Goal: Task Accomplishment & Management: Manage account settings

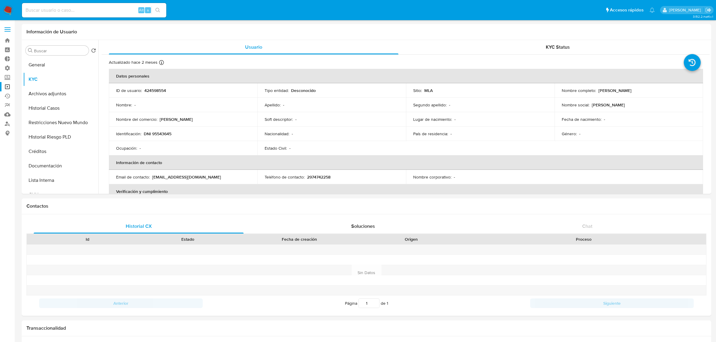
select select "10"
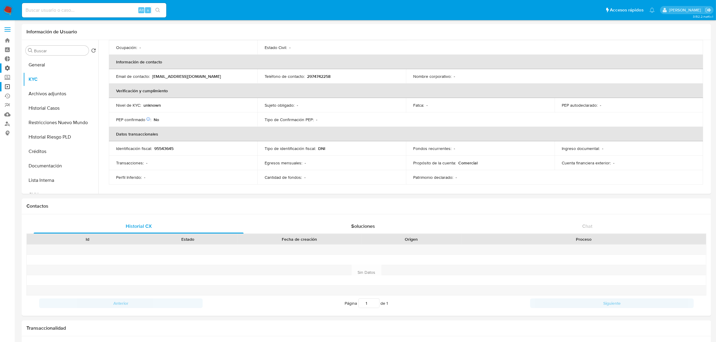
click at [6, 68] on label "Administración" at bounding box center [36, 67] width 72 height 9
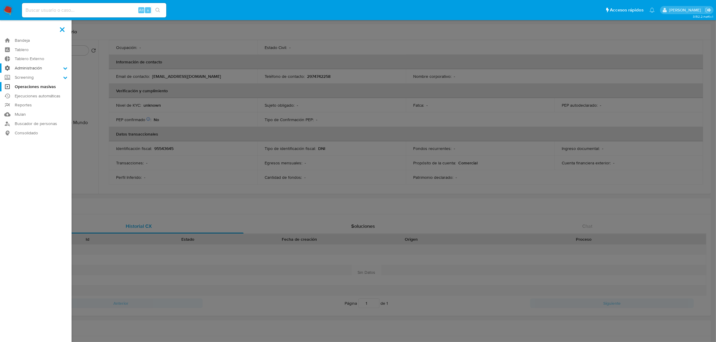
click at [0, 0] on input "Administración" at bounding box center [0, 0] width 0 height 0
click at [41, 106] on link "Configuración de Casos" at bounding box center [36, 107] width 72 height 8
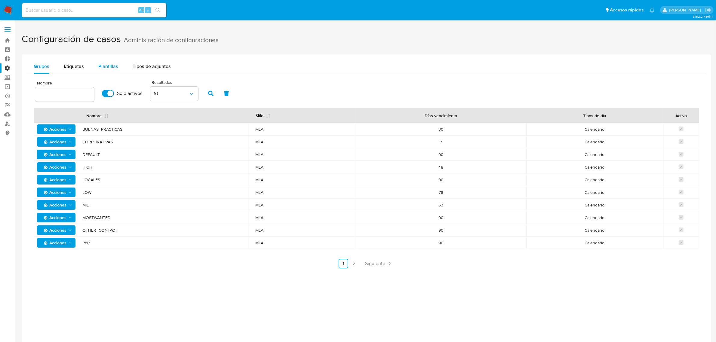
click at [108, 66] on span "Plantillas" at bounding box center [108, 66] width 20 height 7
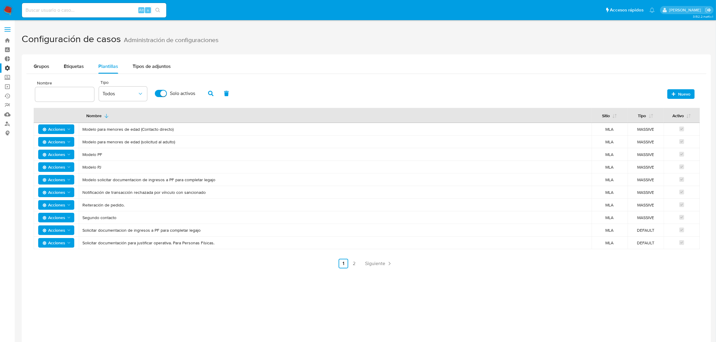
click at [5, 71] on label "Administración" at bounding box center [36, 67] width 72 height 9
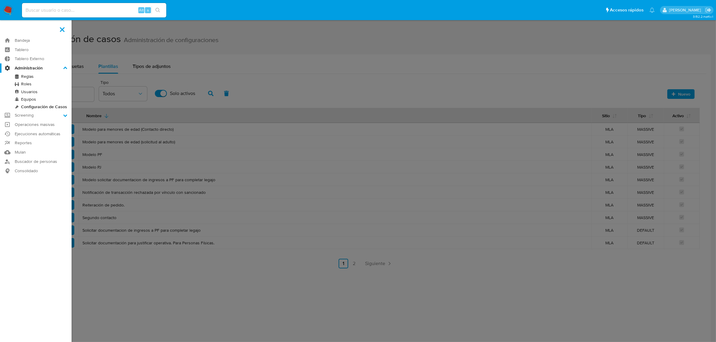
click at [0, 0] on input "Administración" at bounding box center [0, 0] width 0 height 0
click at [290, 58] on label at bounding box center [358, 171] width 716 height 342
click at [0, 0] on input "checkbox" at bounding box center [0, 0] width 0 height 0
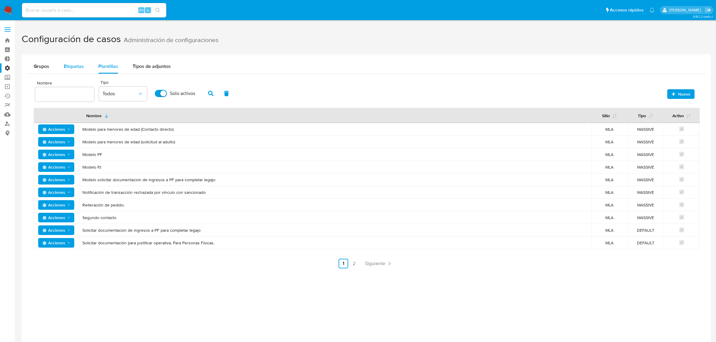
click at [70, 63] on span "Etiquetas" at bounding box center [74, 66] width 20 height 7
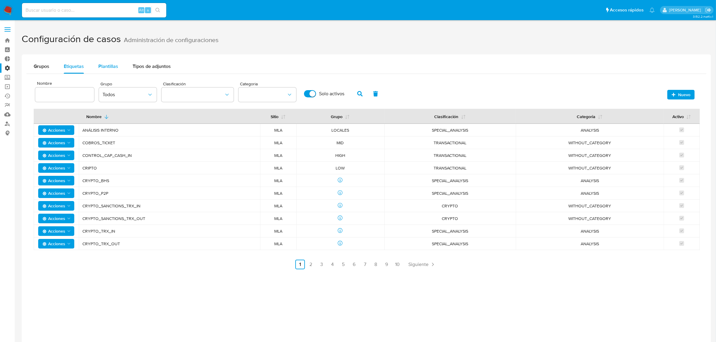
click at [99, 64] on span "Plantillas" at bounding box center [108, 66] width 20 height 7
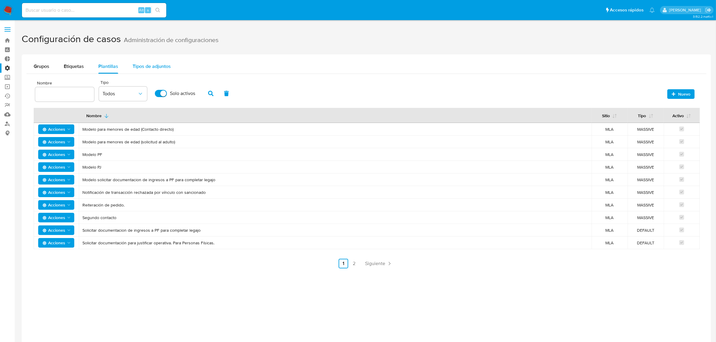
click at [159, 67] on span "Tipos de adjuntos" at bounding box center [152, 66] width 38 height 7
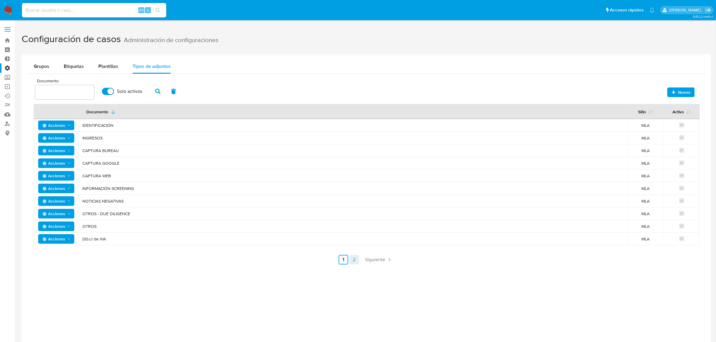
click at [352, 262] on link "2" at bounding box center [354, 260] width 10 height 10
click at [378, 259] on link "1" at bounding box center [377, 260] width 10 height 10
click at [105, 65] on span "Plantillas" at bounding box center [108, 66] width 20 height 7
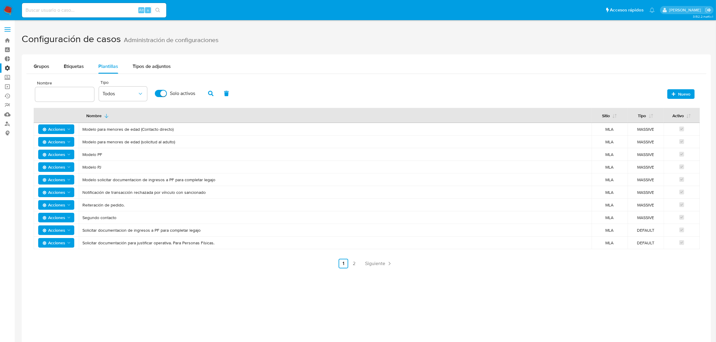
click at [684, 87] on div "Nuevo" at bounding box center [679, 92] width 30 height 13
click at [681, 91] on span "Nuevo" at bounding box center [684, 94] width 12 height 10
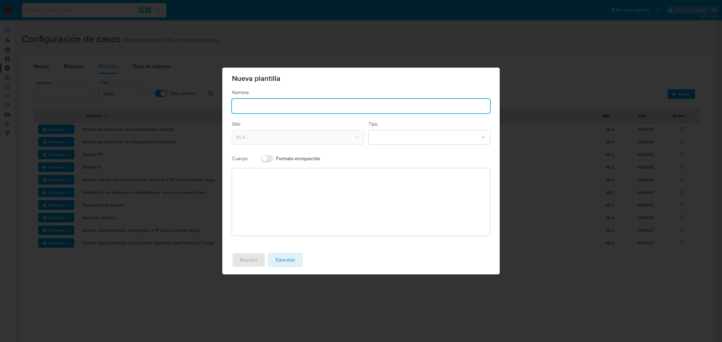
drag, startPoint x: 250, startPoint y: 105, endPoint x: 221, endPoint y: 109, distance: 29.4
click at [250, 105] on input "text" at bounding box center [361, 106] width 258 height 8
paste input "MPI - Notificacin de posible desinversin"
drag, startPoint x: 255, startPoint y: 104, endPoint x: 330, endPoint y: 105, distance: 75.2
click at [330, 105] on input "MPI - Notificacin de posible desinversin" at bounding box center [361, 106] width 258 height 8
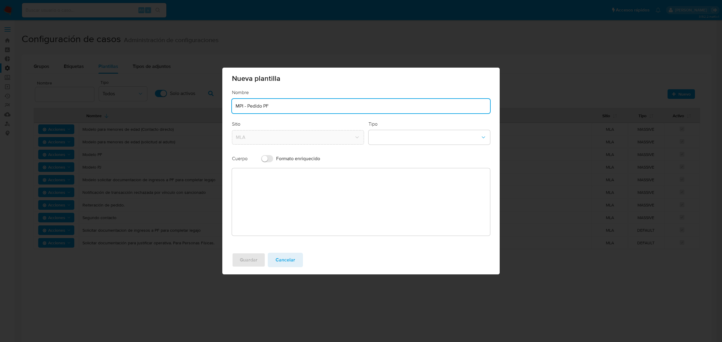
click at [244, 107] on input "MPI - Pedido PF" at bounding box center [361, 106] width 258 height 8
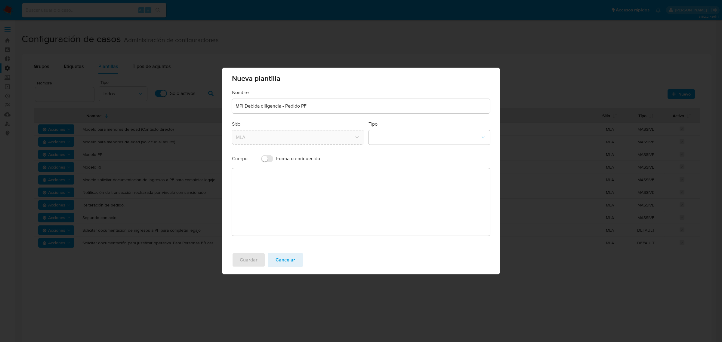
click at [309, 102] on div "MPI Debida diligencia - Pedido PF" at bounding box center [361, 106] width 258 height 14
click at [322, 107] on input "MPI Debida diligencia - Pedido PF" at bounding box center [361, 106] width 258 height 8
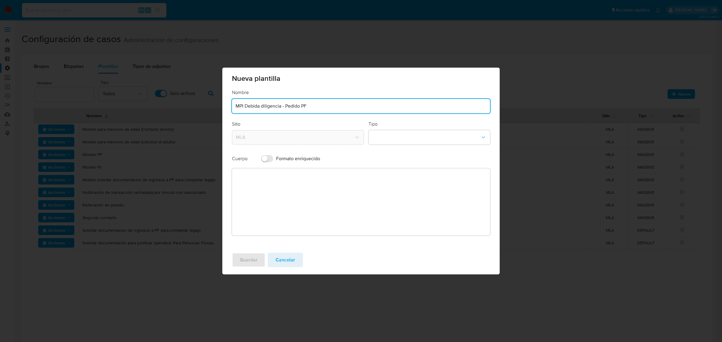
drag, startPoint x: 286, startPoint y: 106, endPoint x: 312, endPoint y: 105, distance: 26.2
click at [312, 105] on input "MPI Debida diligencia - Pedido PF" at bounding box center [361, 106] width 258 height 8
type input "MPI Debida diligencia - Pedido PF"
click at [411, 137] on button "template-type-dropdown" at bounding box center [428, 137] width 121 height 14
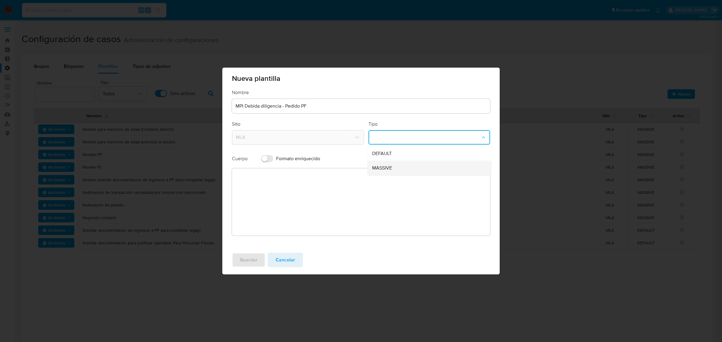
click at [390, 167] on span "MASSIVE" at bounding box center [382, 168] width 20 height 6
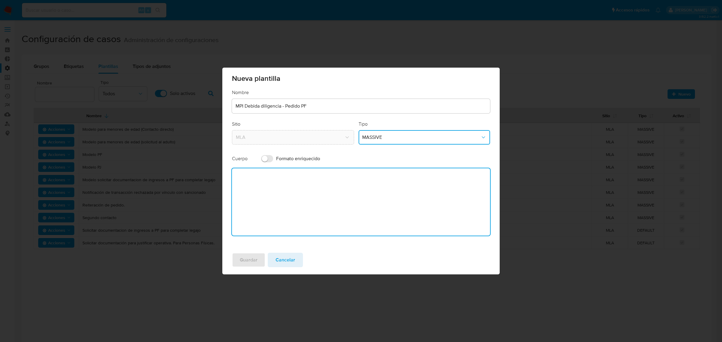
click at [293, 199] on textarea at bounding box center [361, 201] width 258 height 67
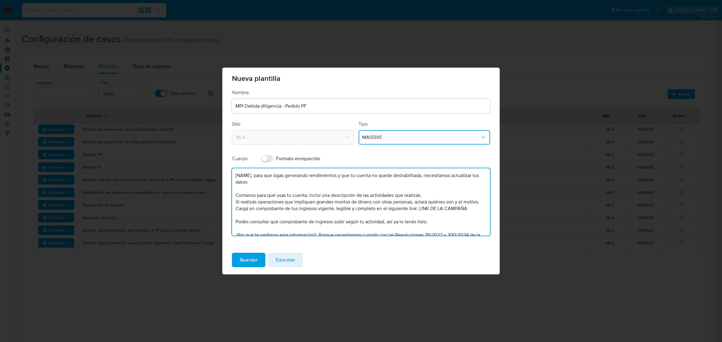
click at [318, 106] on input "MPI Debida diligencia - Pedido PF" at bounding box center [361, 106] width 258 height 8
drag, startPoint x: 251, startPoint y: 177, endPoint x: 141, endPoint y: 169, distance: 110.7
click at [141, 169] on div "Nueva plantilla Nombre MPI Debida diligencia - Pedido PF Sitio MLA Tipo MASSIVE…" at bounding box center [361, 171] width 722 height 342
click at [305, 201] on textarea "Hola, para que sigas generando rendimientos y que tu cuenta no quede deshabilit…" at bounding box center [361, 201] width 258 height 67
click at [320, 202] on textarea "Hola, para que sigas generando rendimientos y que tu cuenta no quede deshabilit…" at bounding box center [361, 201] width 258 height 67
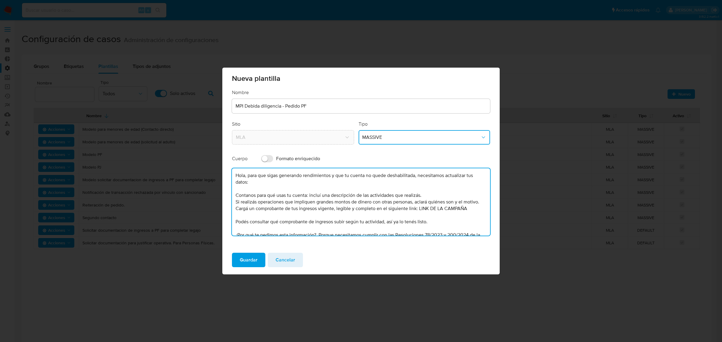
scroll to position [26, 0]
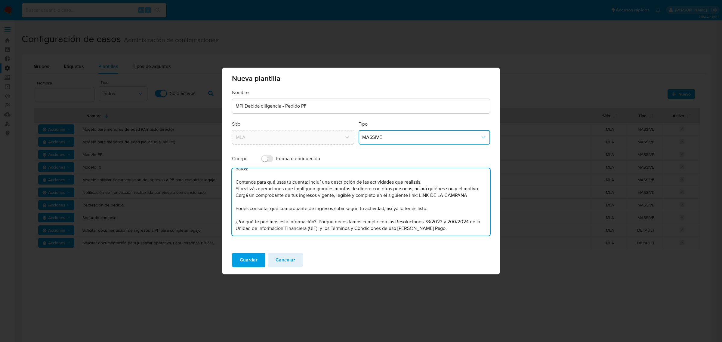
click at [276, 198] on textarea "Hola, para que sigas generando rendimientos y que tu cuenta no quede deshabilit…" at bounding box center [361, 201] width 258 height 67
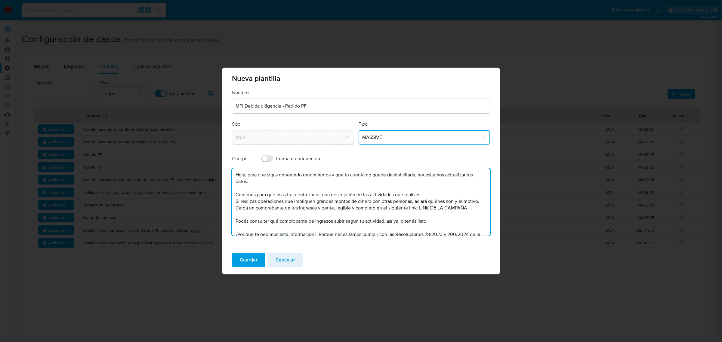
scroll to position [0, 0]
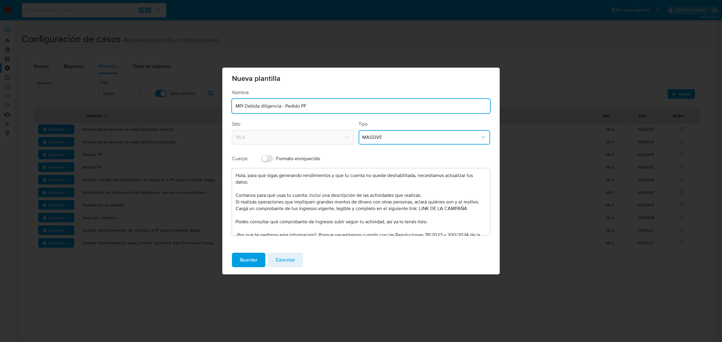
click at [322, 104] on input "MPI Debida diligencia - Pedido PF" at bounding box center [361, 106] width 258 height 8
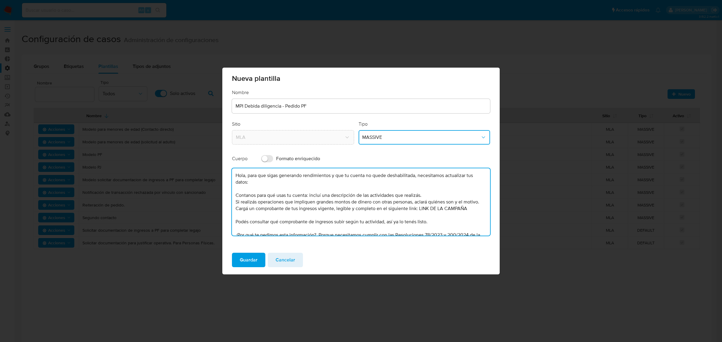
drag, startPoint x: 459, startPoint y: 193, endPoint x: 453, endPoint y: 193, distance: 5.7
click at [459, 193] on textarea "Hola, para que sigas generando rendimientos y que tu cuenta no quede deshabilit…" at bounding box center [361, 201] width 258 height 67
click at [233, 196] on textarea "Hola, para que sigas generando rendimientos y que tu cuenta no quede deshabilit…" at bounding box center [361, 201] width 258 height 67
click at [235, 202] on textarea "Hola, para que sigas generando rendimientos y que tu cuenta no quede deshabilit…" at bounding box center [361, 201] width 258 height 67
click at [234, 216] on textarea "Hola, para que sigas generando rendimientos y que tu cuenta no quede deshabilit…" at bounding box center [361, 201] width 258 height 67
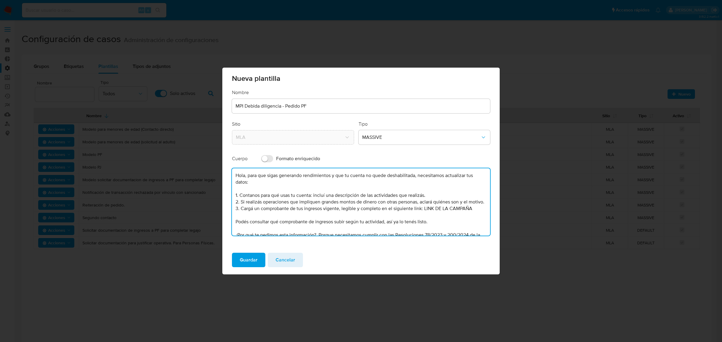
scroll to position [26, 0]
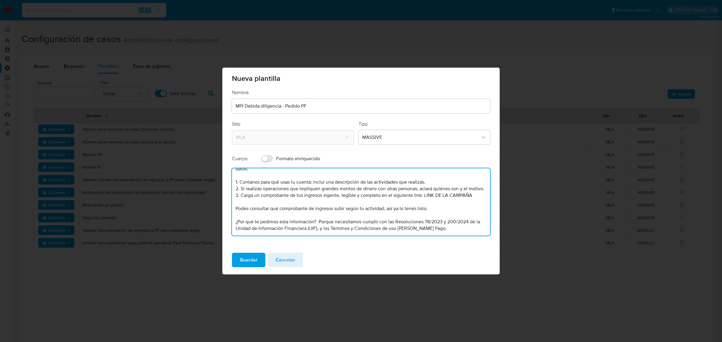
click at [297, 203] on textarea "Hola, para que sigas generando rendimientos y que tu cuenta no quede deshabilit…" at bounding box center [361, 201] width 258 height 67
click at [242, 206] on textarea "Hola, para que sigas generando rendimientos y que tu cuenta no quede deshabilit…" at bounding box center [361, 201] width 258 height 67
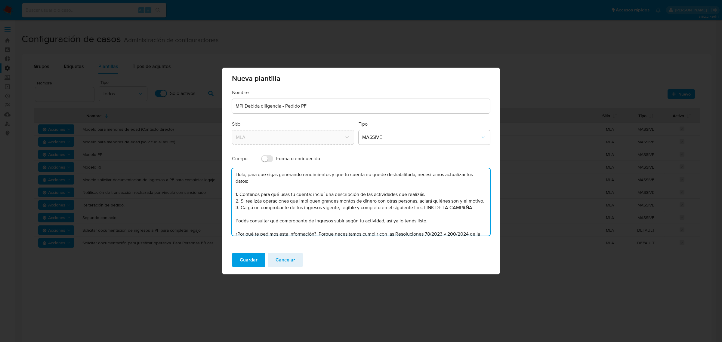
scroll to position [0, 0]
click at [317, 227] on textarea "Hola, para que sigas generando rendimientos y que tu cuenta no quede deshabilit…" at bounding box center [361, 201] width 258 height 67
drag, startPoint x: 418, startPoint y: 229, endPoint x: 216, endPoint y: 228, distance: 201.4
click at [216, 228] on div "Nueva plantilla Nombre MPI Debida diligencia - Pedido PF Sitio MLA Tipo MASSIVE…" at bounding box center [361, 171] width 722 height 342
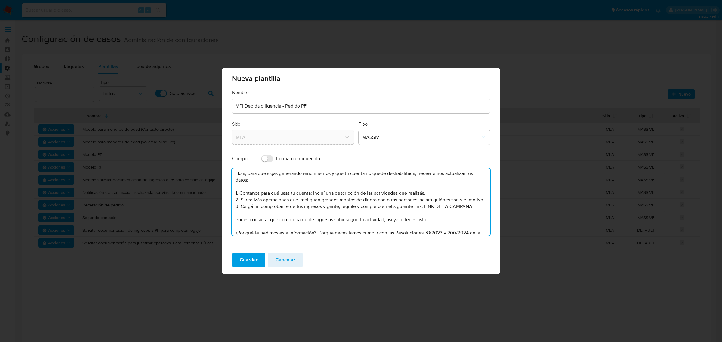
click at [257, 214] on textarea "Hola, para que sigas generando rendimientos y que tu cuenta no quede deshabilit…" at bounding box center [361, 201] width 258 height 67
drag, startPoint x: 423, startPoint y: 213, endPoint x: 471, endPoint y: 216, distance: 47.9
click at [471, 216] on textarea "Hola, para que sigas generando rendimientos y que tu cuenta no quede deshabilit…" at bounding box center [361, 201] width 258 height 67
paste textarea "mercadopago.com.ar/kyc?initiative=ko-uif-mid-risk&landing=true"
click at [472, 222] on textarea "Hola, para que sigas generando rendimientos y que tu cuenta no quede deshabilit…" at bounding box center [361, 201] width 258 height 67
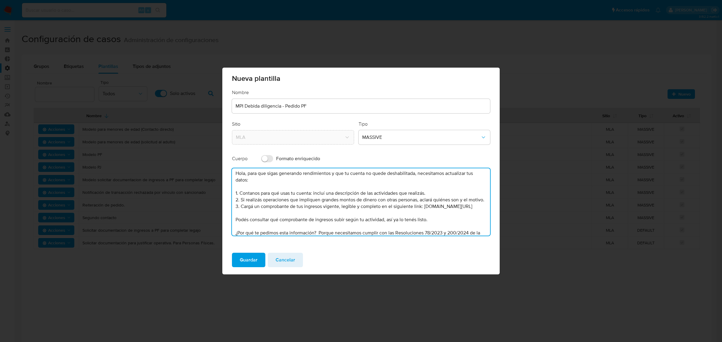
drag, startPoint x: 424, startPoint y: 212, endPoint x: 437, endPoint y: 220, distance: 14.9
click at [437, 220] on textarea "Hola, para que sigas generando rendimientos y que tu cuenta no quede deshabilit…" at bounding box center [361, 201] width 258 height 67
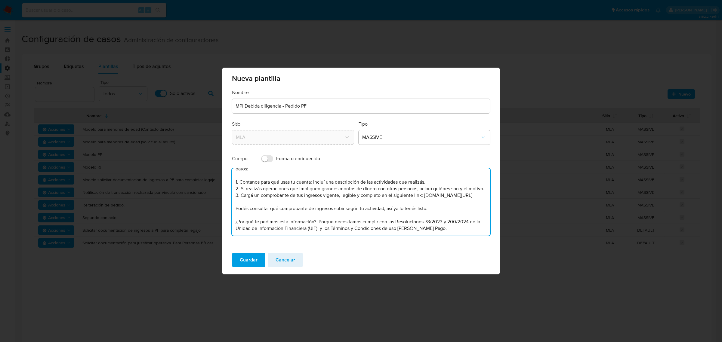
scroll to position [32, 0]
click at [446, 224] on textarea "Hola, para que sigas generando rendimientos y que tu cuenta no quede deshabilit…" at bounding box center [361, 201] width 258 height 67
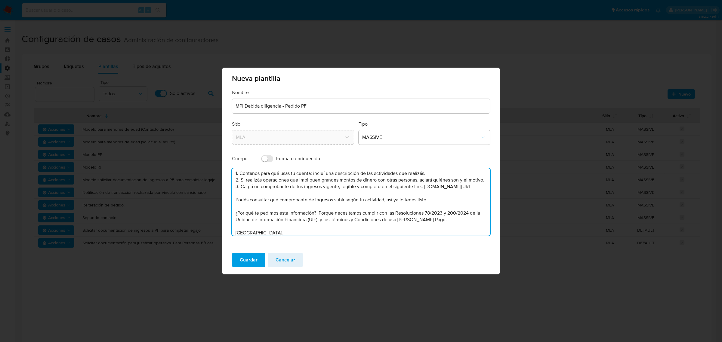
scroll to position [15, 0]
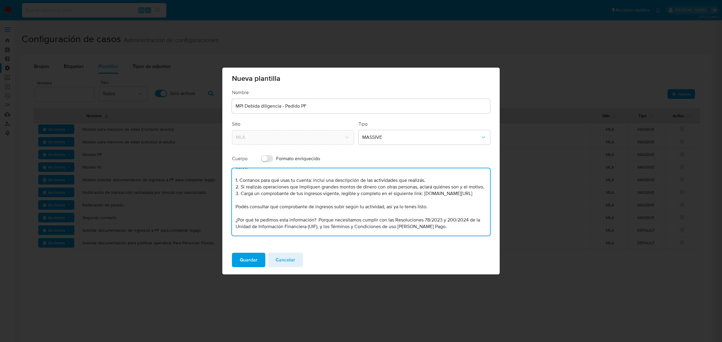
click at [439, 222] on textarea "Hola, para que sigas generando rendimientos y que tu cuenta no quede deshabilit…" at bounding box center [361, 201] width 258 height 67
paste textarea "[URL][DOMAIN_NAME]"
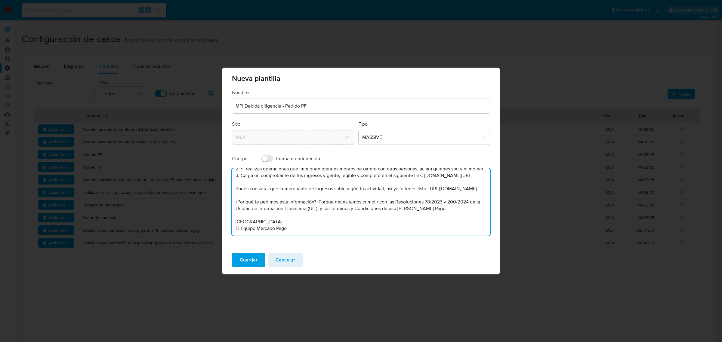
click at [320, 184] on textarea "Hola, para que sigas generando rendimientos y que tu cuenta no quede deshabilit…" at bounding box center [361, 201] width 258 height 67
click at [349, 203] on textarea "Hola, para que sigas generando rendimientos y que tu cuenta no quede deshabilit…" at bounding box center [361, 201] width 258 height 67
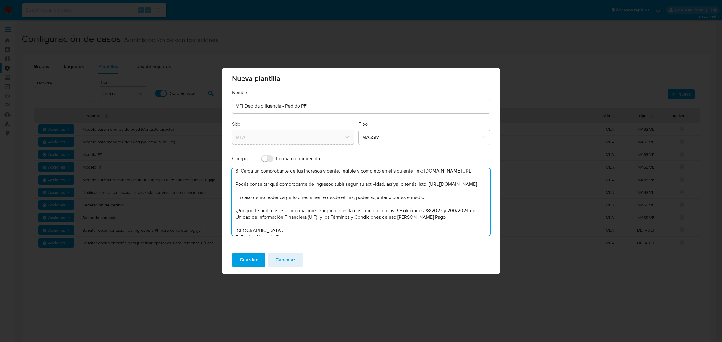
drag, startPoint x: 445, startPoint y: 218, endPoint x: 178, endPoint y: 216, distance: 267.3
click at [178, 216] on div "Nueva plantilla Nombre MPI Debida diligencia - Pedido PF Sitio MLA Tipo MASSIVE…" at bounding box center [361, 171] width 722 height 342
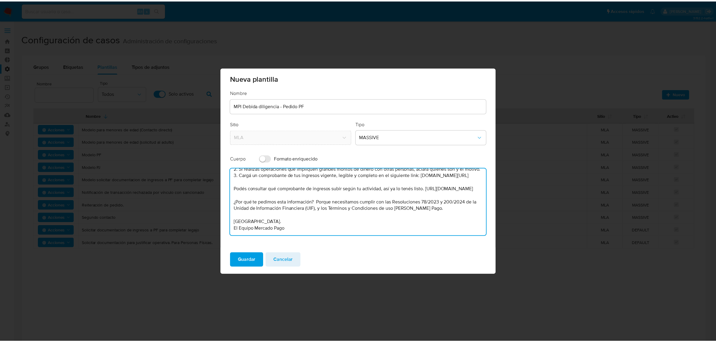
scroll to position [59, 0]
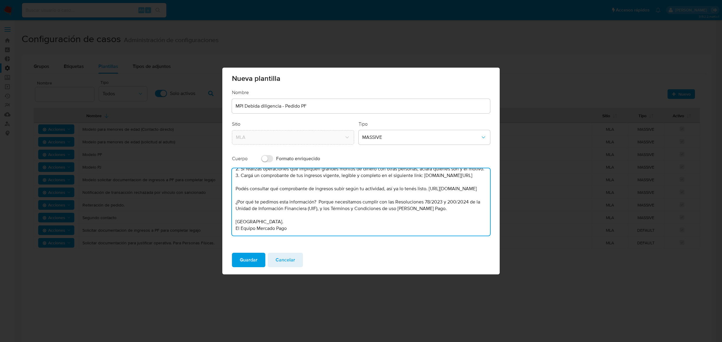
click at [240, 220] on textarea "Hola, para que sigas generando rendimientos y que tu cuenta no quede deshabilit…" at bounding box center [361, 201] width 258 height 67
type textarea "Hola, para que sigas generando rendimientos y que tu cuenta no quede deshabilit…"
click at [247, 259] on span "Guardar" at bounding box center [249, 259] width 18 height 13
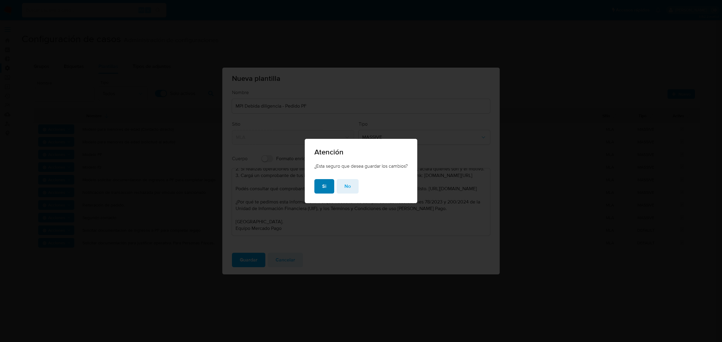
click at [323, 188] on span "Si" at bounding box center [324, 186] width 4 height 13
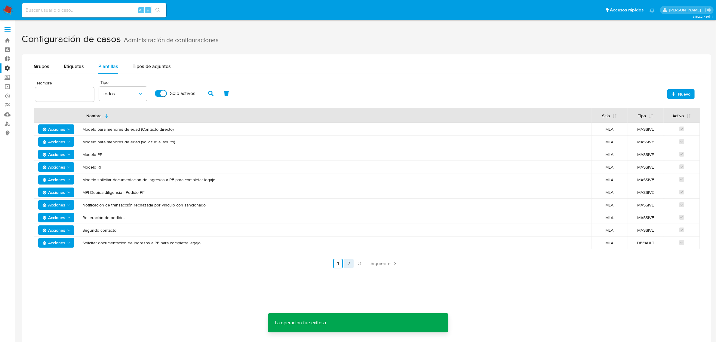
click at [345, 264] on link "2" at bounding box center [349, 264] width 10 height 10
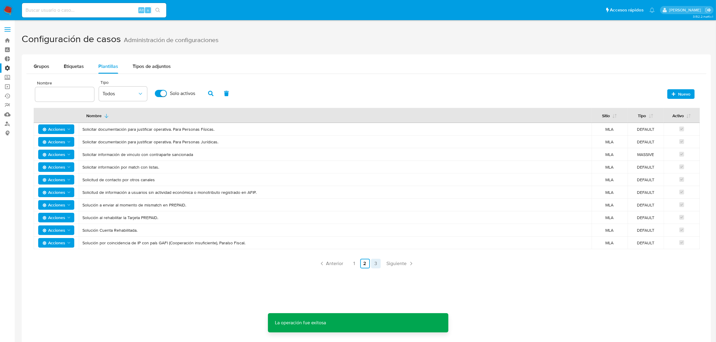
click at [377, 263] on link "3" at bounding box center [376, 264] width 10 height 10
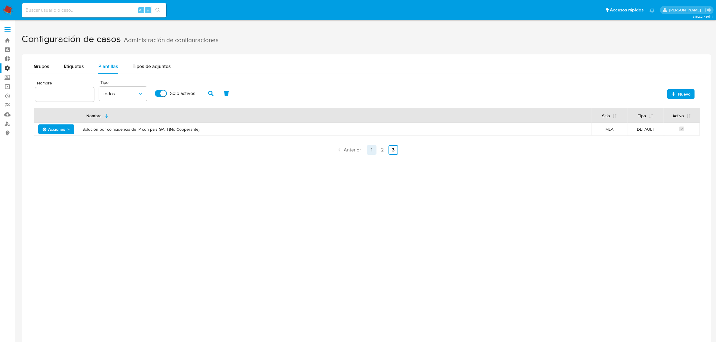
click at [375, 149] on link "1" at bounding box center [372, 150] width 10 height 10
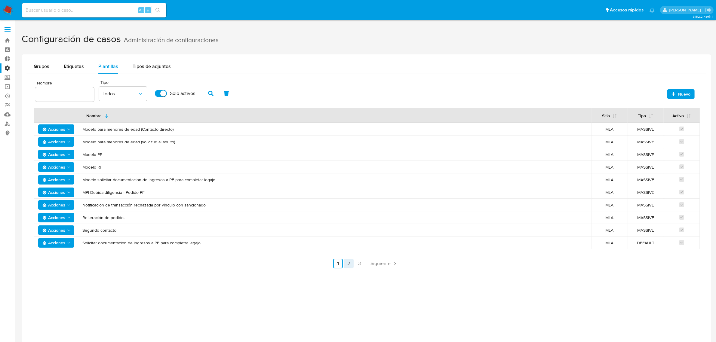
click at [349, 260] on link "2" at bounding box center [349, 264] width 10 height 10
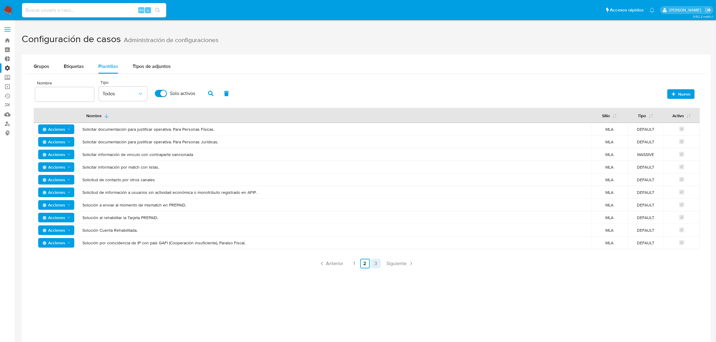
click at [378, 261] on link "3" at bounding box center [376, 264] width 10 height 10
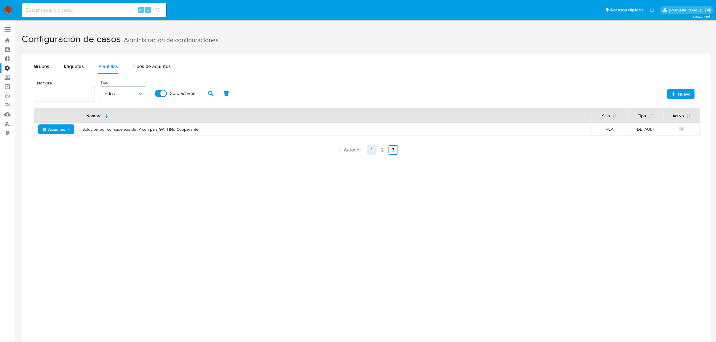
click at [373, 152] on link "1" at bounding box center [372, 150] width 10 height 10
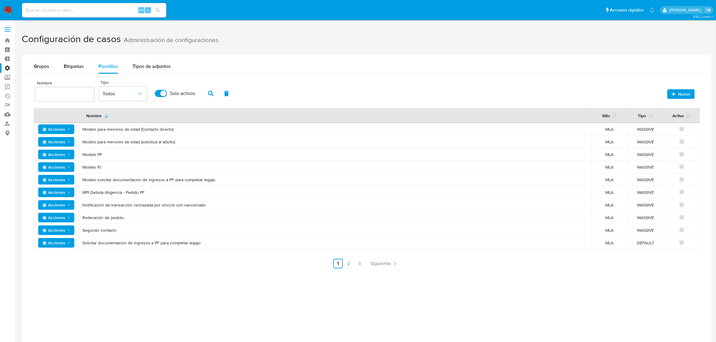
click at [101, 193] on span "MPI Debida diligencia - Pedido PF" at bounding box center [334, 192] width 505 height 5
click at [144, 193] on span "MPI Debida diligencia - Pedido PF" at bounding box center [334, 192] width 505 height 5
click at [58, 194] on span "Acciones" at bounding box center [53, 193] width 23 height 10
click at [64, 237] on button "Ver registros" at bounding box center [56, 236] width 54 height 14
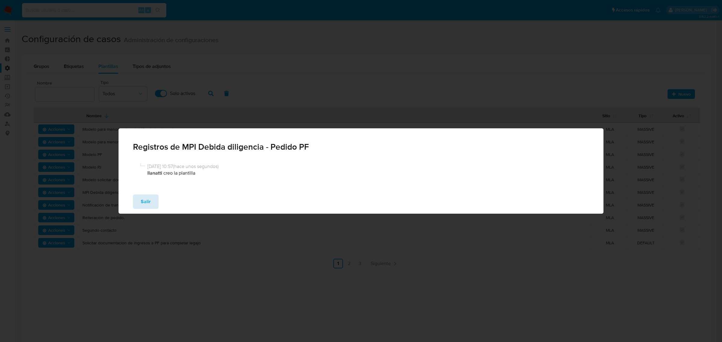
click at [141, 201] on span "Salir" at bounding box center [146, 201] width 10 height 13
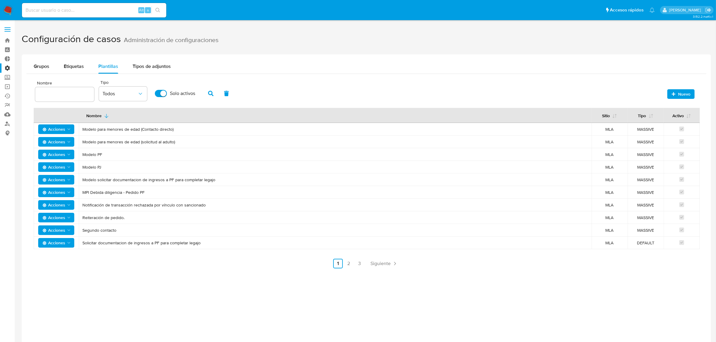
click at [58, 190] on span "Acciones" at bounding box center [53, 193] width 23 height 10
click at [62, 206] on button "Editar" at bounding box center [56, 208] width 54 height 14
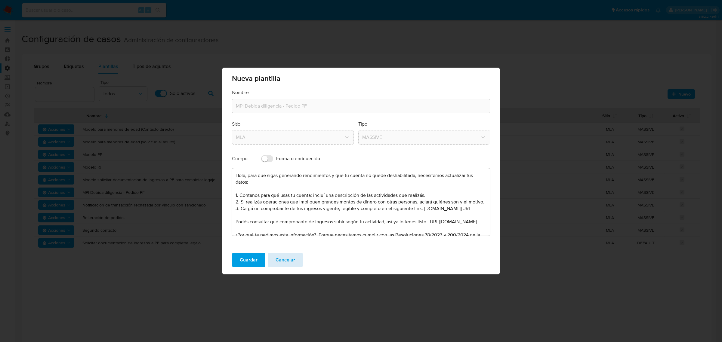
click at [289, 256] on span "Cancelar" at bounding box center [285, 259] width 20 height 13
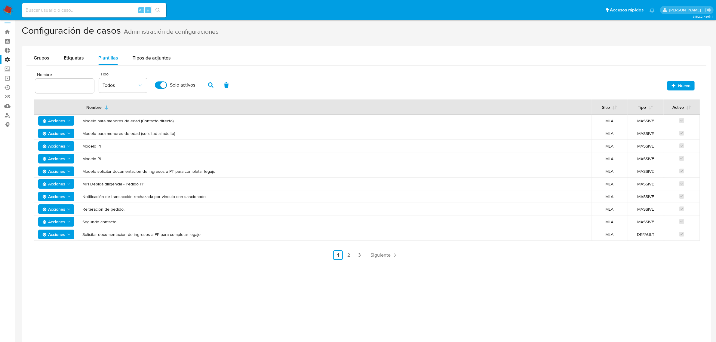
scroll to position [0, 0]
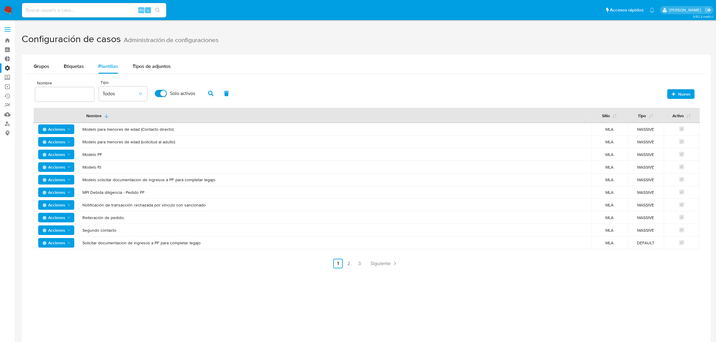
click at [4, 10] on img at bounding box center [8, 10] width 10 height 10
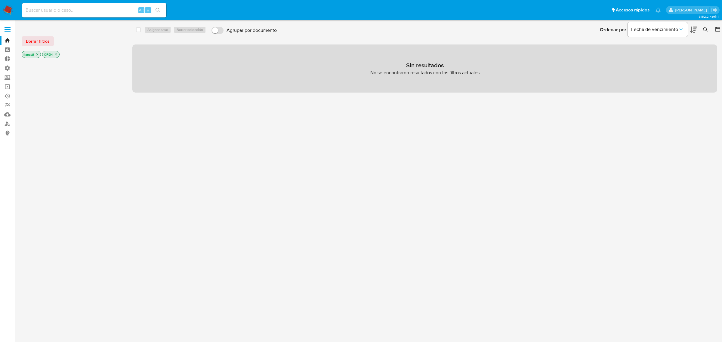
click at [58, 55] on p "OPEN" at bounding box center [50, 54] width 17 height 7
click at [56, 54] on icon "close-filter" at bounding box center [56, 55] width 4 height 4
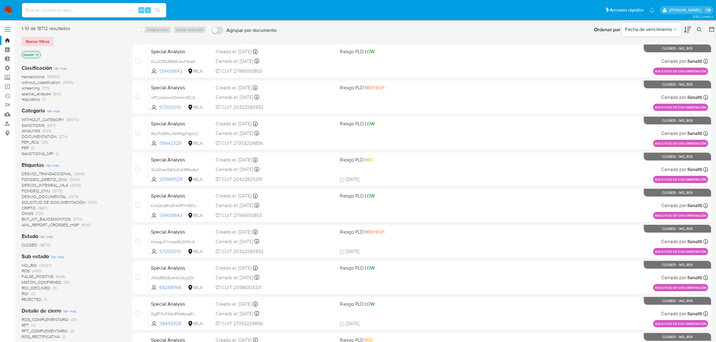
click at [47, 37] on span "Borrar filtros" at bounding box center [38, 41] width 24 height 8
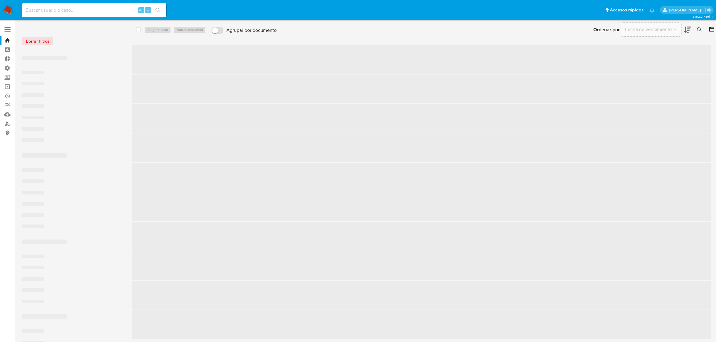
click at [52, 11] on input at bounding box center [94, 10] width 144 height 8
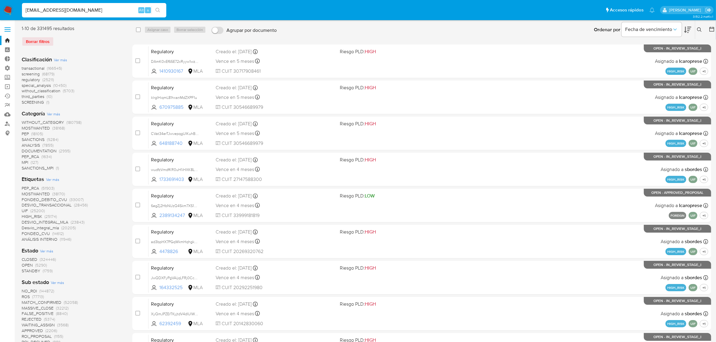
type input "rsantiagomunoz@gmail.com"
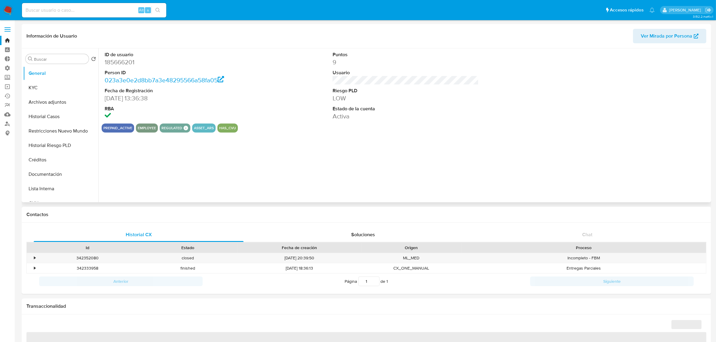
select select "10"
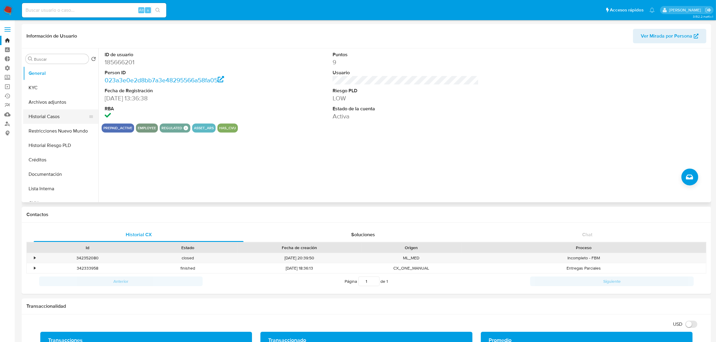
click at [51, 118] on button "Historial Casos" at bounding box center [58, 116] width 70 height 14
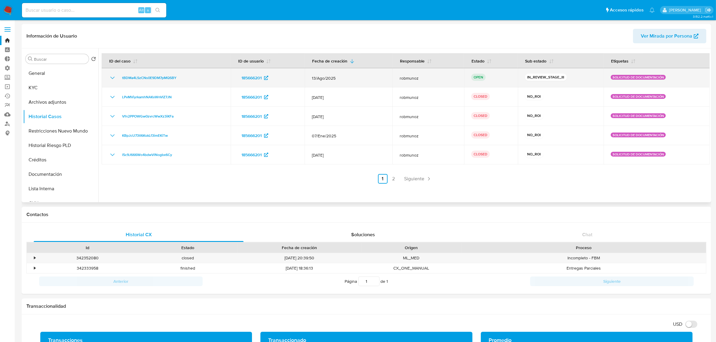
drag, startPoint x: 192, startPoint y: 78, endPoint x: 108, endPoint y: 76, distance: 84.8
click at [108, 76] on td "tBDMa4LSzCNs0E9DM7pMQSBY" at bounding box center [166, 77] width 129 height 19
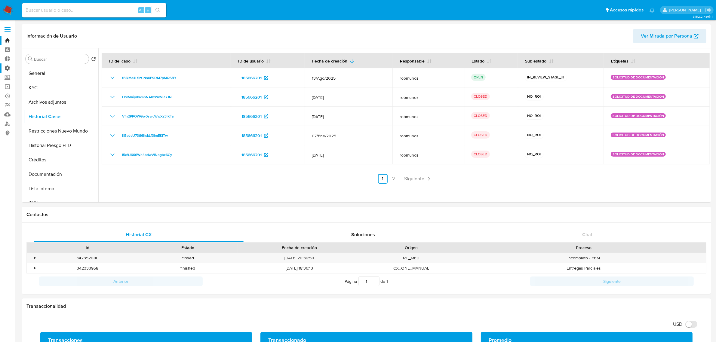
click at [7, 69] on label "Administración" at bounding box center [36, 67] width 72 height 9
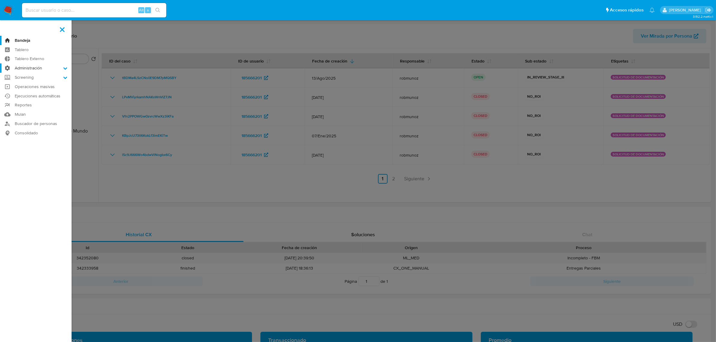
click at [0, 0] on input "Administración" at bounding box center [0, 0] width 0 height 0
click at [41, 109] on link "Configuración de Casos" at bounding box center [36, 107] width 72 height 8
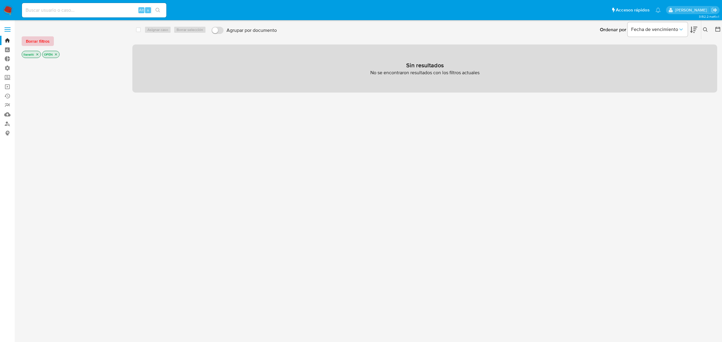
click at [35, 39] on span "Borrar filtros" at bounding box center [38, 41] width 24 height 8
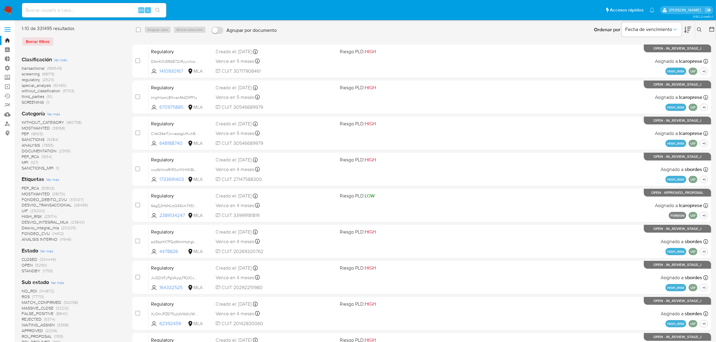
click at [702, 29] on button at bounding box center [700, 29] width 10 height 7
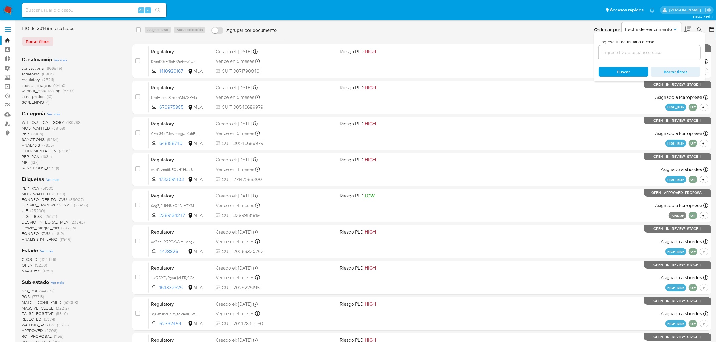
click at [662, 51] on input at bounding box center [650, 53] width 102 height 8
type input "tBDMa4LSzCNs0E9DM7pMQSBY"
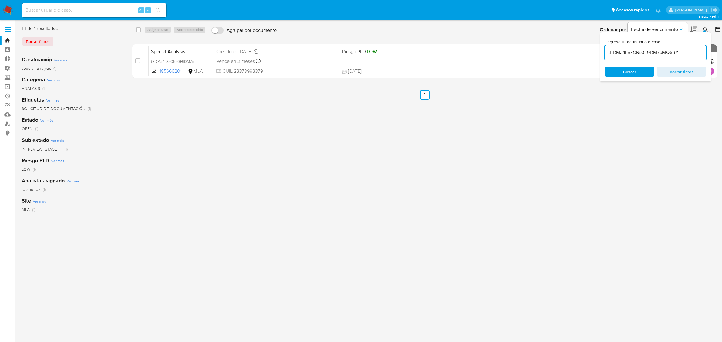
click at [704, 28] on icon at bounding box center [705, 29] width 5 height 5
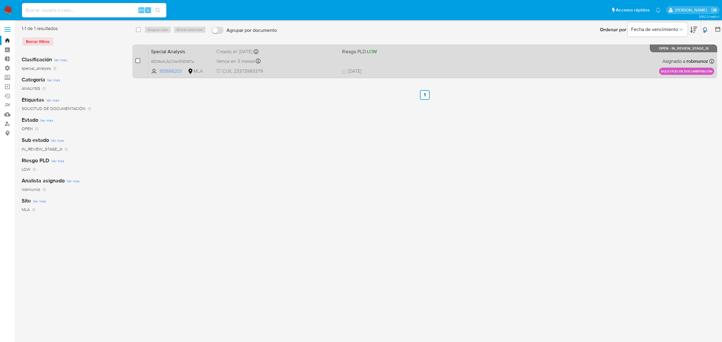
click at [137, 59] on input "checkbox" at bounding box center [137, 60] width 5 height 5
checkbox input "true"
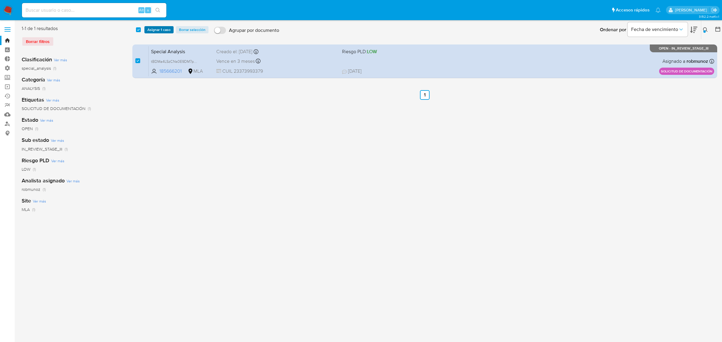
click at [158, 28] on span "Asignar 1 caso" at bounding box center [158, 30] width 23 height 6
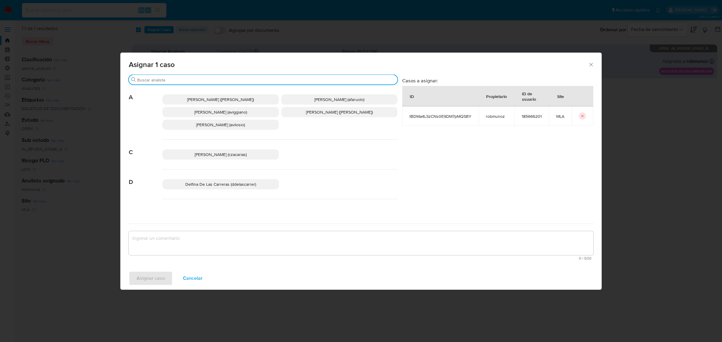
click at [154, 80] on input "Buscar" at bounding box center [266, 79] width 258 height 5
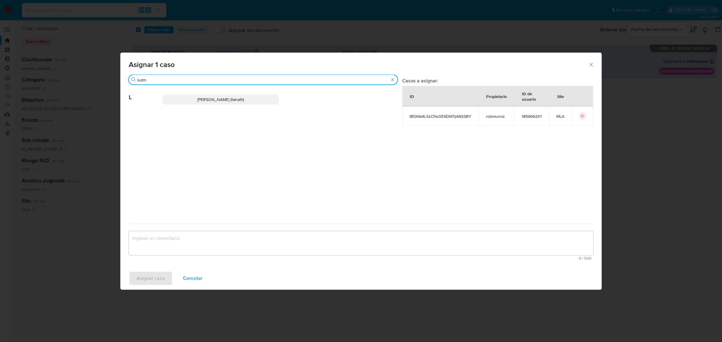
type input "ludm"
click at [173, 97] on p "Ludmila Lanatti (llanatti)" at bounding box center [220, 99] width 116 height 10
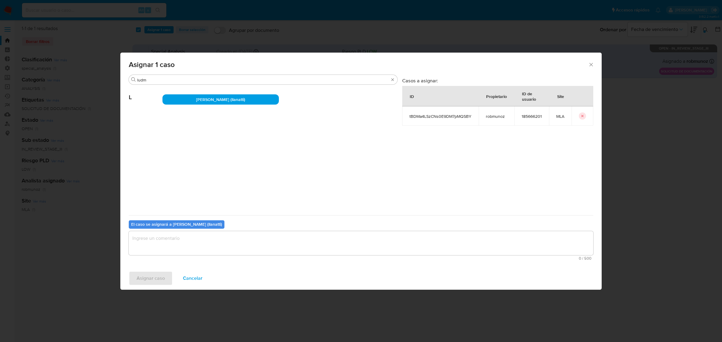
click at [232, 237] on textarea "assign-modal" at bounding box center [361, 243] width 464 height 24
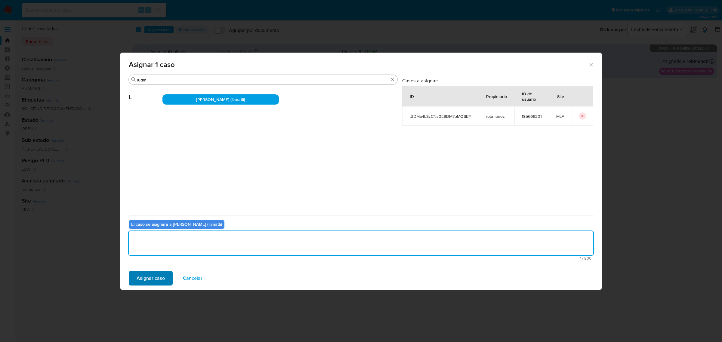
type textarea "."
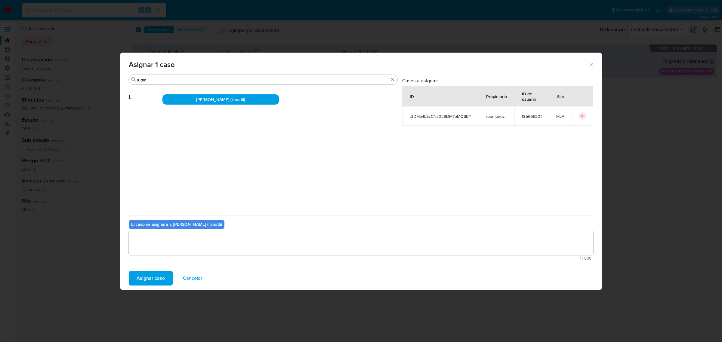
click at [160, 277] on span "Asignar caso" at bounding box center [150, 278] width 28 height 13
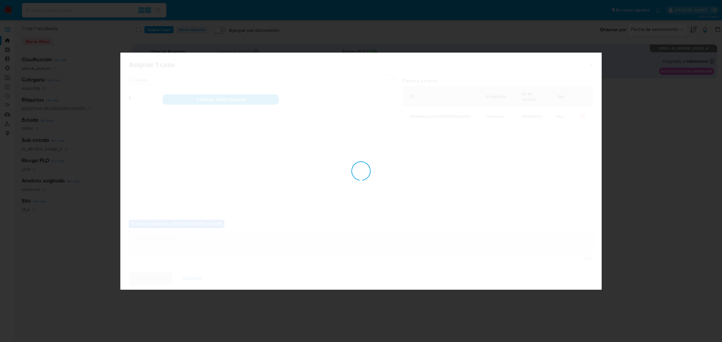
checkbox input "false"
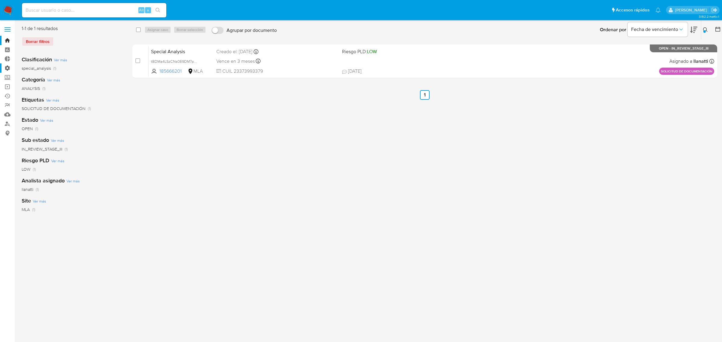
click at [5, 68] on label "Administración" at bounding box center [36, 67] width 72 height 9
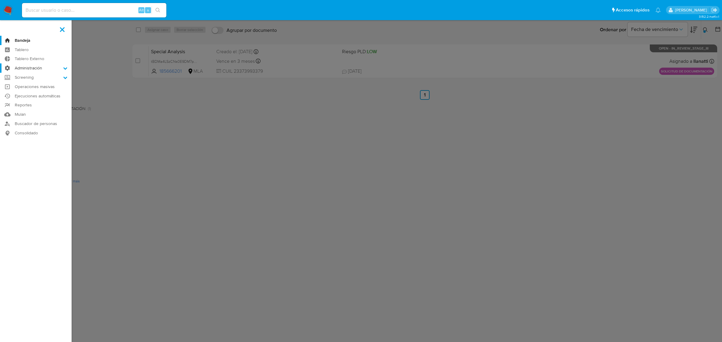
click at [0, 0] on input "Administración" at bounding box center [0, 0] width 0 height 0
click at [32, 107] on link "Configuración de Casos" at bounding box center [36, 107] width 72 height 8
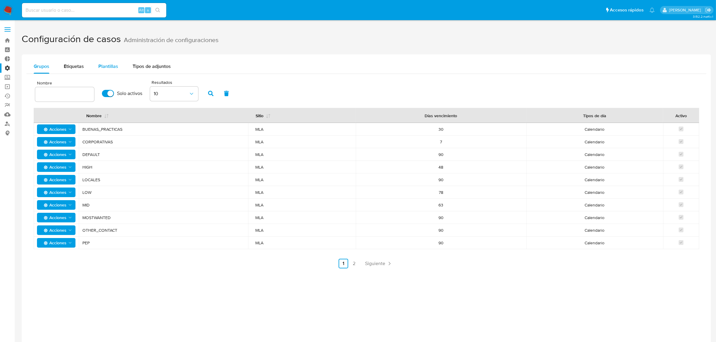
click at [100, 68] on span "Plantillas" at bounding box center [108, 66] width 20 height 7
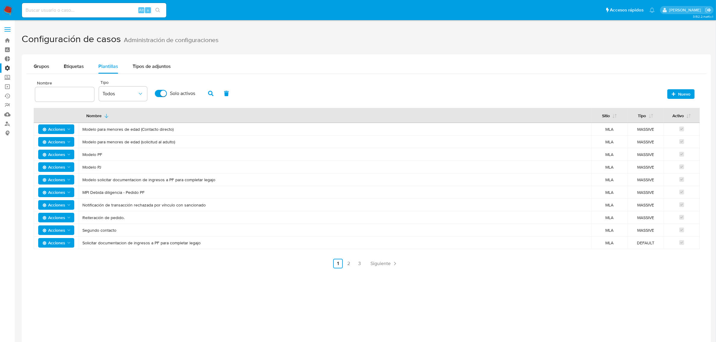
drag, startPoint x: 154, startPoint y: 191, endPoint x: 83, endPoint y: 193, distance: 71.0
click at [83, 193] on span "MPI Debida diligencia - Pedido PF" at bounding box center [334, 192] width 505 height 5
click at [8, 87] on link "Operaciones masivas" at bounding box center [36, 86] width 72 height 9
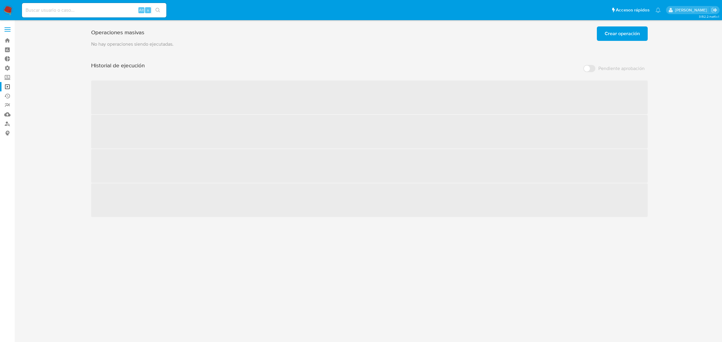
click at [620, 31] on span "Crear operación" at bounding box center [621, 33] width 35 height 13
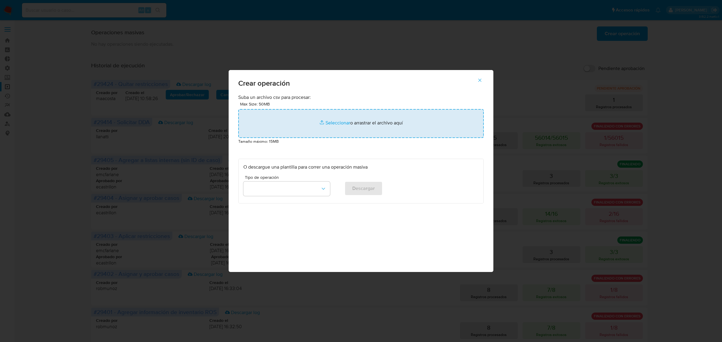
click at [323, 120] on input "file" at bounding box center [360, 123] width 245 height 29
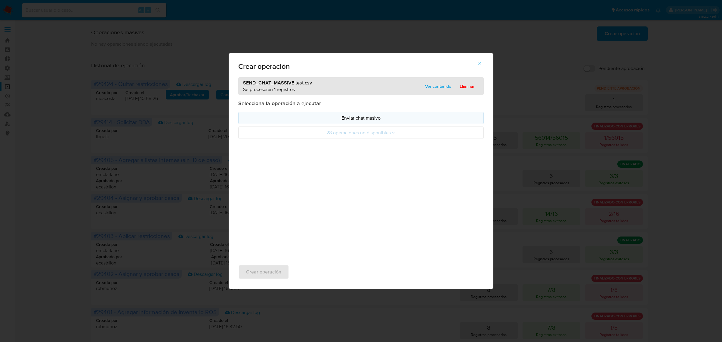
click at [381, 120] on p "Enviar chat masivo" at bounding box center [360, 118] width 235 height 7
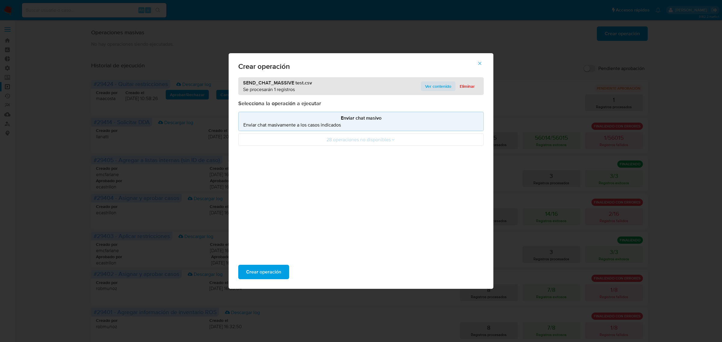
click at [435, 90] on span "Ver contenido" at bounding box center [438, 86] width 26 height 8
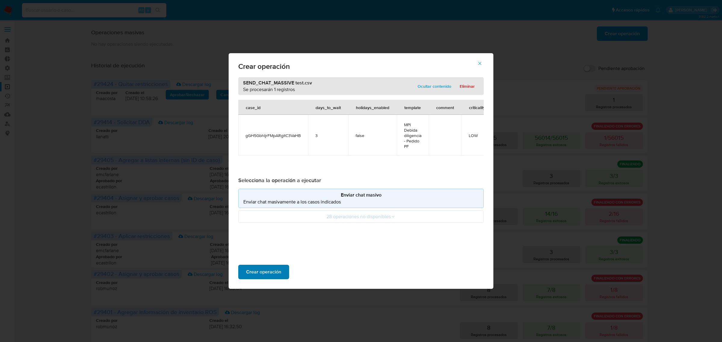
click at [268, 269] on span "Crear operación" at bounding box center [263, 271] width 35 height 13
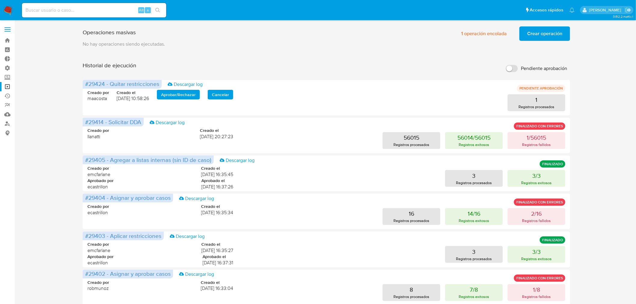
click at [547, 31] on span "Crear operación" at bounding box center [544, 33] width 35 height 13
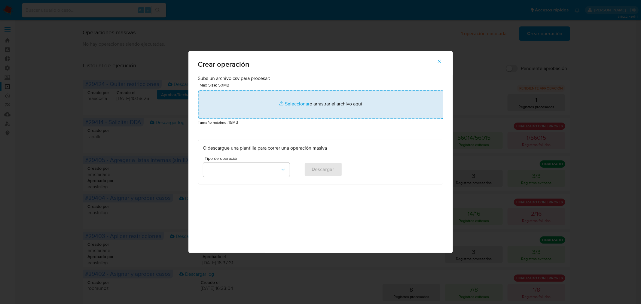
click at [285, 103] on input "file" at bounding box center [320, 104] width 245 height 29
type input "C:\fakepath\SEND_CHAT_MASSIVE test.csv"
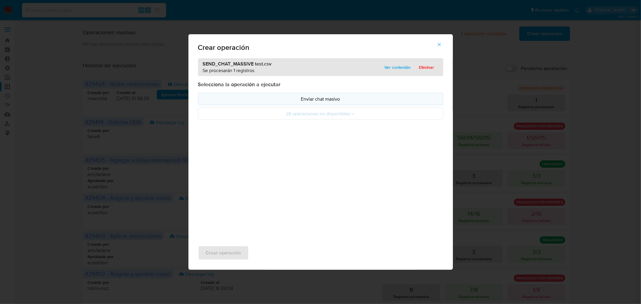
click at [328, 101] on p "Enviar chat masivo" at bounding box center [320, 99] width 235 height 7
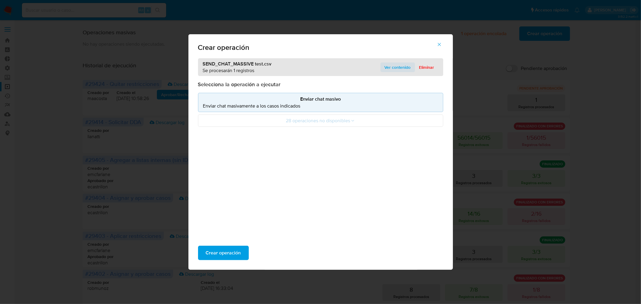
click at [402, 68] on span "Ver contenido" at bounding box center [398, 67] width 26 height 8
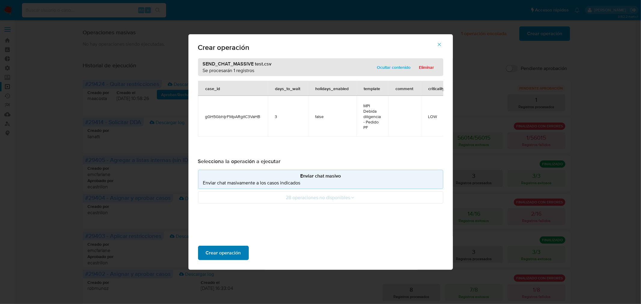
click at [232, 249] on span "Crear operación" at bounding box center [223, 253] width 35 height 13
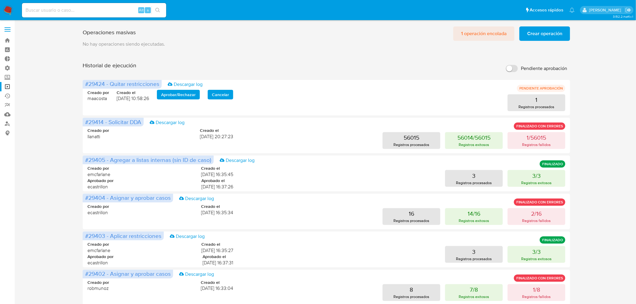
click at [486, 37] on span "1 operación encolada" at bounding box center [484, 33] width 46 height 13
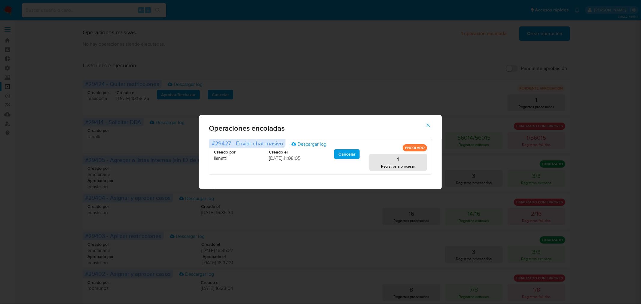
click at [429, 127] on icon "button" at bounding box center [428, 125] width 5 height 5
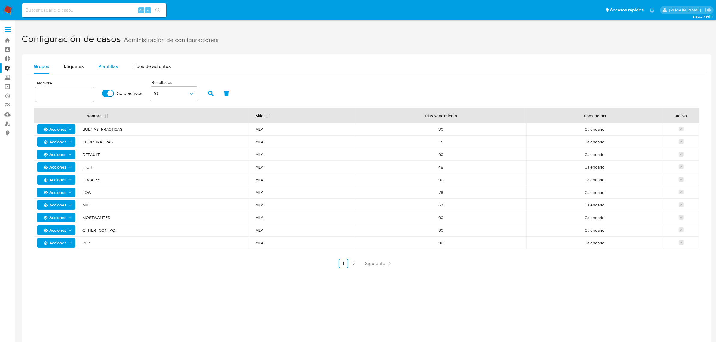
click at [104, 64] on span "Plantillas" at bounding box center [108, 66] width 20 height 7
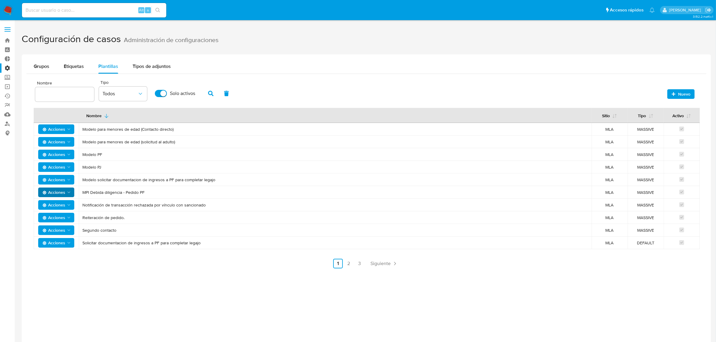
click at [49, 191] on span "Acciones" at bounding box center [53, 193] width 23 height 10
click at [66, 209] on button "Editar" at bounding box center [56, 208] width 54 height 14
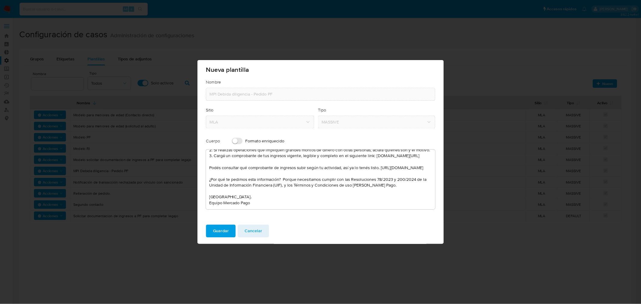
scroll to position [38, 0]
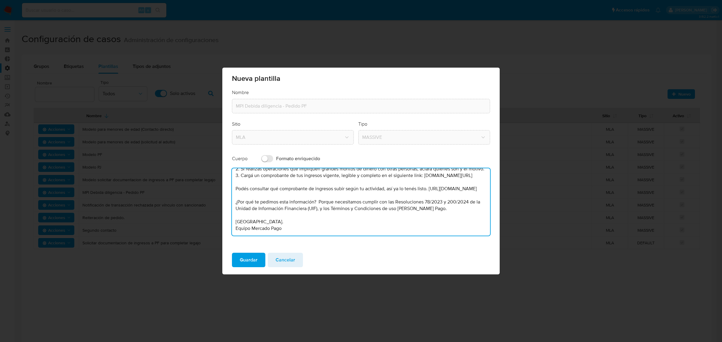
click at [423, 179] on textarea "Hola, para que sigas generando rendimientos y que tu cuenta no quede deshabilit…" at bounding box center [361, 201] width 258 height 67
drag, startPoint x: 249, startPoint y: 205, endPoint x: 232, endPoint y: 205, distance: 17.1
click at [232, 205] on textarea "Hola, para que sigas generando rendimientos y que tu cuenta no quede deshabilit…" at bounding box center [361, 201] width 258 height 67
click at [424, 176] on textarea "Hola, para que sigas generando rendimientos y que tu cuenta no quede deshabilit…" at bounding box center [361, 201] width 258 height 67
drag, startPoint x: 249, startPoint y: 204, endPoint x: 245, endPoint y: 204, distance: 3.6
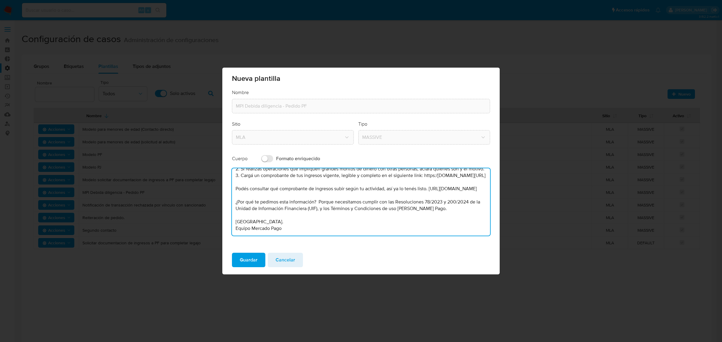
click at [245, 204] on textarea "Hola, para que sigas generando rendimientos y que tu cuenta no quede deshabilit…" at bounding box center [361, 201] width 258 height 67
click at [250, 208] on textarea "Hola, para que sigas generando rendimientos y que tu cuenta no quede deshabilit…" at bounding box center [361, 201] width 258 height 67
drag, startPoint x: 261, startPoint y: 205, endPoint x: 247, endPoint y: 205, distance: 13.5
click at [247, 205] on textarea "Hola, para que sigas generando rendimientos y que tu cuenta no quede deshabilit…" at bounding box center [361, 201] width 258 height 67
click at [249, 182] on textarea "Hola, para que sigas generando rendimientos y que tu cuenta no quede deshabilit…" at bounding box center [361, 201] width 258 height 67
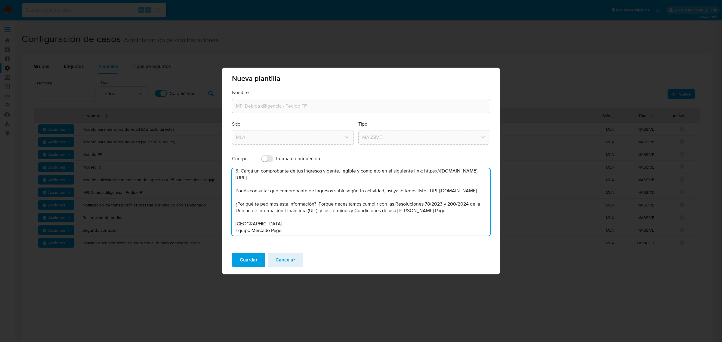
click at [248, 184] on textarea "Hola, para que sigas generando rendimientos y que tu cuenta no quede deshabilit…" at bounding box center [361, 201] width 258 height 67
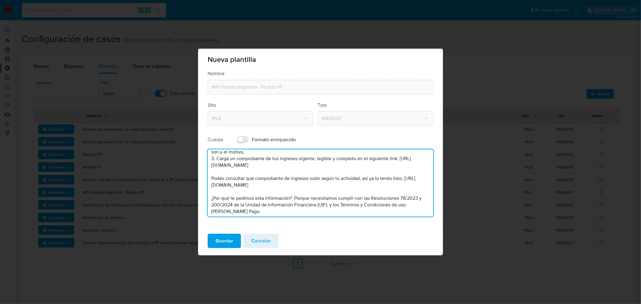
drag, startPoint x: 379, startPoint y: 166, endPoint x: 188, endPoint y: 164, distance: 190.9
click at [188, 164] on div "Nueva plantilla Nombre MPI Debida diligencia - Pedido PF Sitio MLA Tipo MASSIVE…" at bounding box center [320, 152] width 641 height 304
click at [329, 168] on textarea "Hola, para que sigas generando rendimientos y que tu cuenta no quede deshabilit…" at bounding box center [321, 182] width 226 height 67
type textarea "Hola, para que sigas generando rendimientos y que tu cuenta no quede deshabilit…"
click at [227, 242] on span "Guardar" at bounding box center [225, 240] width 18 height 13
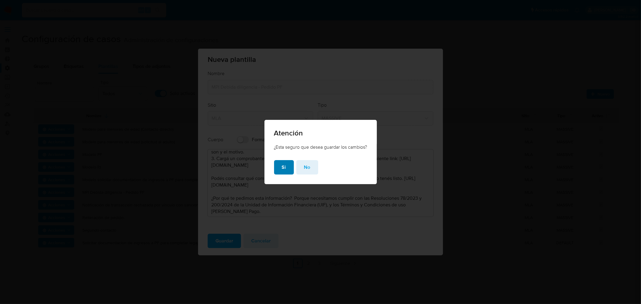
click at [287, 164] on button "Si" at bounding box center [284, 167] width 20 height 14
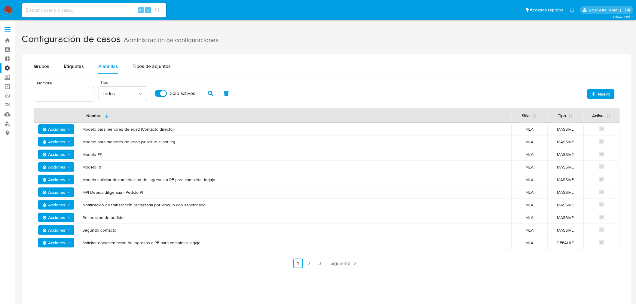
drag, startPoint x: 109, startPoint y: 191, endPoint x: 76, endPoint y: 194, distance: 32.9
click at [79, 195] on td "MPI Debida diligencia - Pedido PF" at bounding box center [295, 192] width 433 height 13
click at [599, 95] on span "Nuevo" at bounding box center [604, 94] width 12 height 10
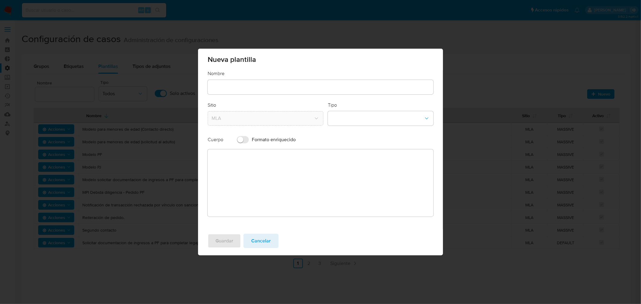
click at [280, 85] on input "text" at bounding box center [321, 87] width 226 height 8
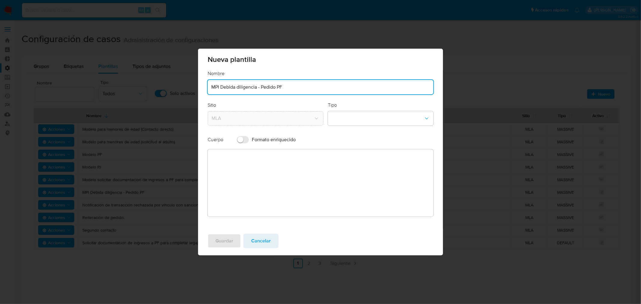
click at [286, 87] on input "MPI Debida diligencia - Pedido PF" at bounding box center [321, 87] width 226 height 8
type input "MPI Debida diligencia - Pedido PJ"
click at [356, 116] on button "template-type-dropdown" at bounding box center [381, 118] width 106 height 14
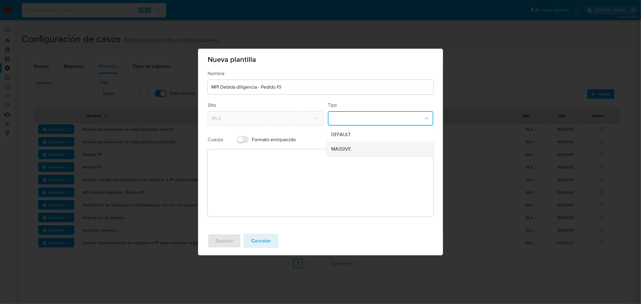
click at [355, 145] on div "MASSIVE" at bounding box center [379, 149] width 95 height 14
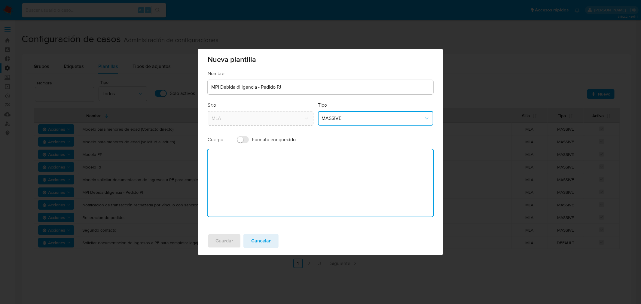
click at [321, 171] on textarea at bounding box center [321, 182] width 226 height 67
click at [243, 140] on input "Formato enriquecido" at bounding box center [243, 139] width 12 height 7
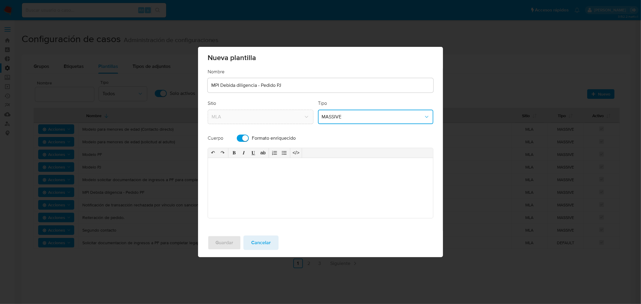
click at [239, 136] on input "Formato enriquecido" at bounding box center [243, 138] width 12 height 7
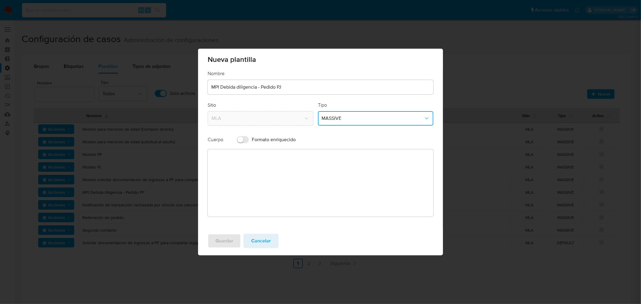
click at [243, 137] on input "Formato enriquecido" at bounding box center [243, 139] width 12 height 7
checkbox input "true"
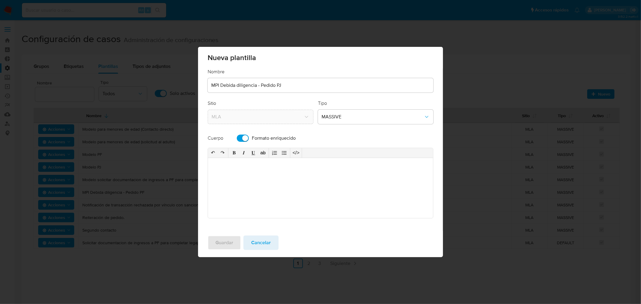
click at [221, 176] on div at bounding box center [320, 188] width 225 height 60
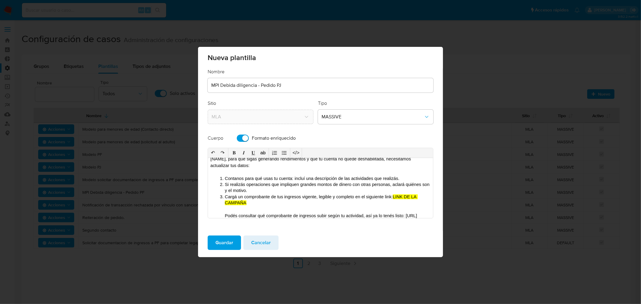
scroll to position [0, 0]
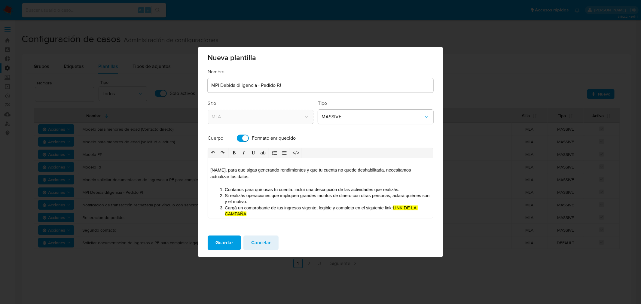
drag, startPoint x: 227, startPoint y: 170, endPoint x: 199, endPoint y: 169, distance: 27.4
click at [199, 169] on div "Nombre MPI Debida diligencia - Pedido PJ Sitio MLA Tipo MASSIVE Cuerpo Formato …" at bounding box center [320, 150] width 245 height 162
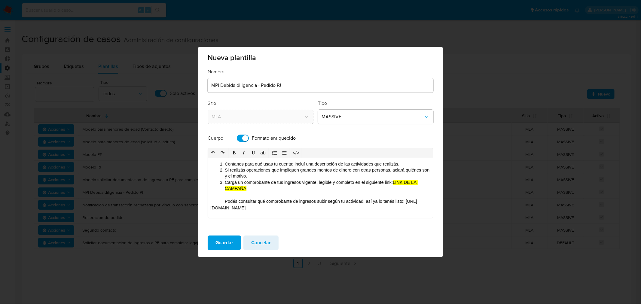
scroll to position [33, 0]
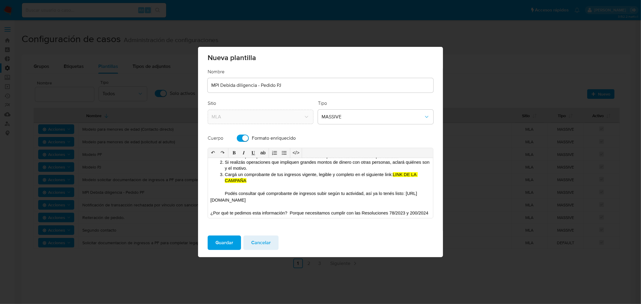
drag, startPoint x: 394, startPoint y: 174, endPoint x: 396, endPoint y: 179, distance: 5.3
click at [396, 179] on p "Cargá un comprobante de tus ingresos vigente, legible y completo en el siguient…" at bounding box center [328, 178] width 206 height 12
click at [294, 153] on button "</>" at bounding box center [296, 153] width 10 height 10
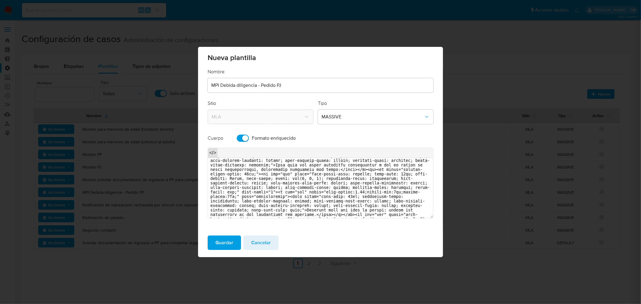
scroll to position [0, 0]
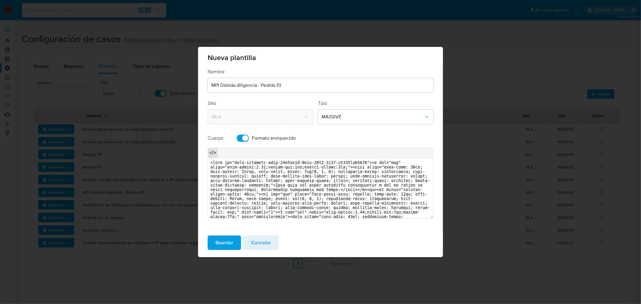
click at [215, 152] on button "</>" at bounding box center [213, 153] width 10 height 10
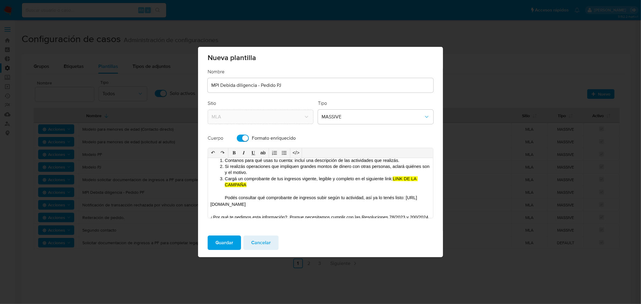
scroll to position [33, 0]
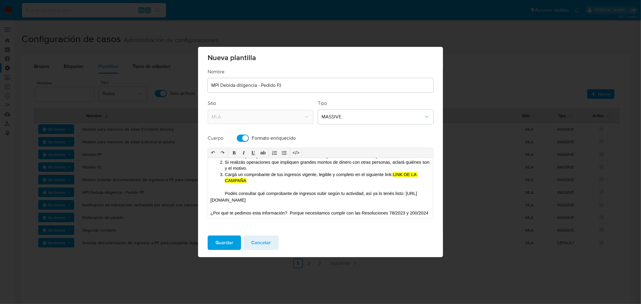
drag, startPoint x: 395, startPoint y: 176, endPoint x: 395, endPoint y: 181, distance: 4.5
click at [395, 181] on p "Cargá un comprobante de tus ingresos vigente, legible y completo en el siguient…" at bounding box center [328, 178] width 206 height 12
click at [296, 152] on button "</>" at bounding box center [296, 153] width 10 height 10
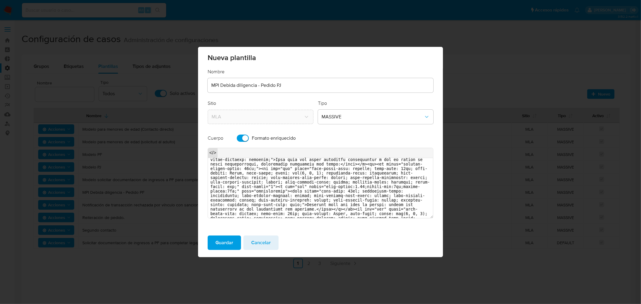
scroll to position [0, 0]
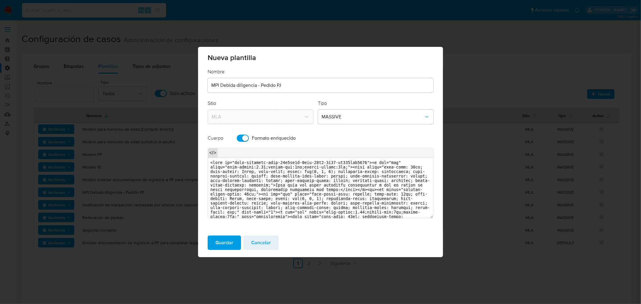
click at [211, 153] on button "</>" at bounding box center [213, 153] width 10 height 10
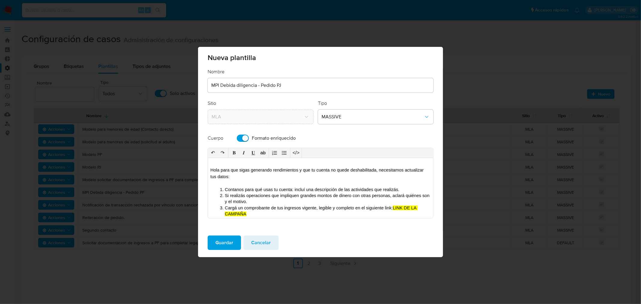
click at [219, 169] on span "Hola para que sigas generando rendimientos y que tu cuenta no quede deshabilita…" at bounding box center [317, 173] width 215 height 11
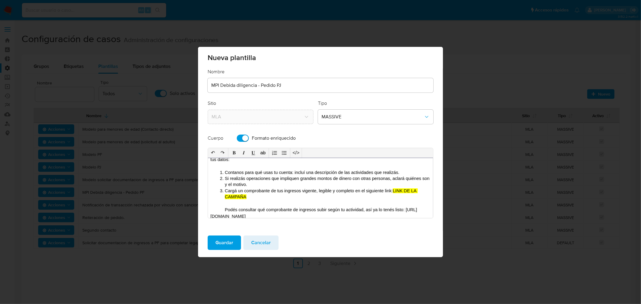
scroll to position [33, 0]
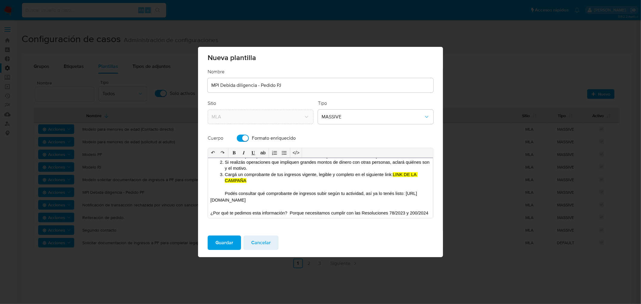
drag, startPoint x: 305, startPoint y: 200, endPoint x: 209, endPoint y: 200, distance: 96.8
click at [209, 200] on div "Hola, para que sigas generando rendimientos y que tu cuenta no quede deshabilit…" at bounding box center [320, 188] width 225 height 60
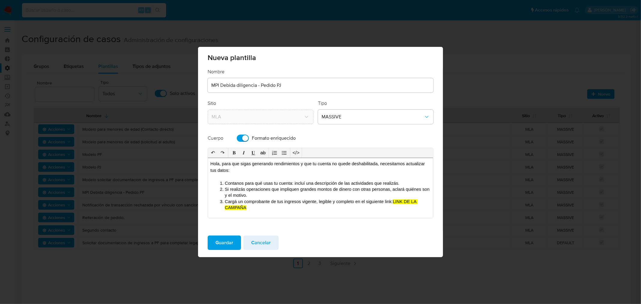
scroll to position [0, 0]
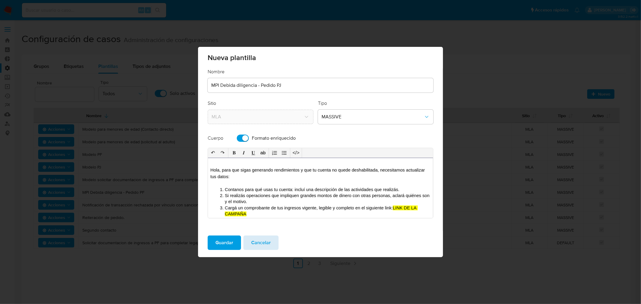
click at [265, 241] on span "Cancelar" at bounding box center [261, 242] width 20 height 13
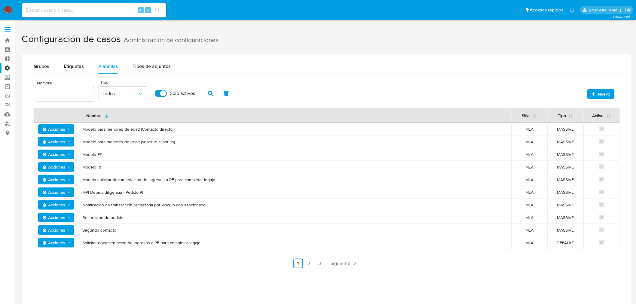
click at [57, 192] on span "Acciones" at bounding box center [53, 193] width 23 height 10
click at [47, 207] on button "Editar" at bounding box center [56, 207] width 54 height 14
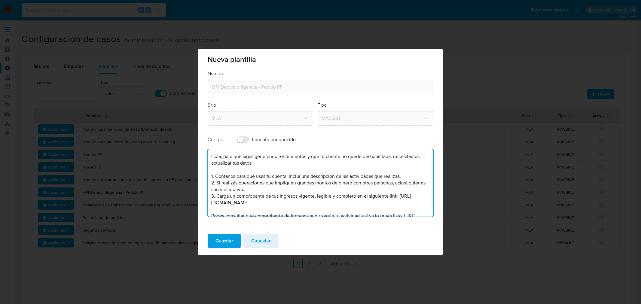
drag, startPoint x: 265, startPoint y: 205, endPoint x: 147, endPoint y: 114, distance: 149.6
click at [147, 114] on div "Nueva plantilla Nombre MPI Debida diligencia - Pedido PF Sitio MLA Tipo MASSIVE…" at bounding box center [320, 152] width 641 height 304
click at [243, 139] on input "Formato enriquecido" at bounding box center [243, 139] width 12 height 7
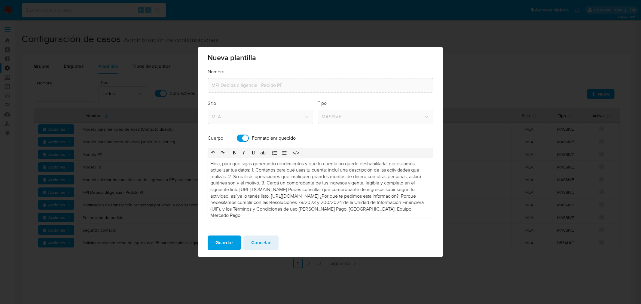
click at [243, 139] on input "Formato enriquecido" at bounding box center [243, 138] width 12 height 7
checkbox input "false"
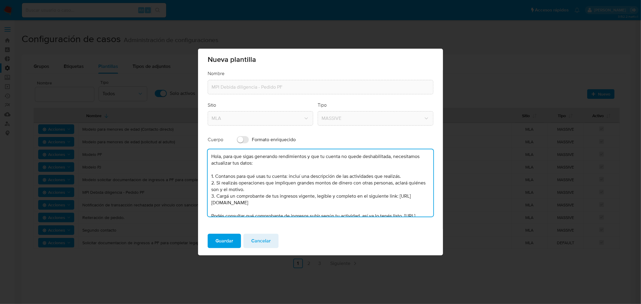
drag, startPoint x: 271, startPoint y: 207, endPoint x: 201, endPoint y: 142, distance: 94.5
click at [201, 142] on div "Nombre MPI Debida diligencia - Pedido PF Sitio MLA Tipo MASSIVE Cuerpo Formato …" at bounding box center [320, 149] width 245 height 159
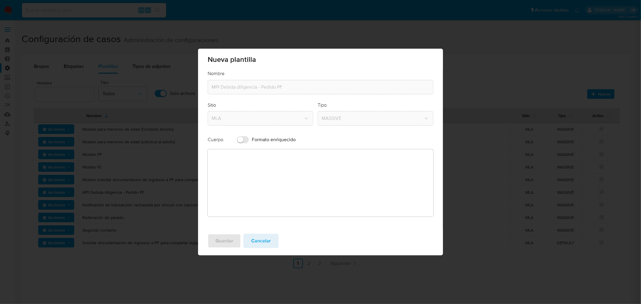
click at [246, 139] on input "Formato enriquecido" at bounding box center [243, 139] width 12 height 7
checkbox input "true"
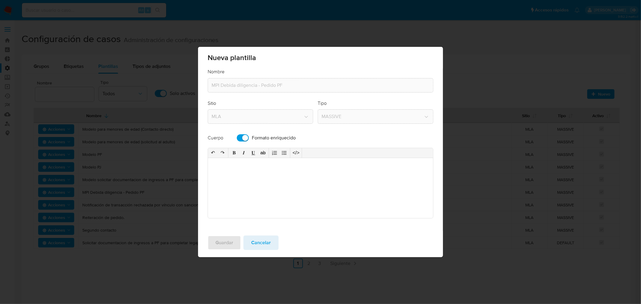
click at [241, 165] on div at bounding box center [320, 188] width 225 height 60
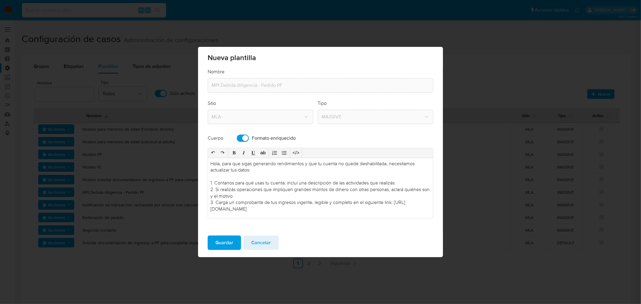
drag, startPoint x: 372, startPoint y: 211, endPoint x: 181, endPoint y: 181, distance: 193.1
click at [181, 181] on div "Nueva plantilla Nombre MPI Debida diligencia - Pedido PF Sitio MLA Tipo MASSIVE…" at bounding box center [320, 152] width 641 height 304
click at [275, 153] on icon "button" at bounding box center [275, 153] width 6 height 6
click at [221, 186] on li "2. Si realizás operaciones que impliquen grandes montos de dinero con otras per…" at bounding box center [325, 192] width 211 height 13
click at [224, 183] on li "1. Contanos para qué usas tu cuenta: incluí una descripción de las actividades …" at bounding box center [325, 183] width 211 height 7
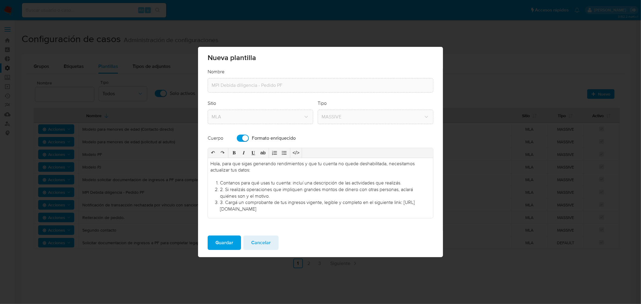
click at [225, 190] on li "2. Si realizás operaciones que impliquen grandes montos de dinero con otras per…" at bounding box center [325, 192] width 211 height 13
click at [226, 203] on li "3. Cargá un comprobante de tus ingresos vigente, legible y completo en el sigui…" at bounding box center [325, 205] width 211 height 13
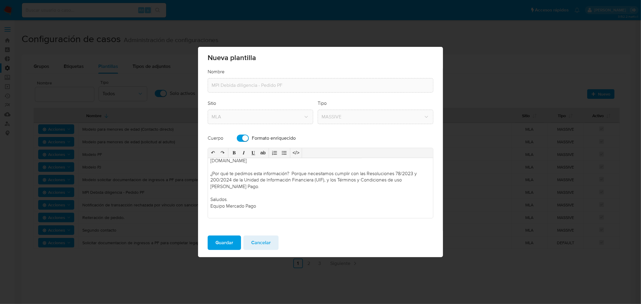
drag, startPoint x: 369, startPoint y: 173, endPoint x: 325, endPoint y: 181, distance: 45.2
click at [325, 181] on div "¿Por qué te pedimos esta información?  Porque necesitamos cumplir con las Resol…" at bounding box center [320, 180] width 220 height 20
click at [245, 154] on button "𝑰" at bounding box center [244, 153] width 10 height 10
click at [310, 188] on div "¿Por qué te pedimos esta información?  Porque necesitamos cumplir con las Resol…" at bounding box center [320, 180] width 220 height 20
drag, startPoint x: 339, startPoint y: 181, endPoint x: 282, endPoint y: 193, distance: 57.8
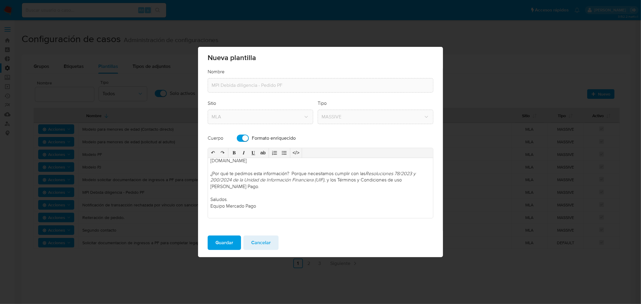
click at [282, 193] on div "Hola, para que sigas generando rendimientos y que tu cuenta no quede deshabilit…" at bounding box center [320, 188] width 225 height 60
click at [243, 152] on button "𝑰" at bounding box center [244, 153] width 10 height 10
click at [287, 191] on div at bounding box center [320, 193] width 220 height 7
drag, startPoint x: 291, startPoint y: 173, endPoint x: 206, endPoint y: 175, distance: 84.8
click at [206, 175] on div "Nombre MPI Debida diligencia - Pedido PF Sitio MLA Tipo MASSIVE Cuerpo Formato …" at bounding box center [320, 150] width 245 height 162
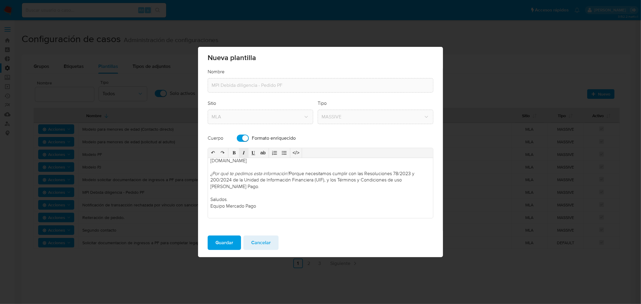
click at [245, 149] on button "𝑰" at bounding box center [244, 153] width 10 height 10
drag, startPoint x: 285, startPoint y: 189, endPoint x: 302, endPoint y: 204, distance: 23.6
click at [285, 189] on div "Hola, para que sigas generando rendimientos y que tu cuenta no quede deshabilit…" at bounding box center [320, 188] width 225 height 60
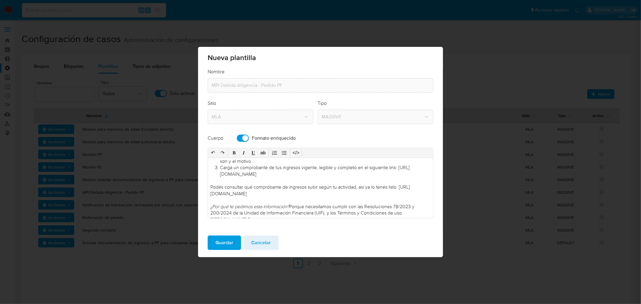
scroll to position [35, 0]
click at [224, 242] on span "Guardar" at bounding box center [225, 242] width 18 height 13
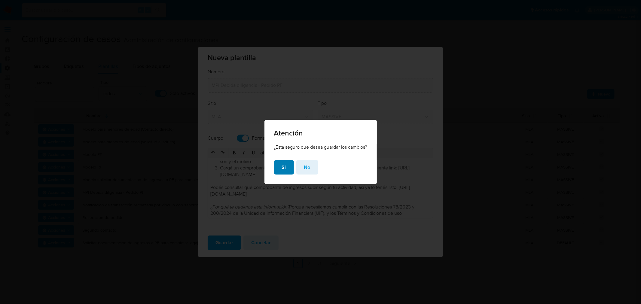
click at [282, 172] on span "Si" at bounding box center [284, 167] width 4 height 13
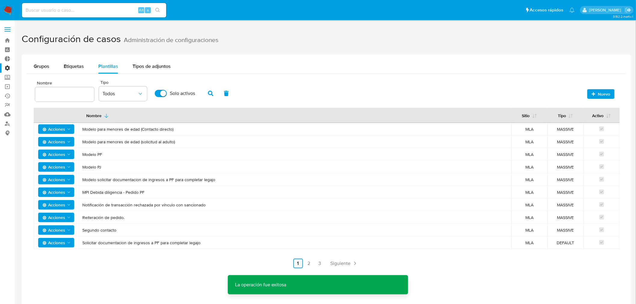
click at [49, 192] on span "Acciones" at bounding box center [53, 193] width 23 height 10
click at [47, 212] on button "Editar" at bounding box center [56, 207] width 54 height 14
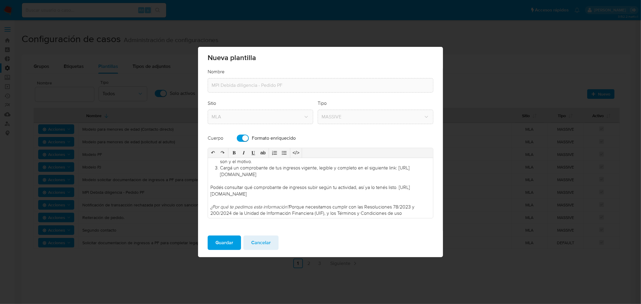
click at [254, 244] on span "Cancelar" at bounding box center [261, 242] width 20 height 13
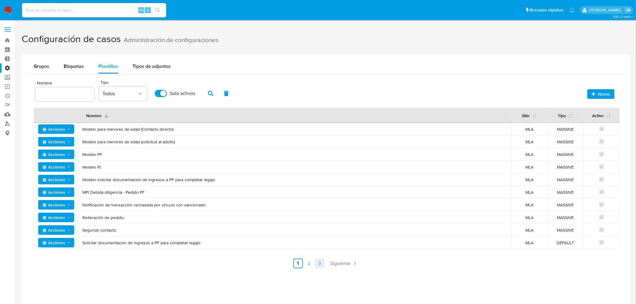
click at [320, 263] on link "3" at bounding box center [320, 264] width 10 height 10
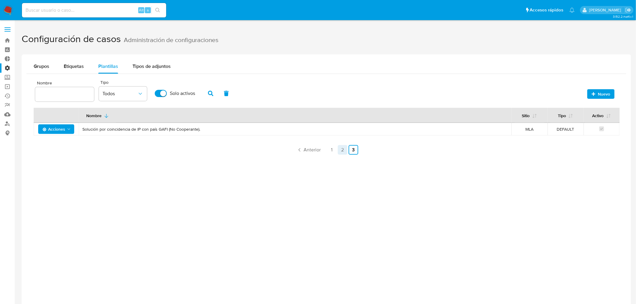
click at [343, 152] on link "2" at bounding box center [343, 150] width 10 height 10
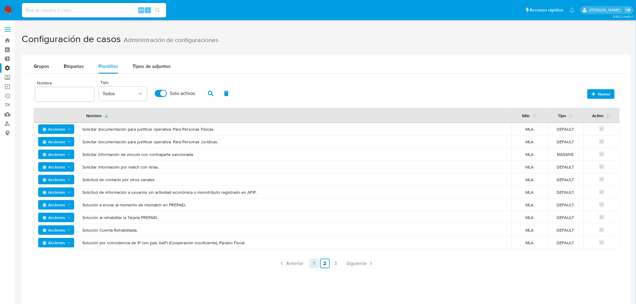
click at [315, 262] on link "1" at bounding box center [314, 264] width 10 height 10
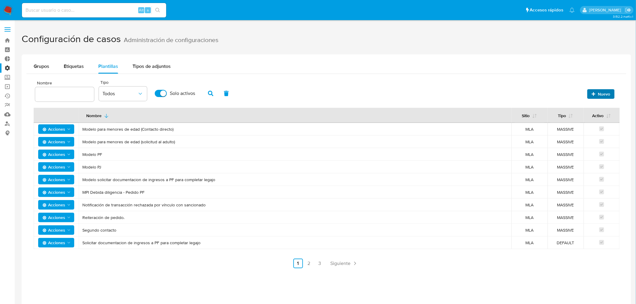
click at [595, 92] on icon "button" at bounding box center [594, 94] width 4 height 4
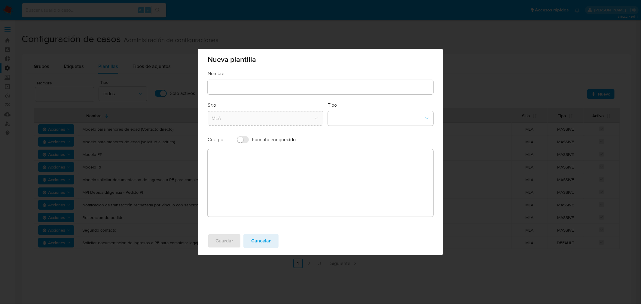
click at [229, 83] on input "text" at bounding box center [321, 87] width 226 height 8
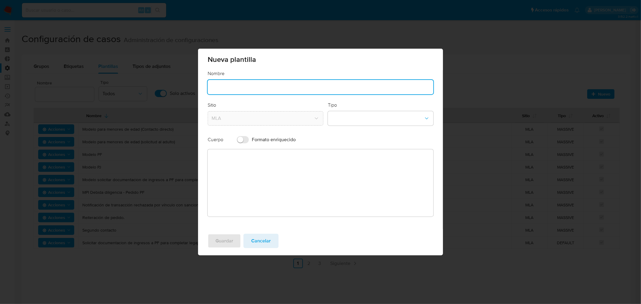
type input "MPI Debida diligencia - Pedido PJ"
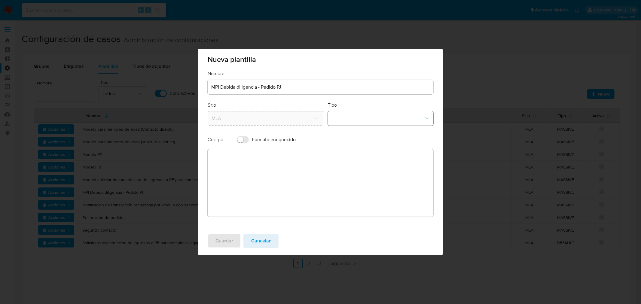
click at [359, 121] on button "template-type-dropdown" at bounding box center [381, 118] width 106 height 14
click at [356, 146] on div "MASSIVE" at bounding box center [379, 149] width 95 height 14
click at [310, 180] on textarea at bounding box center [321, 182] width 226 height 67
click at [247, 142] on input "Formato enriquecido" at bounding box center [243, 139] width 12 height 7
checkbox input "true"
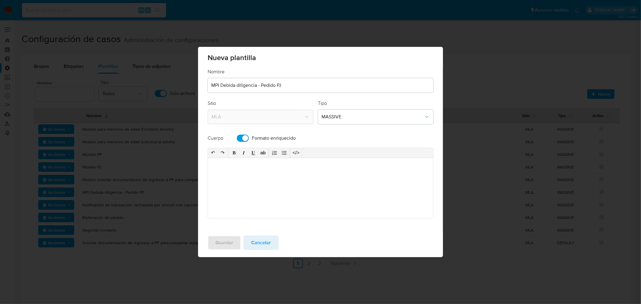
click at [238, 190] on div at bounding box center [320, 188] width 225 height 60
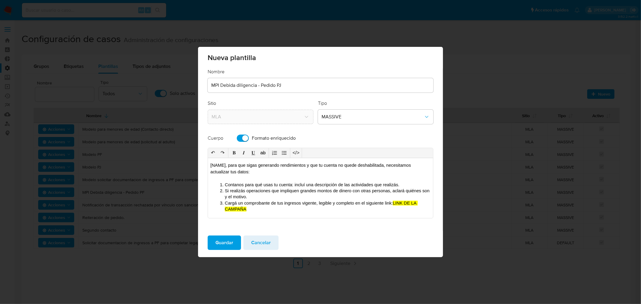
scroll to position [0, 0]
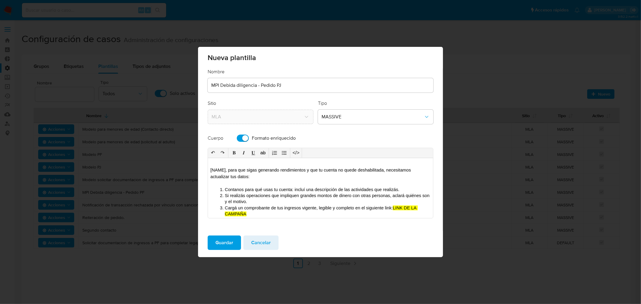
drag, startPoint x: 225, startPoint y: 169, endPoint x: 182, endPoint y: 166, distance: 42.8
click at [182, 166] on div "Nueva plantilla Nombre MPI Debida diligencia - Pedido PJ Sitio MLA Tipo MASSIVE…" at bounding box center [320, 152] width 641 height 304
click at [212, 163] on div "Hola, para que sigas generando rendimientos y que tu cuenta no quede deshabilit…" at bounding box center [320, 188] width 225 height 60
click at [260, 183] on div "Hola, para que sigas generando rendimientos y que tu cuenta no quede deshabilit…" at bounding box center [320, 188] width 225 height 60
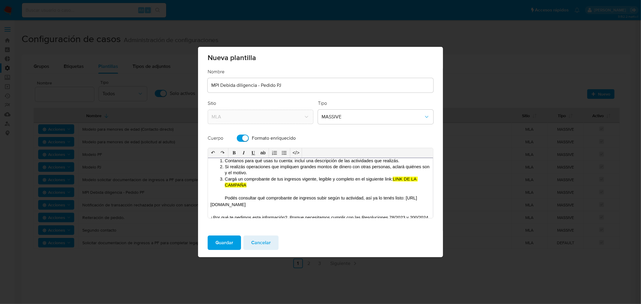
scroll to position [33, 0]
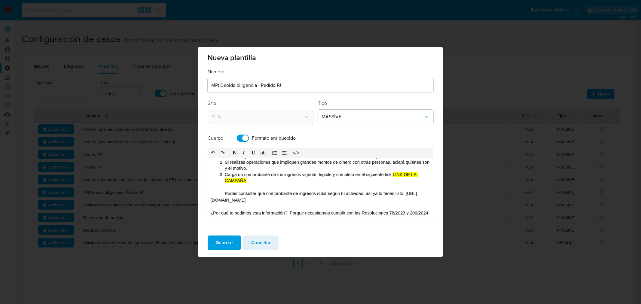
drag, startPoint x: 316, startPoint y: 201, endPoint x: 201, endPoint y: 200, distance: 114.5
click at [201, 200] on div "Nombre MPI Debida diligencia - Pedido PJ Sitio MLA Tipo MASSIVE Cuerpo Formato …" at bounding box center [320, 150] width 245 height 162
click at [266, 173] on span "Cargá un comprobante de tus ingresos vigente, legible y completo en el siguient…" at bounding box center [309, 174] width 168 height 5
drag, startPoint x: 394, startPoint y: 173, endPoint x: 398, endPoint y: 179, distance: 7.3
click at [398, 179] on p "Cargá un comprobante de tus ingresos vigente, legible y completo en el siguient…" at bounding box center [328, 178] width 206 height 12
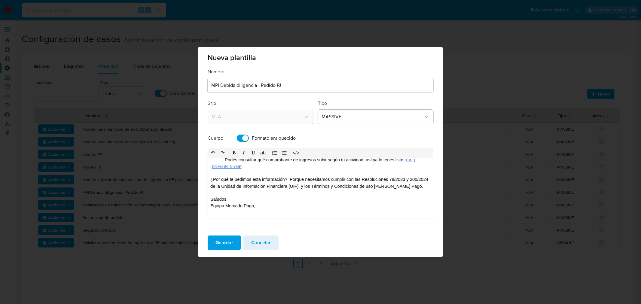
scroll to position [75, 0]
click at [220, 242] on span "Guardar" at bounding box center [225, 242] width 18 height 13
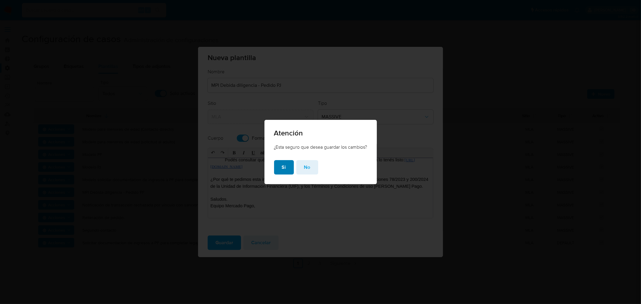
click at [282, 167] on span "Si" at bounding box center [284, 167] width 4 height 13
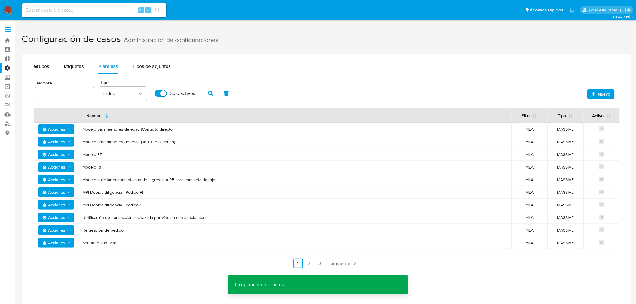
drag, startPoint x: 156, startPoint y: 207, endPoint x: 77, endPoint y: 208, distance: 79.4
click at [77, 208] on tr "Acciones MPI Debida diligencia - Pedido PJ MLA MASSIVE" at bounding box center [327, 205] width 586 height 13
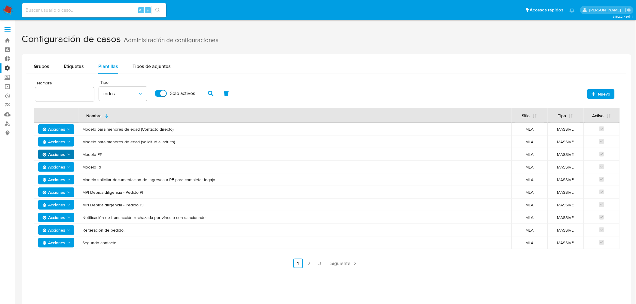
click at [49, 153] on span "Acciones" at bounding box center [53, 155] width 23 height 10
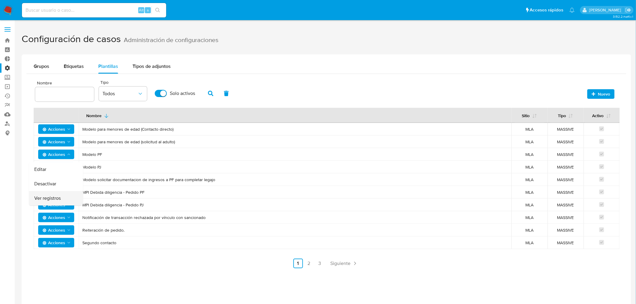
click at [47, 199] on button "Ver registros" at bounding box center [56, 198] width 54 height 14
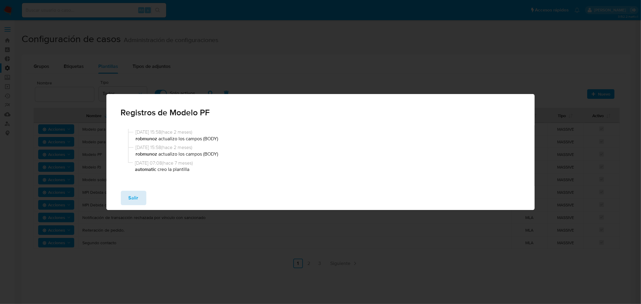
click at [137, 199] on button "Salir" at bounding box center [134, 198] width 26 height 14
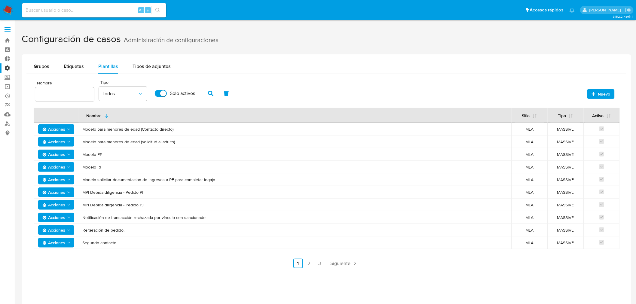
click at [54, 154] on span "Acciones" at bounding box center [53, 155] width 23 height 10
click at [53, 169] on button "Editar" at bounding box center [56, 169] width 54 height 14
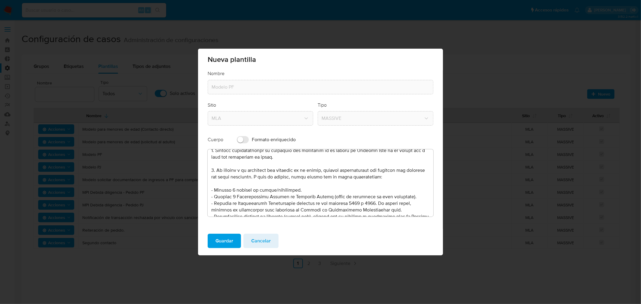
scroll to position [33, 0]
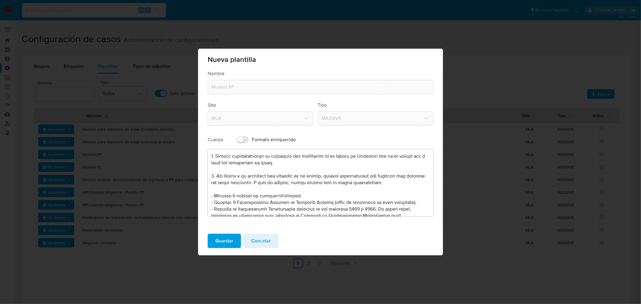
click at [317, 167] on textarea at bounding box center [321, 182] width 226 height 67
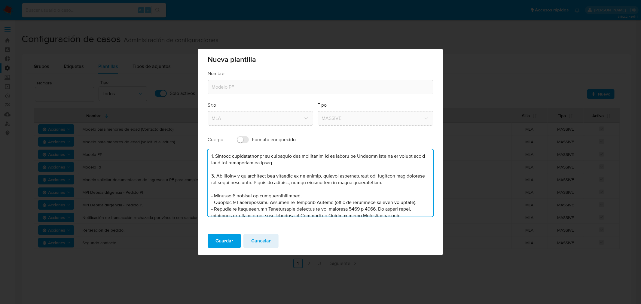
drag, startPoint x: 389, startPoint y: 190, endPoint x: 345, endPoint y: 183, distance: 44.7
click at [345, 183] on textarea at bounding box center [321, 182] width 226 height 67
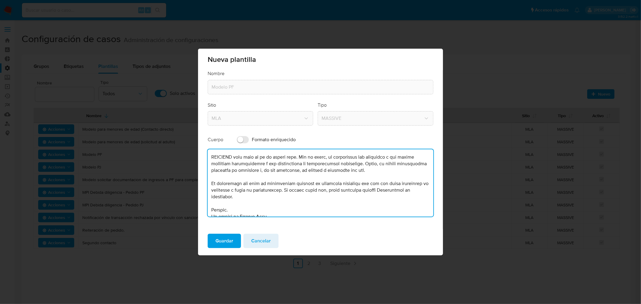
scroll to position [225, 0]
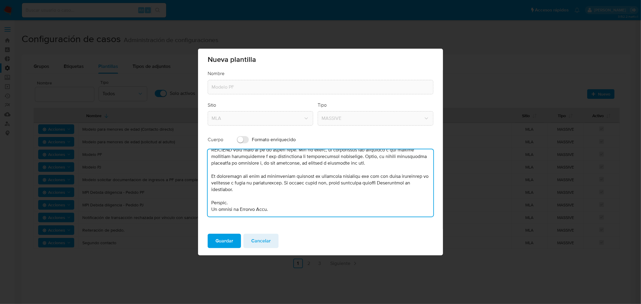
drag, startPoint x: 274, startPoint y: 207, endPoint x: 209, endPoint y: 194, distance: 66.7
click at [209, 194] on textarea at bounding box center [321, 182] width 226 height 67
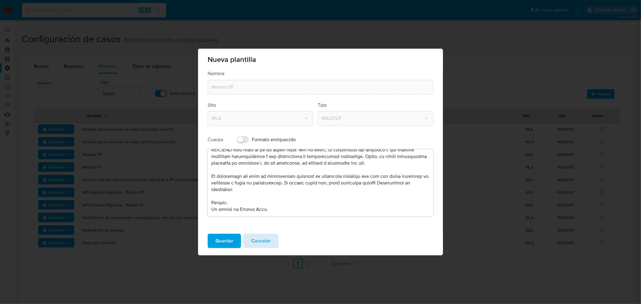
click at [261, 242] on span "Cancelar" at bounding box center [261, 240] width 20 height 13
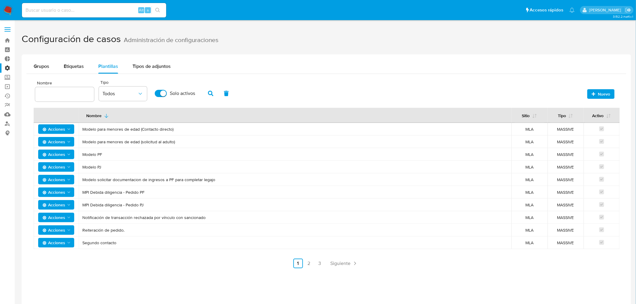
click at [51, 166] on span "Acciones" at bounding box center [53, 167] width 23 height 10
click at [228, 162] on td "Modelo PJ" at bounding box center [295, 167] width 433 height 13
click at [58, 202] on span "Acciones" at bounding box center [53, 205] width 23 height 10
click at [58, 217] on button "Editar" at bounding box center [56, 220] width 54 height 14
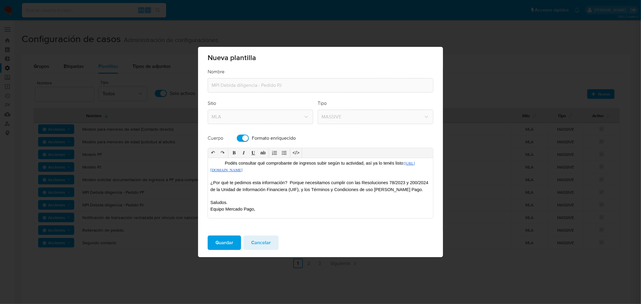
scroll to position [75, 0]
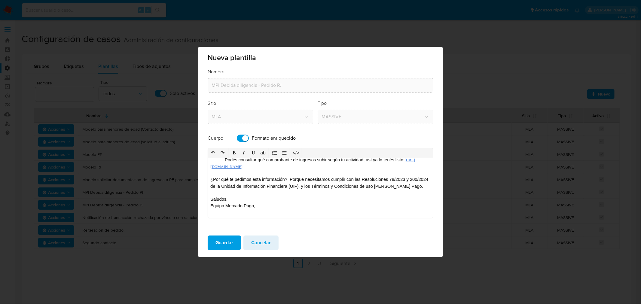
click at [210, 205] on div "Hola, para que sigas generando rendimientos y que tu cuenta no quede deshabilit…" at bounding box center [320, 188] width 225 height 60
click at [215, 242] on button "Guardar" at bounding box center [224, 243] width 33 height 14
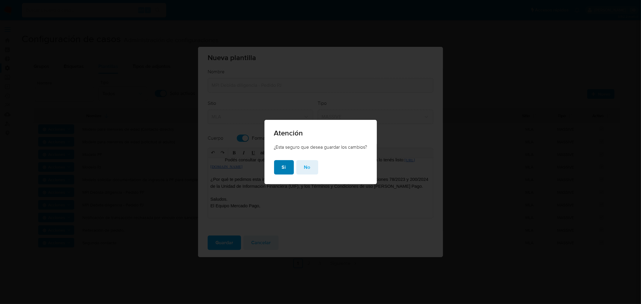
click at [284, 167] on span "Si" at bounding box center [284, 167] width 4 height 13
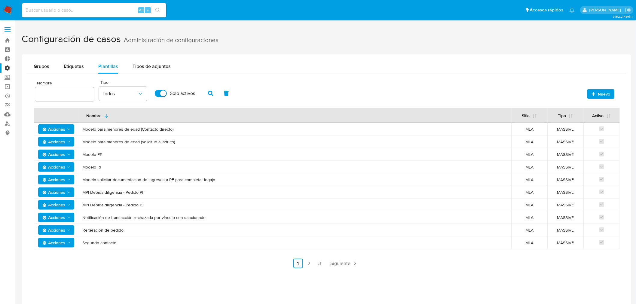
click at [600, 91] on span "Nuevo" at bounding box center [604, 94] width 12 height 10
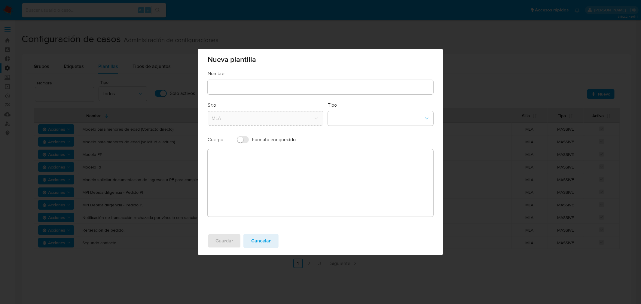
click at [253, 88] on input "text" at bounding box center [321, 87] width 226 height 8
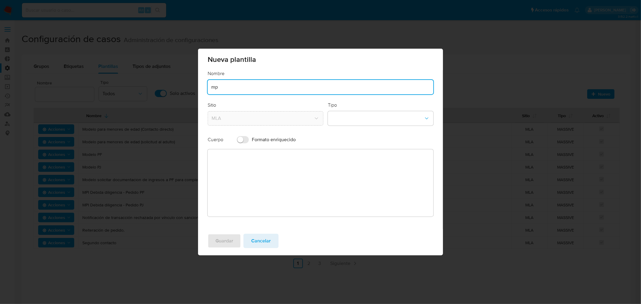
type input "m"
type input "MPI - Pedido manual PF"
click at [360, 120] on button "template-type-dropdown" at bounding box center [381, 118] width 106 height 14
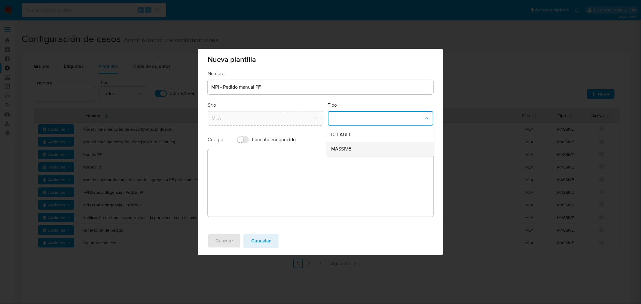
click at [350, 150] on span "MASSIVE" at bounding box center [342, 149] width 20 height 6
click at [259, 181] on textarea at bounding box center [321, 182] width 226 height 67
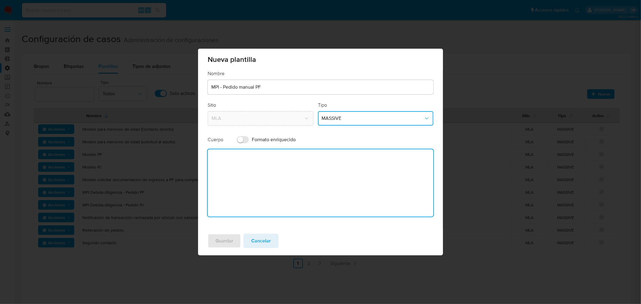
click at [246, 143] on input "Formato enriquecido" at bounding box center [243, 139] width 12 height 7
checkbox input "true"
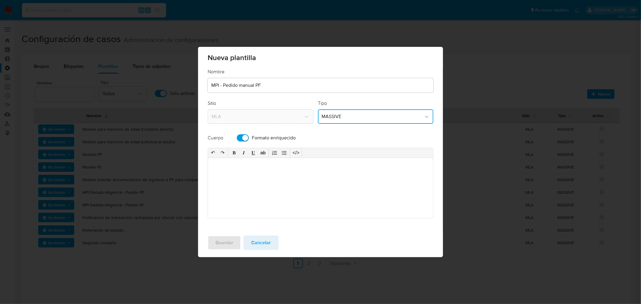
click at [234, 185] on div at bounding box center [320, 188] width 225 height 60
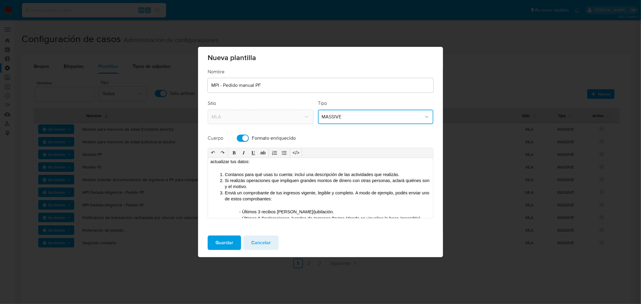
scroll to position [0, 0]
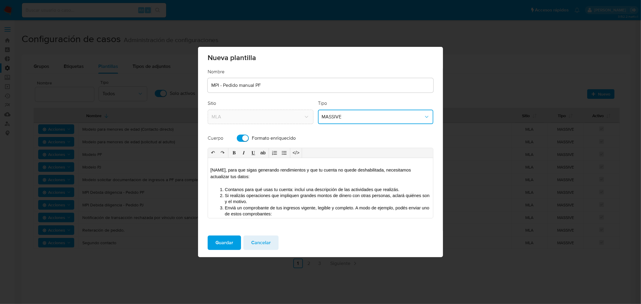
drag, startPoint x: 225, startPoint y: 170, endPoint x: 195, endPoint y: 171, distance: 30.7
click at [195, 171] on div "Nueva plantilla Nombre MPI - Pedido manual PF Sitio MLA Tipo MASSIVE Cuerpo For…" at bounding box center [320, 152] width 641 height 304
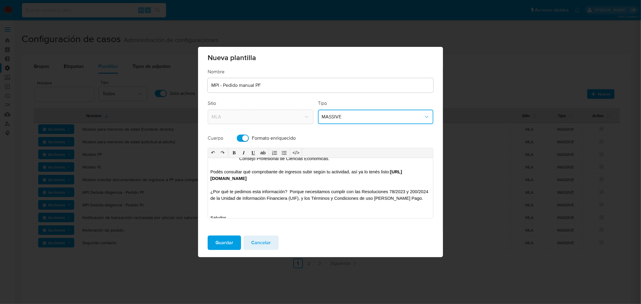
scroll to position [135, 0]
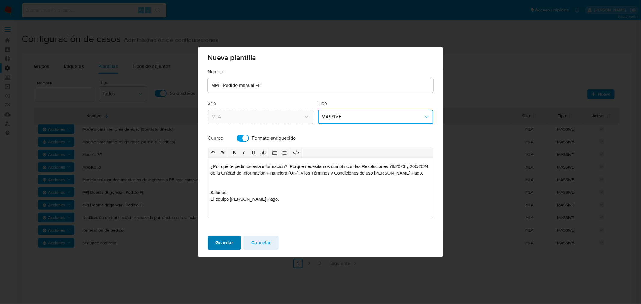
click at [233, 238] on button "Guardar" at bounding box center [224, 243] width 33 height 14
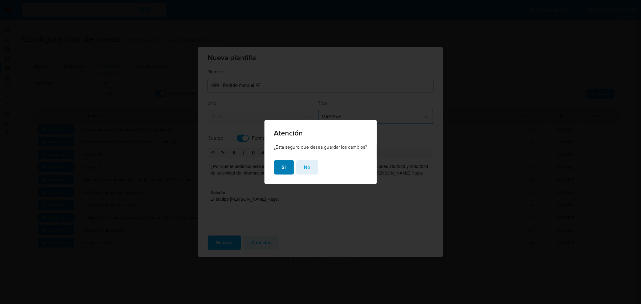
click at [279, 167] on button "Si" at bounding box center [284, 167] width 20 height 14
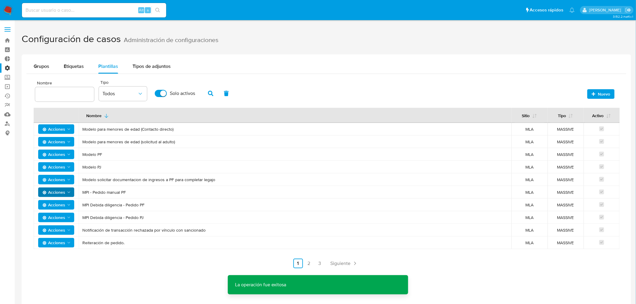
drag, startPoint x: 130, startPoint y: 193, endPoint x: 73, endPoint y: 191, distance: 56.3
click at [73, 191] on tr "Acciones MPI - Pedido manual PF MLA MASSIVE" at bounding box center [327, 192] width 586 height 13
click at [603, 94] on span "Nuevo" at bounding box center [604, 94] width 12 height 10
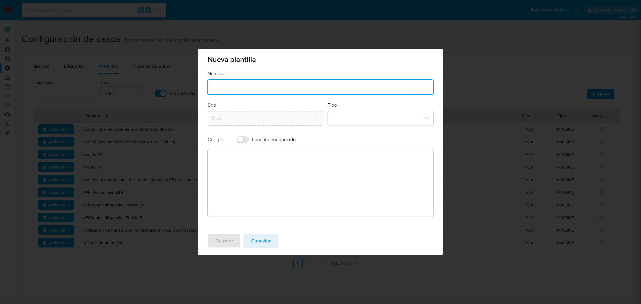
drag, startPoint x: 230, startPoint y: 84, endPoint x: 258, endPoint y: 90, distance: 28.8
click at [230, 84] on input "text" at bounding box center [321, 87] width 226 height 8
type input "MPI - Pedido manual PF"
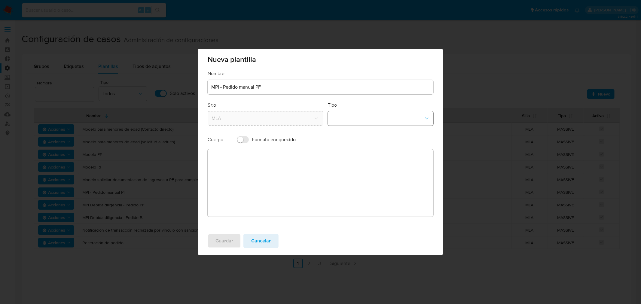
click at [385, 115] on button "template-type-dropdown" at bounding box center [381, 118] width 106 height 14
click at [361, 135] on div "DEFAULT" at bounding box center [379, 134] width 95 height 14
click at [297, 196] on textarea at bounding box center [321, 182] width 226 height 67
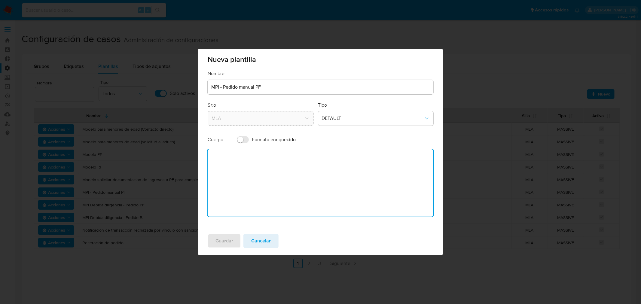
click at [242, 140] on input "Formato enriquecido" at bounding box center [243, 139] width 12 height 7
checkbox input "true"
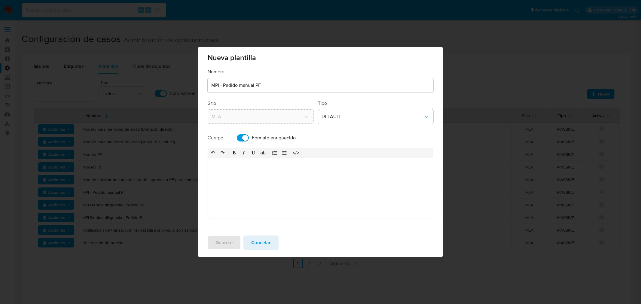
click at [241, 169] on div at bounding box center [320, 188] width 225 height 60
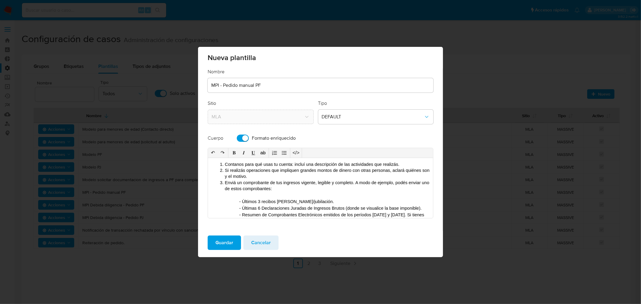
scroll to position [0, 0]
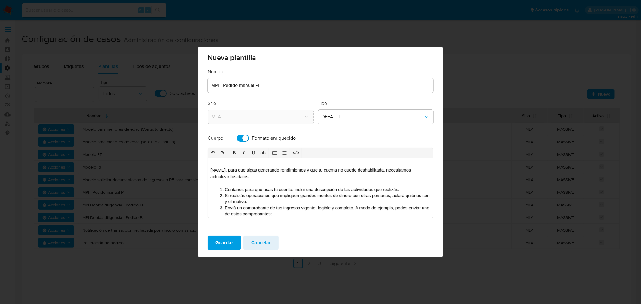
drag, startPoint x: 225, startPoint y: 170, endPoint x: 206, endPoint y: 170, distance: 19.6
click at [206, 170] on div "Nombre MPI - Pedido manual PF Sitio MLA Tipo DEFAULT Cuerpo Formato enriquecido…" at bounding box center [320, 150] width 245 height 162
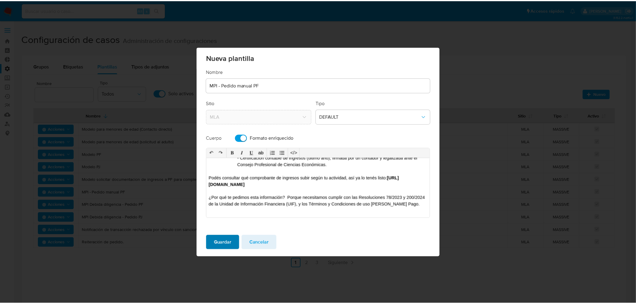
scroll to position [135, 0]
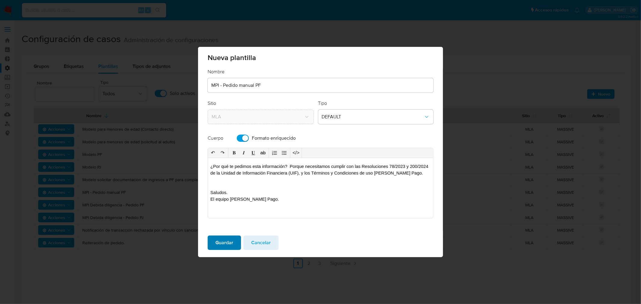
click at [228, 244] on span "Guardar" at bounding box center [225, 242] width 18 height 13
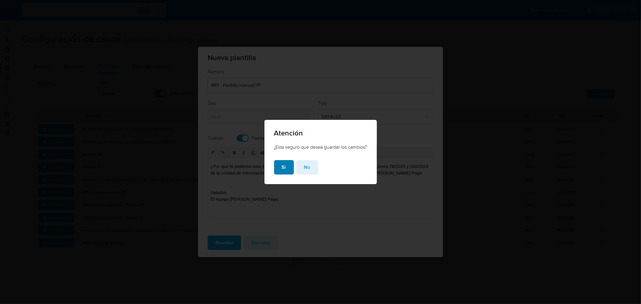
click at [280, 167] on button "Si" at bounding box center [284, 167] width 20 height 14
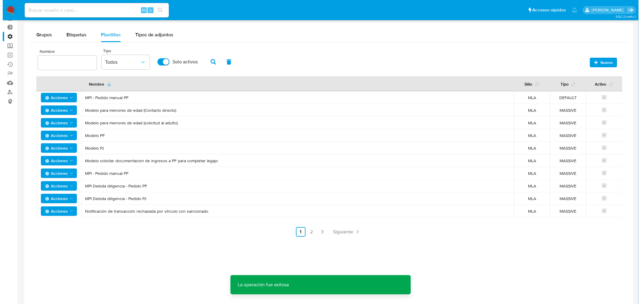
scroll to position [33, 0]
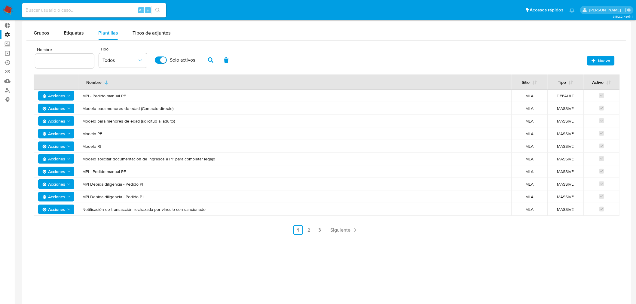
drag, startPoint x: 133, startPoint y: 95, endPoint x: 409, endPoint y: 113, distance: 277.2
click at [84, 92] on td "MPI - Pedido manual PF" at bounding box center [295, 96] width 433 height 13
drag, startPoint x: 580, startPoint y: 97, endPoint x: 544, endPoint y: 94, distance: 36.2
click at [544, 94] on tr "Acciones MPI - Pedido manual PF MLA DEFAULT" at bounding box center [327, 96] width 586 height 13
drag, startPoint x: 84, startPoint y: 170, endPoint x: 576, endPoint y: 170, distance: 491.2
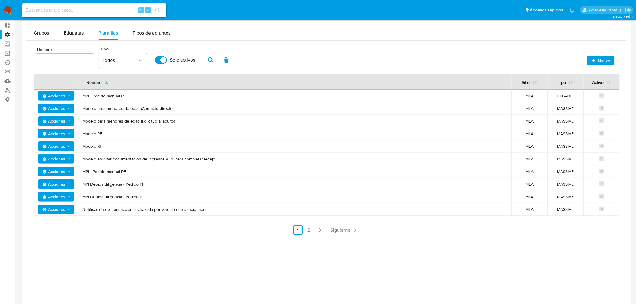
click at [576, 170] on tr "Acciones MPI - Pedido manual PF MLA MASSIVE" at bounding box center [327, 171] width 586 height 13
drag, startPoint x: 139, startPoint y: 97, endPoint x: 67, endPoint y: 95, distance: 72.8
click at [67, 95] on tr "Acciones MPI - Pedido manual PF MLA DEFAULT" at bounding box center [327, 96] width 586 height 13
click at [52, 198] on span "Acciones" at bounding box center [53, 197] width 23 height 10
click at [49, 210] on button "Editar" at bounding box center [56, 212] width 54 height 14
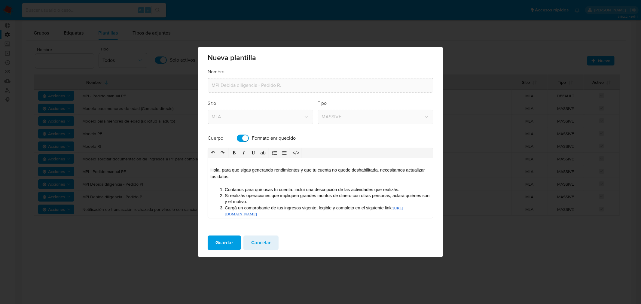
scroll to position [75, 0]
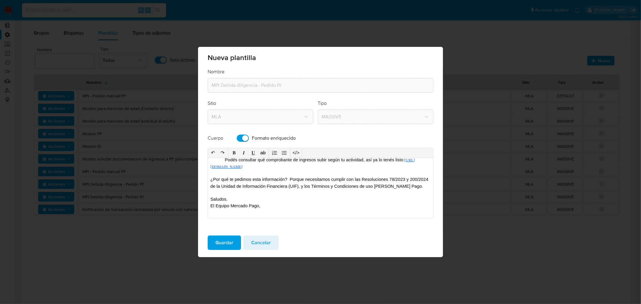
drag, startPoint x: 220, startPoint y: 171, endPoint x: 298, endPoint y: 274, distance: 129.7
click at [298, 274] on div "Nueva plantilla Nombre MPI Debida diligencia - Pedido PJ Sitio MLA Tipo MASSIVE…" at bounding box center [320, 152] width 641 height 304
click at [265, 210] on div "Hola, para que sigas generando rendimientos y que tu cuenta no quede deshabilit…" at bounding box center [320, 188] width 225 height 60
click at [227, 241] on span "Guardar" at bounding box center [225, 242] width 18 height 13
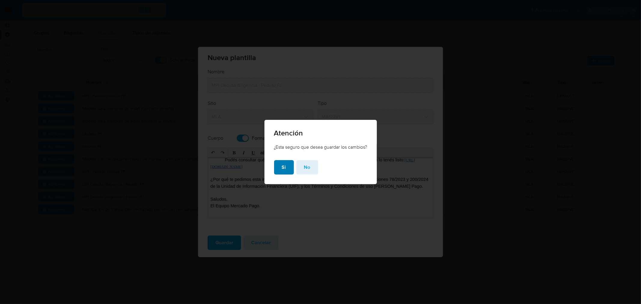
click at [277, 166] on button "Si" at bounding box center [284, 167] width 20 height 14
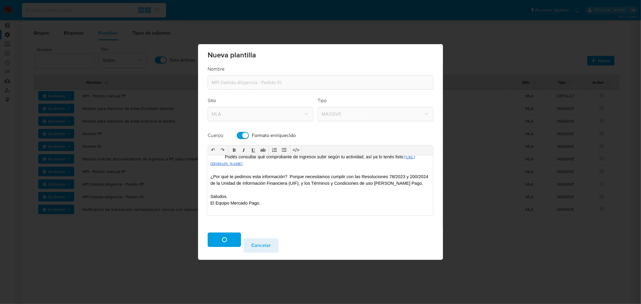
scroll to position [0, 0]
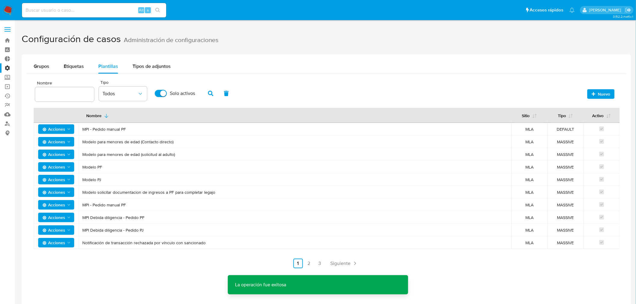
click at [52, 178] on span "Acciones" at bounding box center [53, 180] width 23 height 10
click at [53, 197] on button "Editar" at bounding box center [56, 195] width 54 height 14
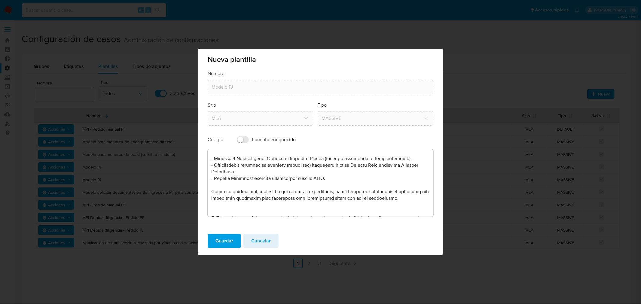
scroll to position [67, 0]
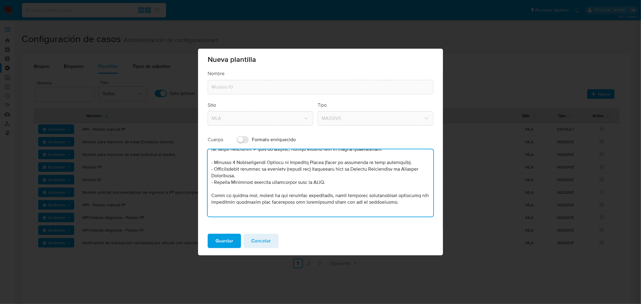
drag, startPoint x: 341, startPoint y: 193, endPoint x: 191, endPoint y: 166, distance: 152.7
click at [191, 166] on div "Nueva plantilla Nombre Modelo PJ Sitio MLA Tipo MASSIVE Cuerpo Formato enriquec…" at bounding box center [320, 152] width 641 height 304
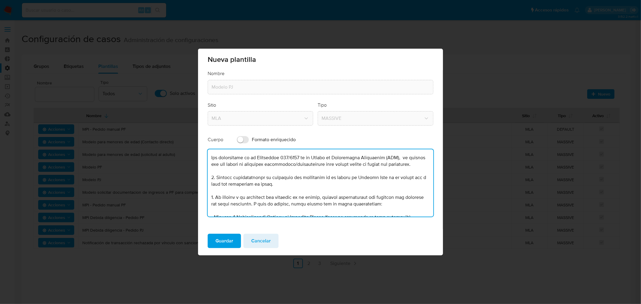
scroll to position [0, 0]
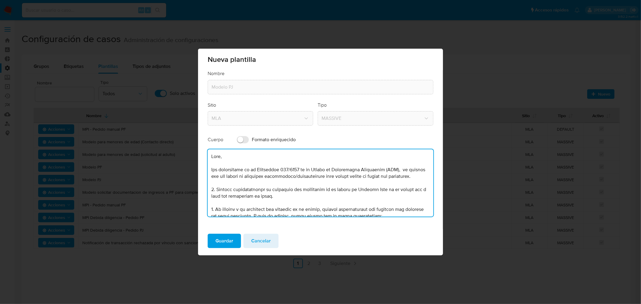
click at [258, 241] on span "Cancelar" at bounding box center [261, 240] width 20 height 13
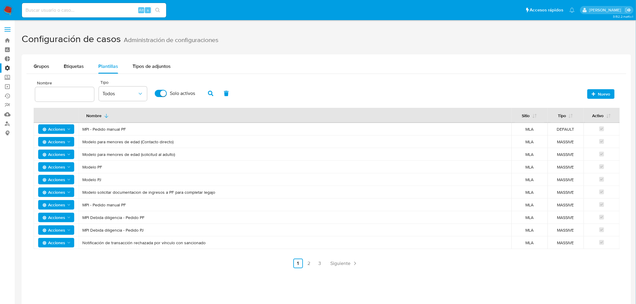
click at [605, 93] on span "Nuevo" at bounding box center [604, 94] width 12 height 10
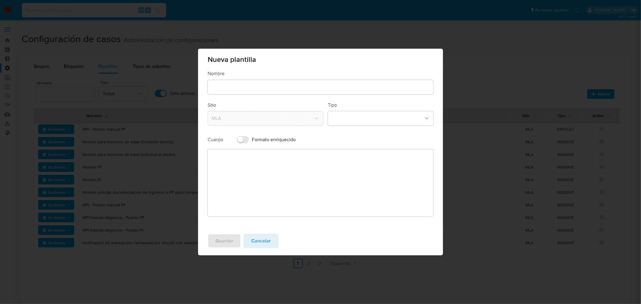
click at [235, 82] on div at bounding box center [321, 87] width 226 height 14
click at [234, 86] on input "text" at bounding box center [321, 87] width 226 height 8
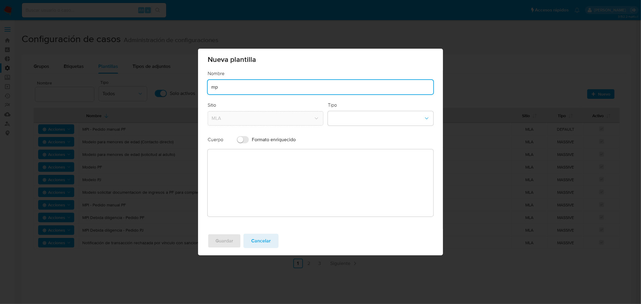
type input "m"
type input "MPI - Pedido manual PJ"
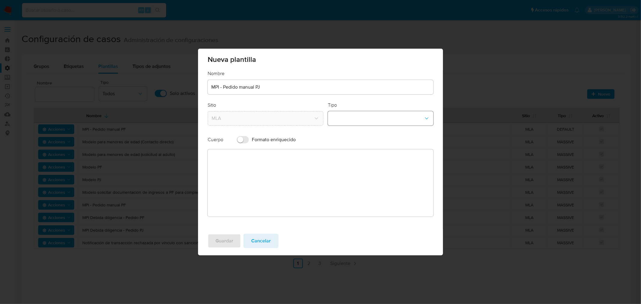
click at [361, 120] on button "template-type-dropdown" at bounding box center [381, 118] width 106 height 14
click at [349, 149] on span "MASSIVE" at bounding box center [342, 149] width 20 height 6
click at [242, 140] on input "Formato enriquecido" at bounding box center [243, 139] width 12 height 7
checkbox input "true"
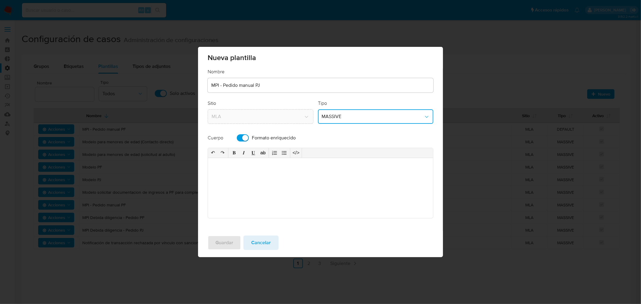
click at [244, 169] on div at bounding box center [320, 188] width 225 height 60
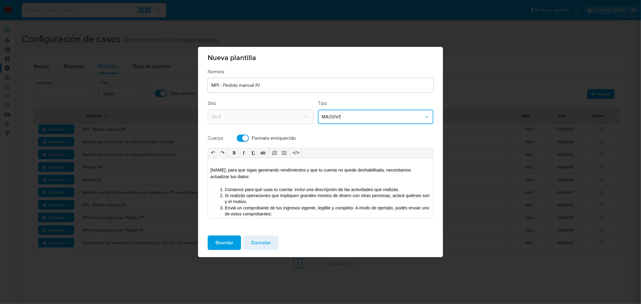
drag, startPoint x: 218, startPoint y: 170, endPoint x: 208, endPoint y: 170, distance: 10.2
click at [208, 170] on div "↶ ↷ 𝐁 𝑰 𝐔 ab </> [NAME], para que sigas generando rendimientos y que tu cuenta …" at bounding box center [321, 183] width 226 height 71
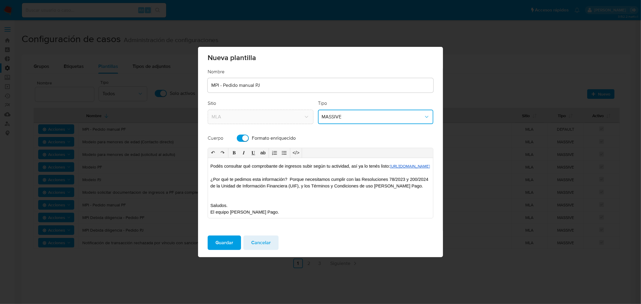
scroll to position [128, 0]
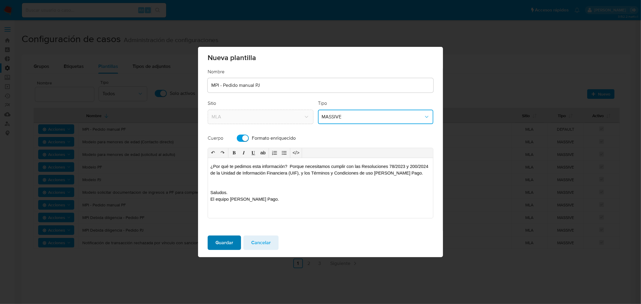
click at [226, 247] on span "Guardar" at bounding box center [225, 242] width 18 height 13
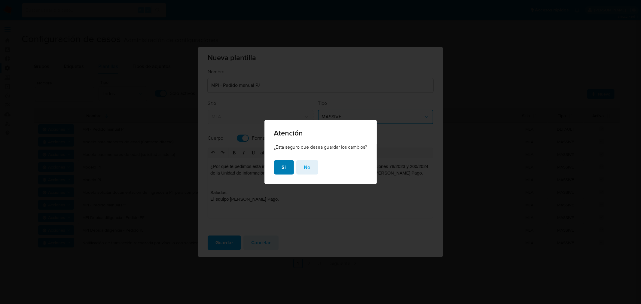
click at [283, 166] on span "Si" at bounding box center [284, 167] width 4 height 13
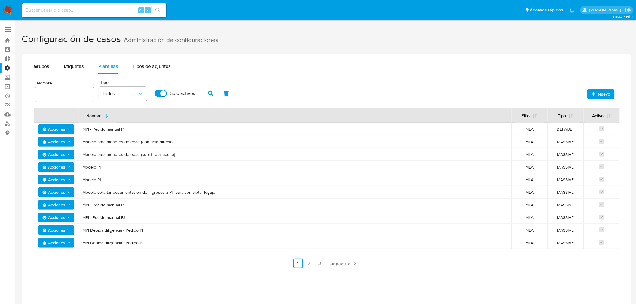
drag, startPoint x: 130, startPoint y: 218, endPoint x: 82, endPoint y: 218, distance: 47.5
click at [82, 218] on span "MPI - Pedido manual PJ" at bounding box center [295, 217] width 426 height 5
click at [603, 94] on span "Nuevo" at bounding box center [604, 94] width 12 height 10
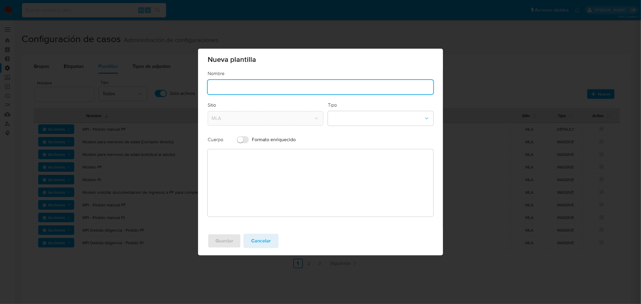
click at [279, 84] on input "text" at bounding box center [321, 87] width 226 height 8
type input "MPI - Pedido manual PJ"
click at [359, 119] on button "template-type-dropdown" at bounding box center [381, 118] width 106 height 14
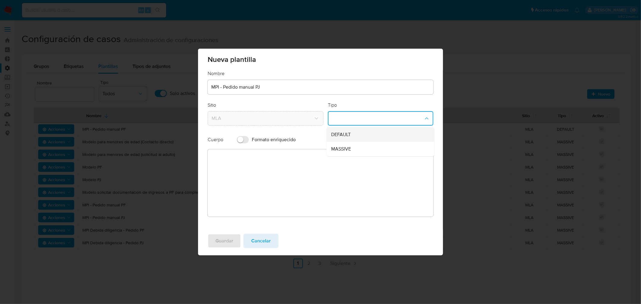
click at [349, 133] on span "DEFAULT" at bounding box center [342, 135] width 20 height 6
click at [232, 141] on div "Cuerpo Formato enriquecido" at bounding box center [321, 139] width 226 height 13
click at [244, 141] on input "Formato enriquecido" at bounding box center [243, 139] width 12 height 7
checkbox input "true"
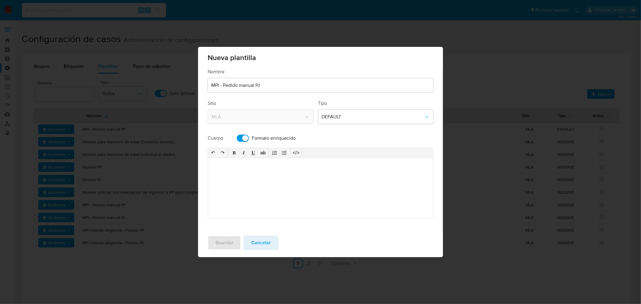
click at [226, 184] on div at bounding box center [320, 188] width 225 height 60
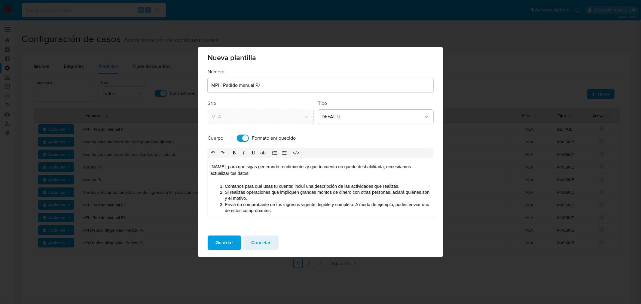
scroll to position [0, 0]
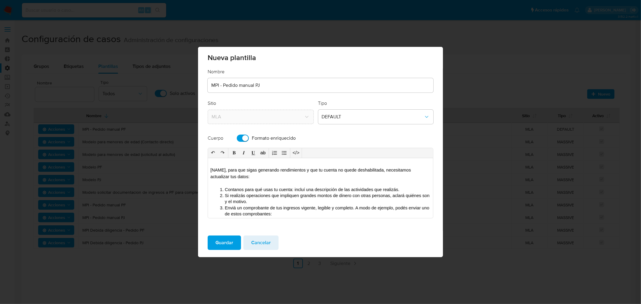
drag, startPoint x: 226, startPoint y: 170, endPoint x: 209, endPoint y: 167, distance: 17.1
click at [209, 168] on div "[NAME], para que sigas generando rendimientos y que tu cuenta no quede deshabil…" at bounding box center [320, 188] width 225 height 60
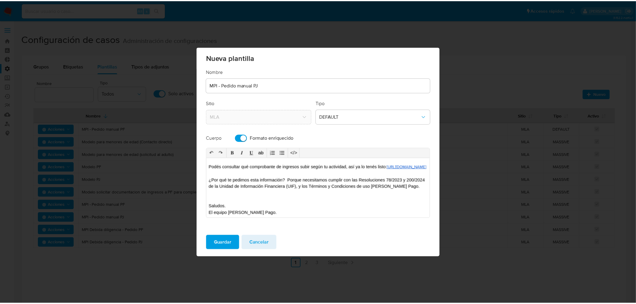
scroll to position [128, 0]
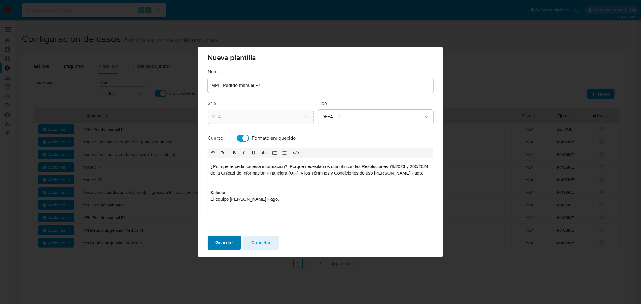
click at [222, 244] on span "Guardar" at bounding box center [225, 242] width 18 height 13
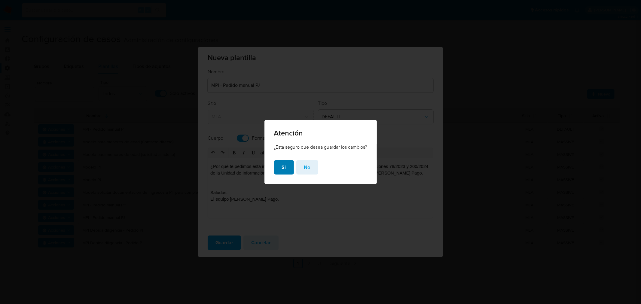
click at [287, 168] on button "Si" at bounding box center [284, 167] width 20 height 14
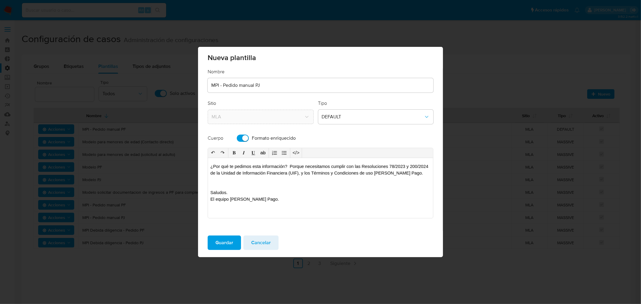
click at [259, 242] on span "Cancelar" at bounding box center [261, 242] width 20 height 13
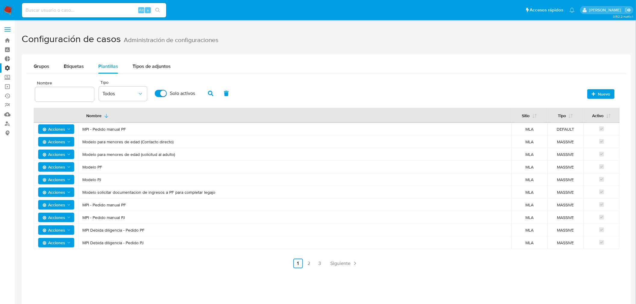
drag, startPoint x: 173, startPoint y: 217, endPoint x: 597, endPoint y: 223, distance: 423.3
click at [597, 223] on tr "Acciones MPI - Pedido manual PJ MLA MASSIVE" at bounding box center [327, 217] width 586 height 13
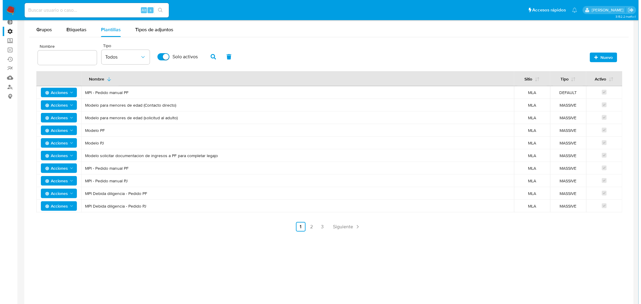
scroll to position [25, 0]
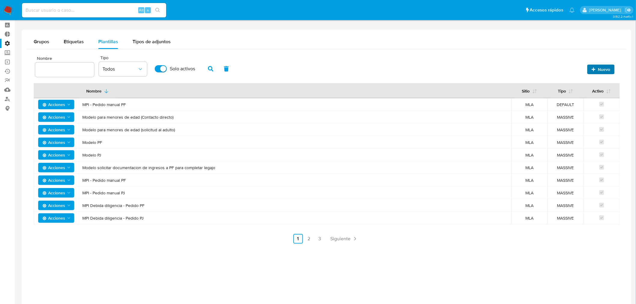
click at [605, 73] on span "Nuevo" at bounding box center [604, 70] width 12 height 10
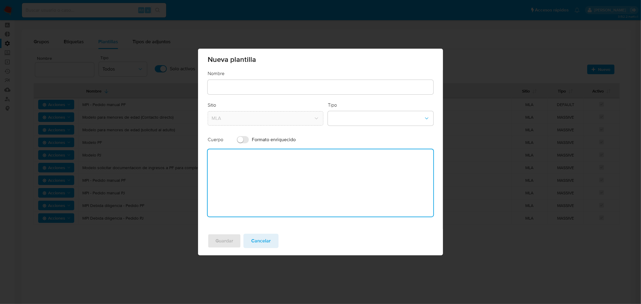
click at [265, 163] on textarea at bounding box center [321, 182] width 226 height 67
type textarea "[NAME], para que sigas generando rendimientos y que tu cuenta no quede deshabil…"
click at [247, 140] on input "Formato enriquecido" at bounding box center [243, 139] width 12 height 7
checkbox input "true"
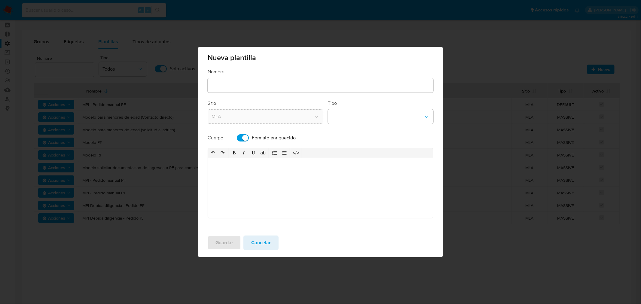
click at [257, 169] on div at bounding box center [320, 188] width 225 height 60
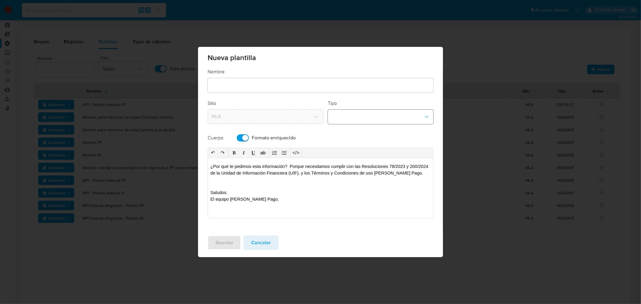
click at [362, 116] on button "template-type-dropdown" at bounding box center [381, 117] width 106 height 14
click at [349, 132] on span "DEFAULT" at bounding box center [342, 133] width 20 height 6
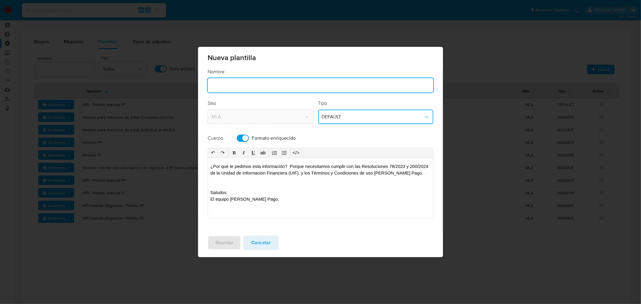
click at [250, 89] on input "text" at bounding box center [321, 85] width 226 height 8
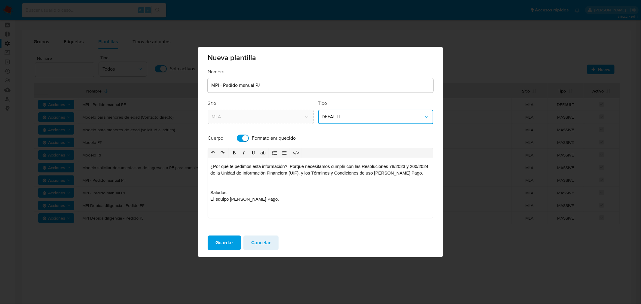
click at [286, 196] on p "Saludos." at bounding box center [320, 192] width 220 height 7
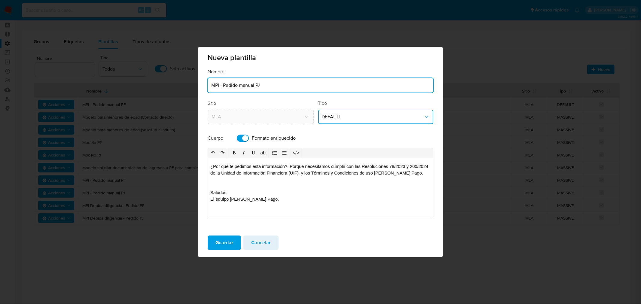
click at [273, 87] on input "MPI - Pedido manual PJ" at bounding box center [321, 85] width 226 height 8
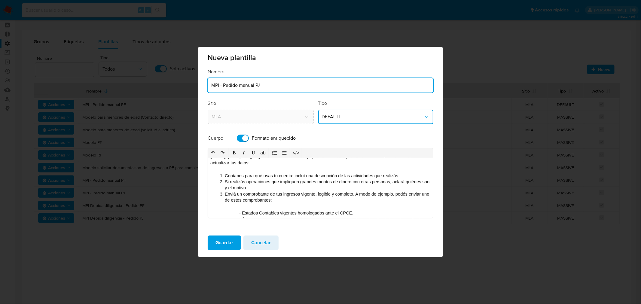
scroll to position [0, 0]
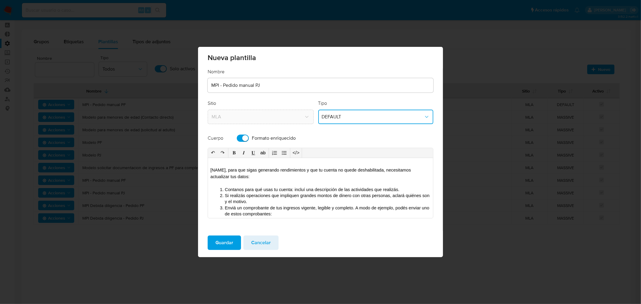
drag, startPoint x: 225, startPoint y: 170, endPoint x: 192, endPoint y: 168, distance: 33.4
click at [192, 168] on div "Nueva plantilla Nombre MPI - Pedido manual PJ Sitio MLA Tipo DEFAULT Cuerpo For…" at bounding box center [320, 152] width 641 height 304
click at [221, 242] on span "Guardar" at bounding box center [225, 242] width 18 height 13
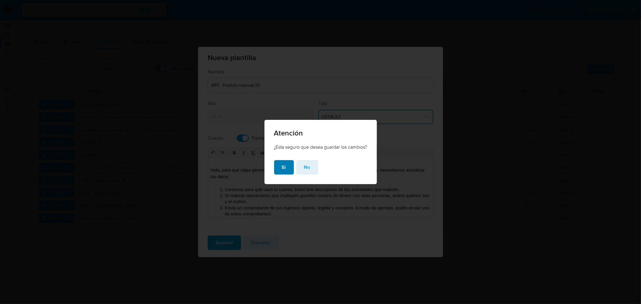
click at [279, 171] on button "Si" at bounding box center [284, 167] width 20 height 14
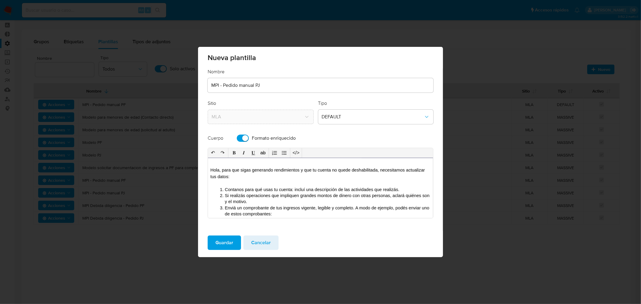
click at [277, 213] on span "Enviá un comprobante de tus ingresos vigente, legible y completo. A modo de eje…" at bounding box center [328, 211] width 206 height 11
click at [274, 91] on div "MPI - Pedido manual PJ" at bounding box center [321, 85] width 226 height 14
click at [272, 87] on input "MPI - Pedido manual PJ" at bounding box center [321, 85] width 226 height 8
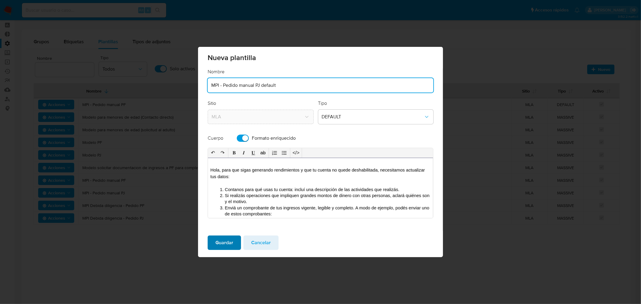
type input "MPI - Pedido manual PJ default"
click at [226, 241] on span "Guardar" at bounding box center [225, 242] width 18 height 13
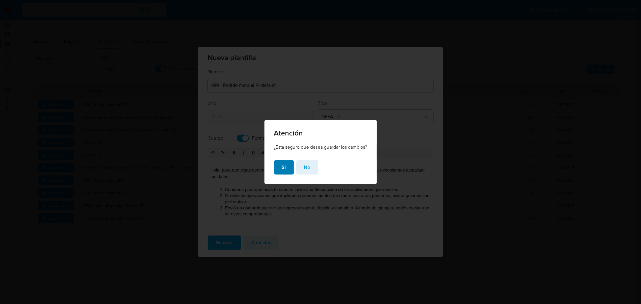
click at [282, 171] on span "Si" at bounding box center [284, 167] width 4 height 13
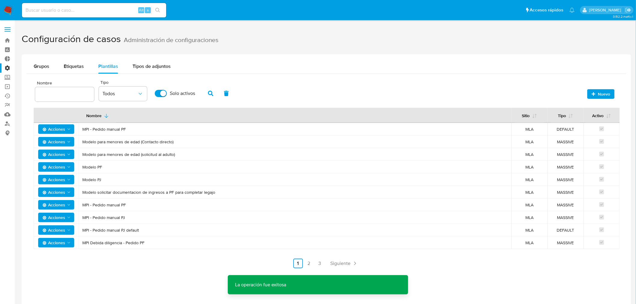
drag, startPoint x: 101, startPoint y: 229, endPoint x: 577, endPoint y: 229, distance: 475.3
click at [577, 229] on tr "Acciones MPI - Pedido manual PJ default MLA DEFAULT" at bounding box center [327, 230] width 586 height 13
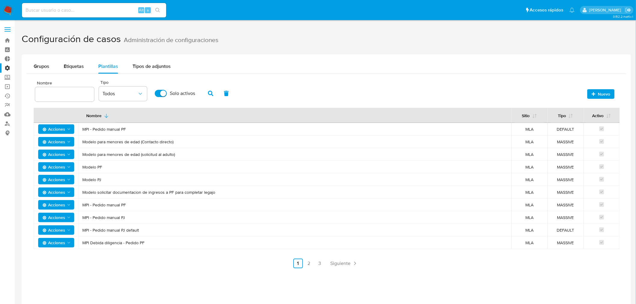
drag, startPoint x: 575, startPoint y: 223, endPoint x: 525, endPoint y: 158, distance: 82.5
click at [259, 214] on tr "Acciones MPI - Pedido manual PJ MLA MASSIVE" at bounding box center [327, 217] width 586 height 13
drag, startPoint x: 579, startPoint y: 132, endPoint x: 150, endPoint y: 133, distance: 429.6
click at [265, 136] on tbody "Acciones MPI - Pedido manual PF MLA DEFAULT Acciones Modelo para menores de eda…" at bounding box center [327, 186] width 586 height 126
click at [133, 127] on span "MPI - Pedido manual PF" at bounding box center [295, 129] width 426 height 5
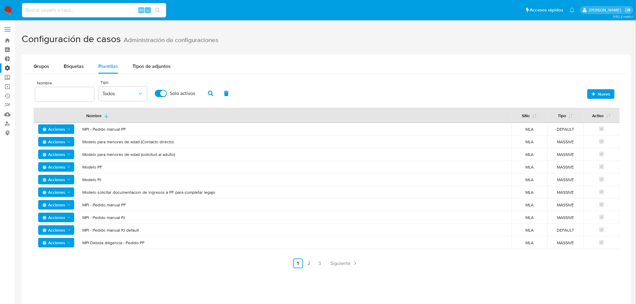
click at [125, 129] on span "MPI - Pedido manual PF" at bounding box center [295, 129] width 426 height 5
drag, startPoint x: 119, startPoint y: 130, endPoint x: 142, endPoint y: 130, distance: 22.2
click at [142, 130] on span "MPI - Pedido manual PF" at bounding box center [295, 129] width 426 height 5
click at [146, 268] on ul "Anterior 1 2 3 Siguiente" at bounding box center [327, 264] width 586 height 10
click at [8, 7] on img at bounding box center [8, 10] width 10 height 10
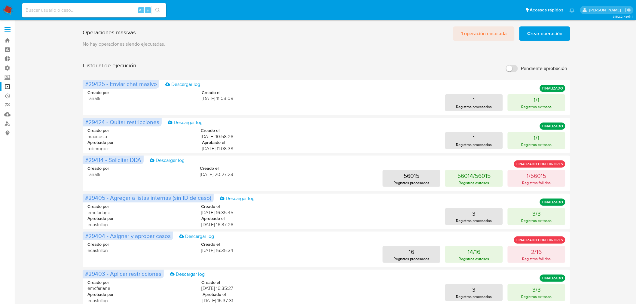
click at [479, 39] on span "1 operación encolada" at bounding box center [484, 33] width 46 height 13
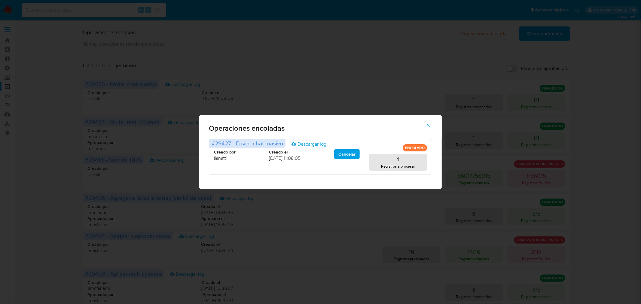
click at [379, 86] on div "Operaciones encoladas #29427 - Enviar chat masivo Descargar log ENCOLADO Creado…" at bounding box center [320, 152] width 641 height 304
click at [426, 123] on icon "button" at bounding box center [428, 125] width 5 height 5
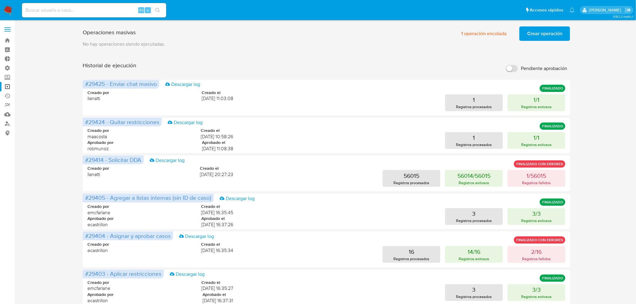
click at [486, 41] on p "No hay operaciones siendo ejecutadas." at bounding box center [327, 44] width 488 height 7
click at [487, 35] on span "1 operación encolada" at bounding box center [484, 33] width 46 height 13
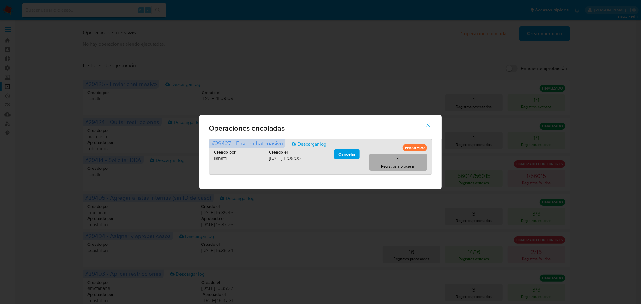
click at [408, 158] on button "1 Registros a procesar" at bounding box center [398, 162] width 58 height 17
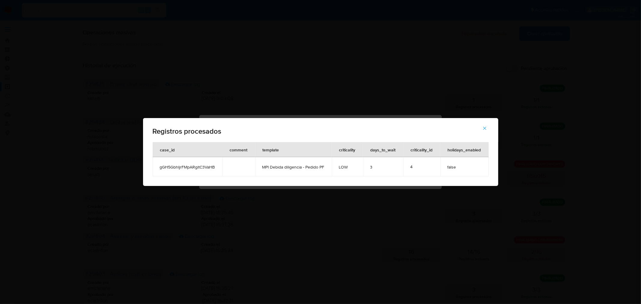
click at [487, 127] on icon "button" at bounding box center [484, 128] width 5 height 5
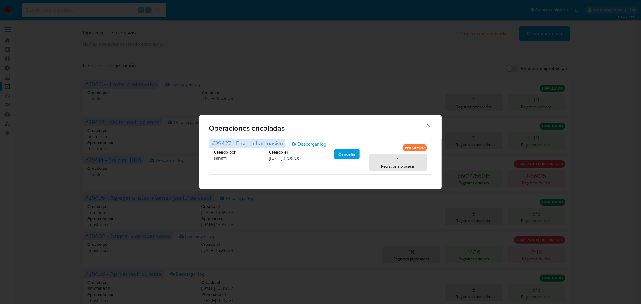
click at [431, 124] on icon "button" at bounding box center [428, 125] width 5 height 5
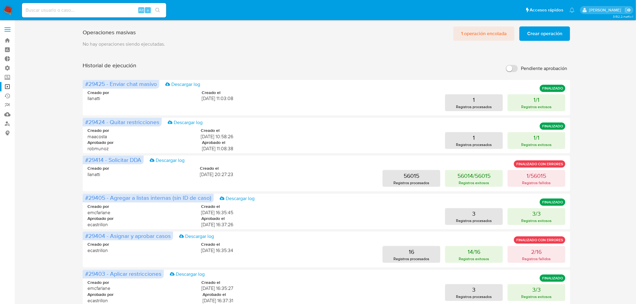
click at [469, 37] on span "1 operación encolada" at bounding box center [484, 33] width 46 height 13
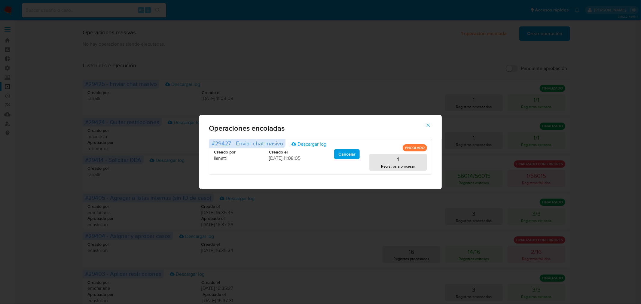
click at [221, 49] on div "Operaciones encoladas #29427 - Enviar chat masivo Descargar log ENCOLADO Creado…" at bounding box center [320, 152] width 641 height 304
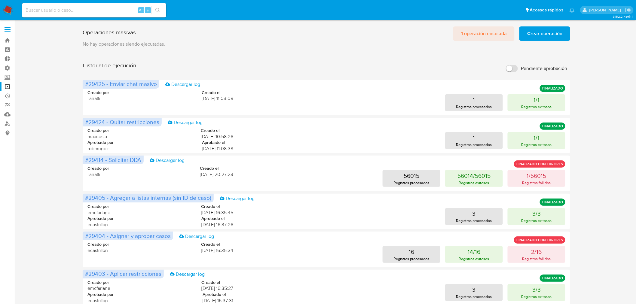
click at [507, 30] on span "1 operación encolada" at bounding box center [484, 33] width 46 height 13
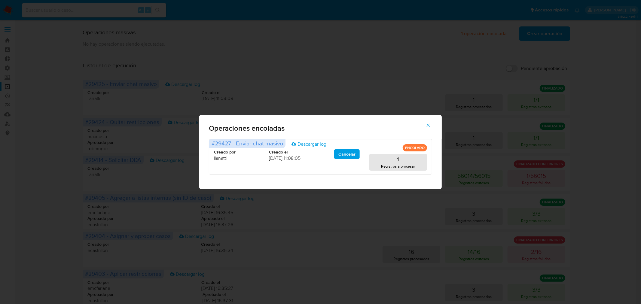
click at [429, 127] on icon "button" at bounding box center [428, 125] width 5 height 5
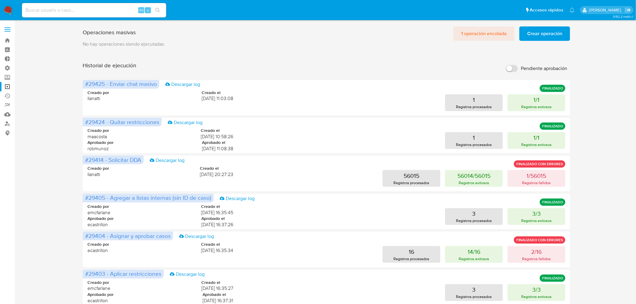
click at [482, 29] on span "1 operación encolada" at bounding box center [484, 33] width 46 height 13
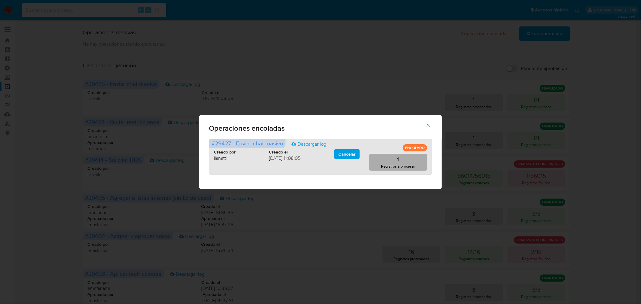
click at [391, 166] on p "Registros a procesar" at bounding box center [399, 167] width 34 height 6
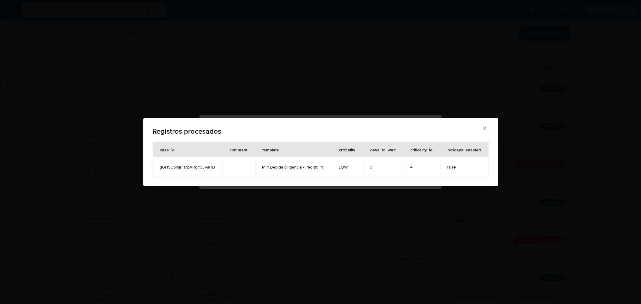
click at [486, 127] on icon "button" at bounding box center [484, 128] width 3 height 3
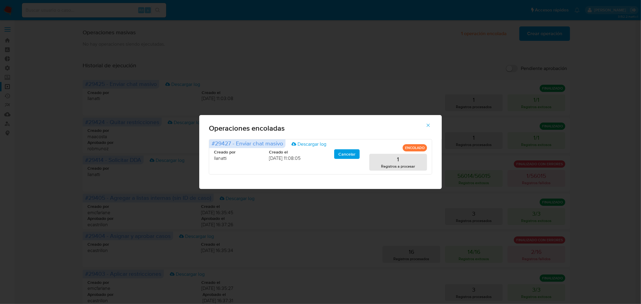
click at [428, 126] on icon "button" at bounding box center [428, 125] width 5 height 5
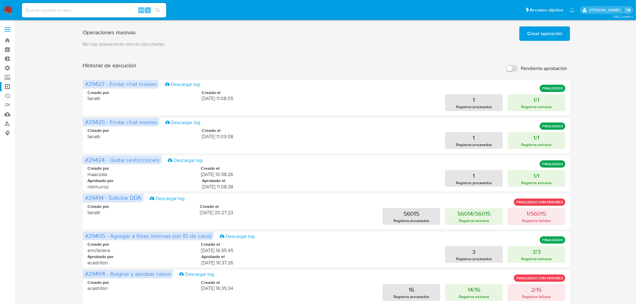
click at [548, 37] on span "Crear operación" at bounding box center [544, 33] width 35 height 13
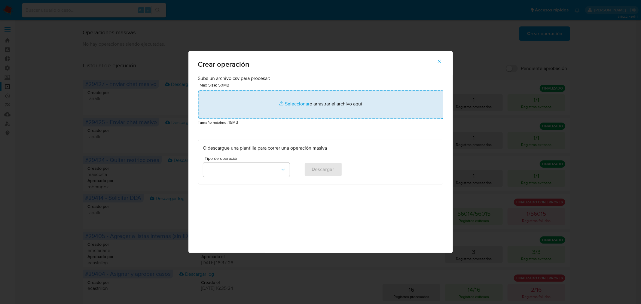
click at [295, 106] on input "file" at bounding box center [320, 104] width 245 height 29
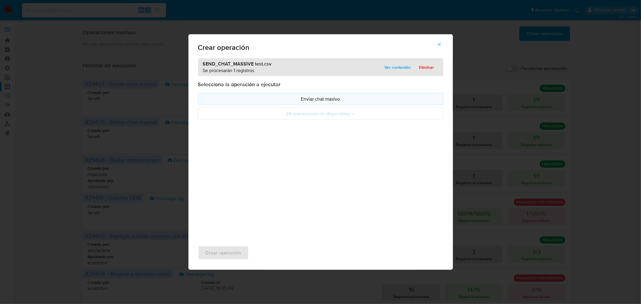
click at [326, 99] on p "Enviar chat masivo" at bounding box center [320, 99] width 235 height 7
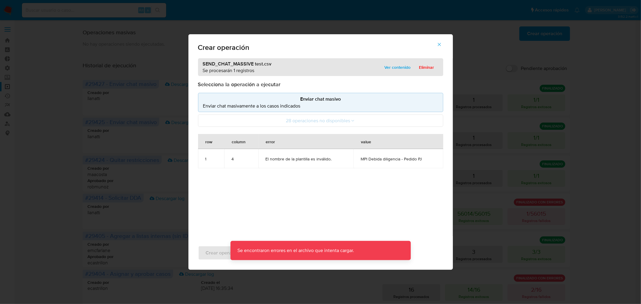
click at [440, 44] on icon "button" at bounding box center [439, 44] width 5 height 5
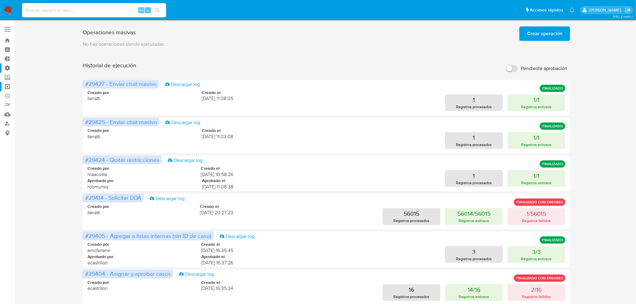
click at [7, 68] on label "Administración" at bounding box center [36, 67] width 72 height 9
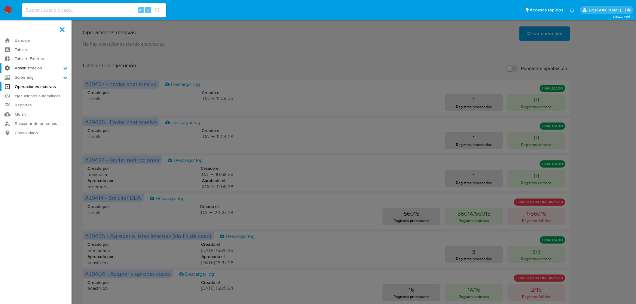
click at [0, 0] on input "Administración" at bounding box center [0, 0] width 0 height 0
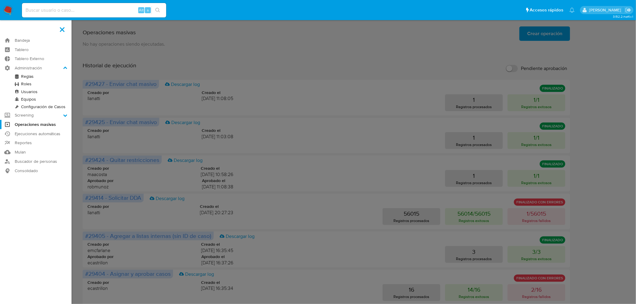
click at [40, 108] on link "Configuración de Casos" at bounding box center [36, 107] width 72 height 8
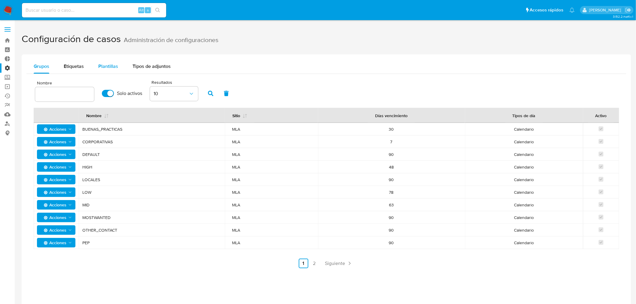
click at [107, 62] on div "Plantillas" at bounding box center [108, 66] width 20 height 14
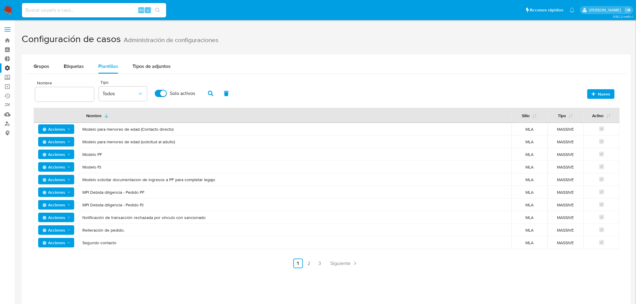
drag, startPoint x: 151, startPoint y: 206, endPoint x: 83, endPoint y: 205, distance: 68.0
click at [83, 205] on span "MPI Debida diligencia - Pedido PJ" at bounding box center [295, 204] width 426 height 5
click at [6, 86] on link "Operaciones masivas" at bounding box center [36, 86] width 72 height 9
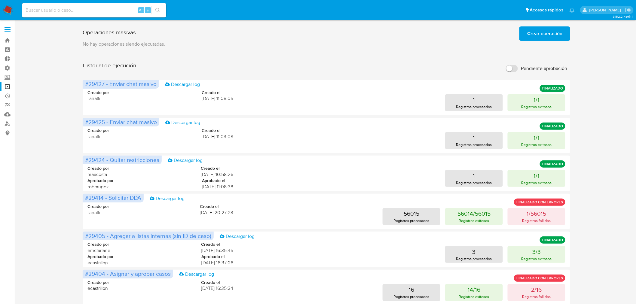
click at [546, 32] on span "Crear operación" at bounding box center [544, 33] width 35 height 13
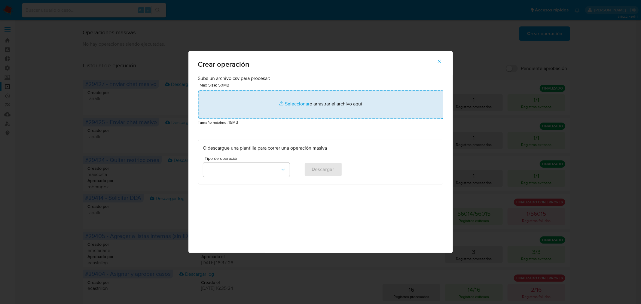
click at [296, 104] on input "file" at bounding box center [320, 104] width 245 height 29
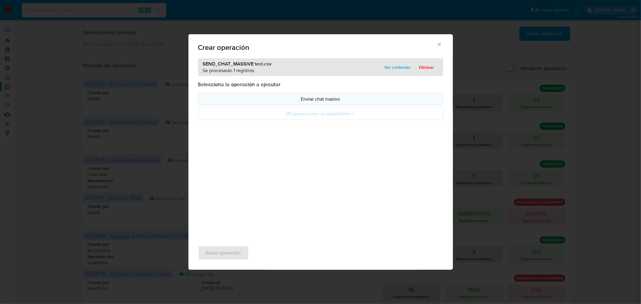
click at [293, 104] on button "Enviar chat masivo" at bounding box center [320, 99] width 245 height 12
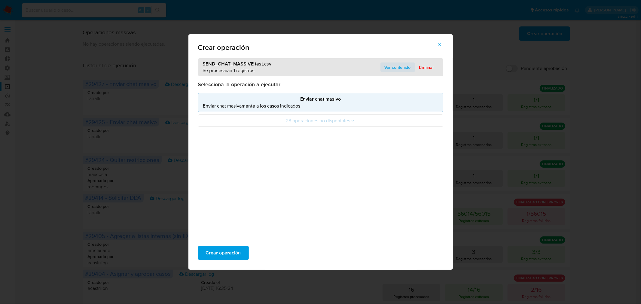
click at [383, 66] on button "Ver contenido" at bounding box center [398, 68] width 35 height 10
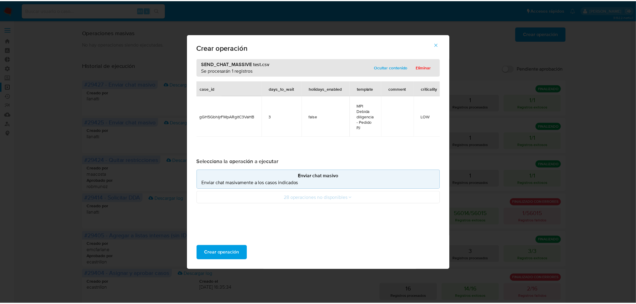
scroll to position [0, 9]
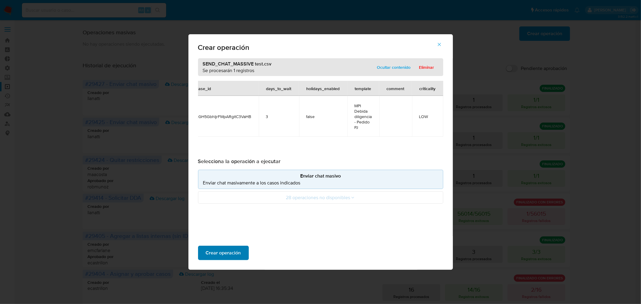
click at [223, 257] on span "Crear operación" at bounding box center [223, 253] width 35 height 13
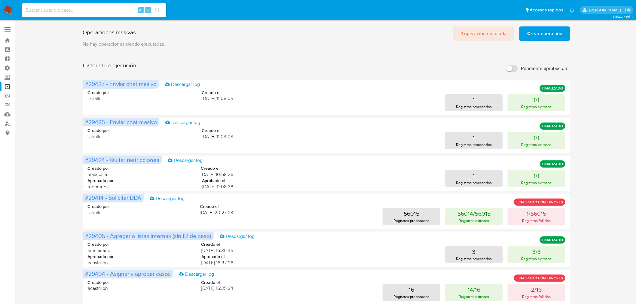
click at [488, 29] on span "1 operación encolada" at bounding box center [484, 33] width 46 height 13
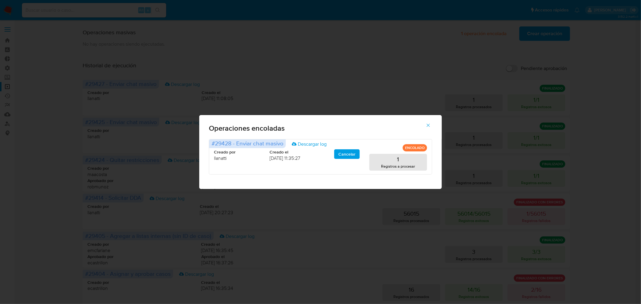
drag, startPoint x: 427, startPoint y: 124, endPoint x: 390, endPoint y: 96, distance: 45.9
click at [427, 124] on icon "button" at bounding box center [428, 125] width 5 height 5
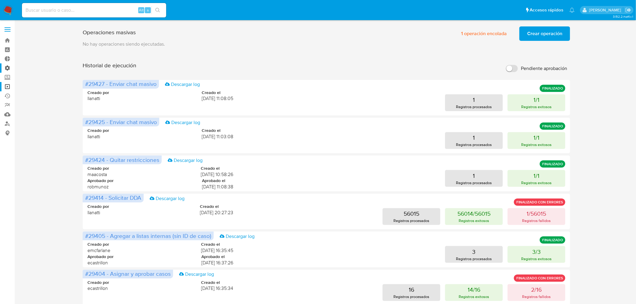
click at [6, 66] on label "Administración" at bounding box center [36, 67] width 72 height 9
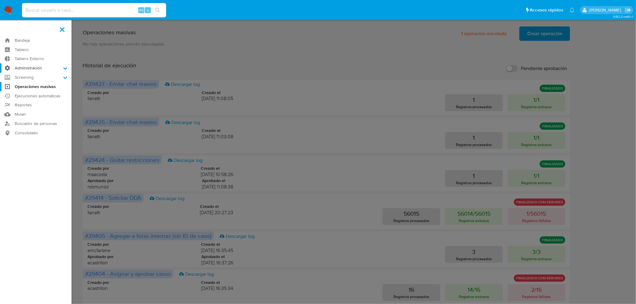
click at [0, 0] on input "Administración" at bounding box center [0, 0] width 0 height 0
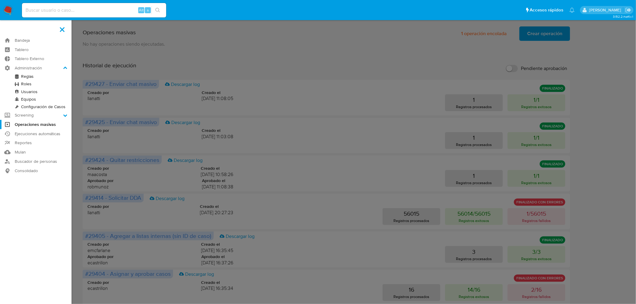
click at [37, 106] on link "Configuración de Casos" at bounding box center [36, 107] width 72 height 8
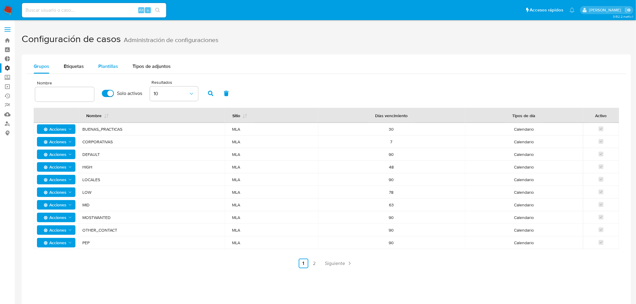
click at [96, 62] on button "Plantillas" at bounding box center [108, 66] width 34 height 14
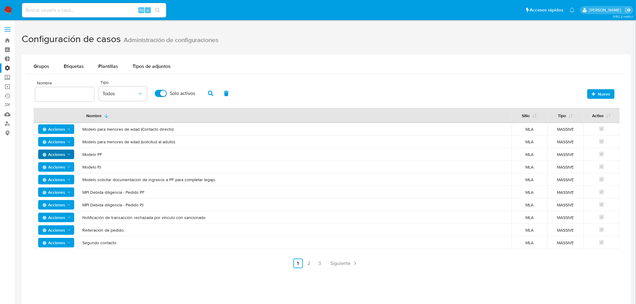
click at [61, 155] on span "Acciones" at bounding box center [53, 155] width 23 height 10
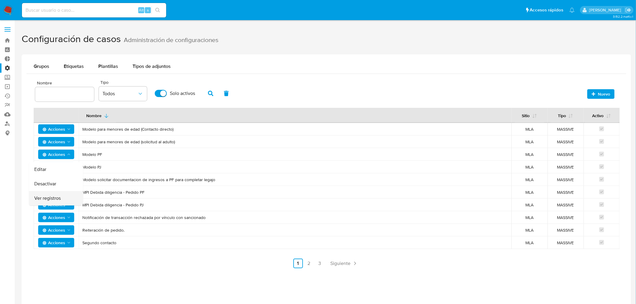
click at [61, 198] on button "Ver registros" at bounding box center [56, 198] width 54 height 14
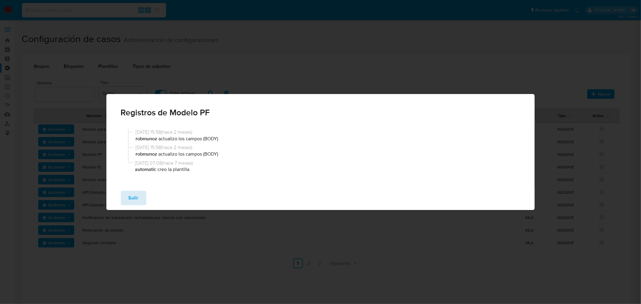
click at [138, 195] on button "Salir" at bounding box center [134, 198] width 26 height 14
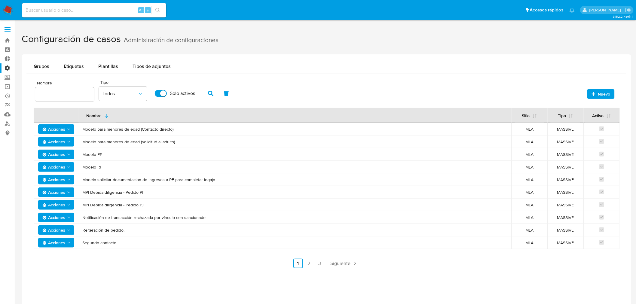
click at [55, 155] on span "Acciones" at bounding box center [53, 155] width 23 height 10
click at [55, 168] on button "Editar" at bounding box center [56, 169] width 54 height 14
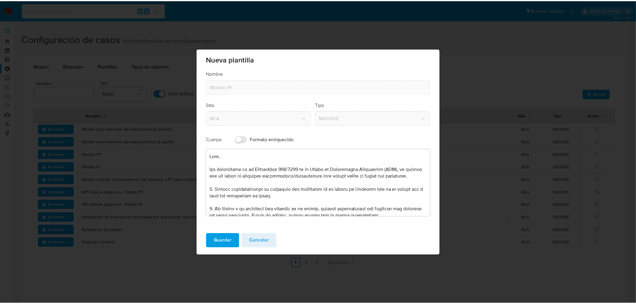
scroll to position [67, 0]
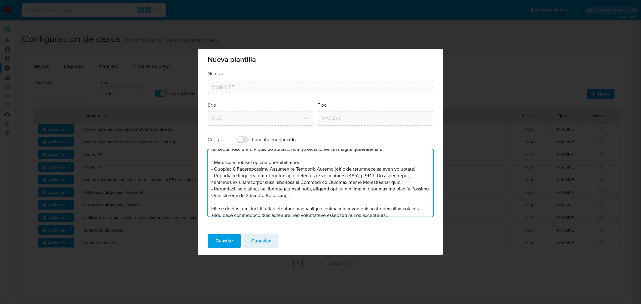
drag, startPoint x: 313, startPoint y: 206, endPoint x: 205, endPoint y: 170, distance: 114.3
click at [205, 170] on div "Nombre Modelo PF Sitio MLA Tipo MASSIVE Cuerpo Formato enriquecido" at bounding box center [320, 149] width 245 height 159
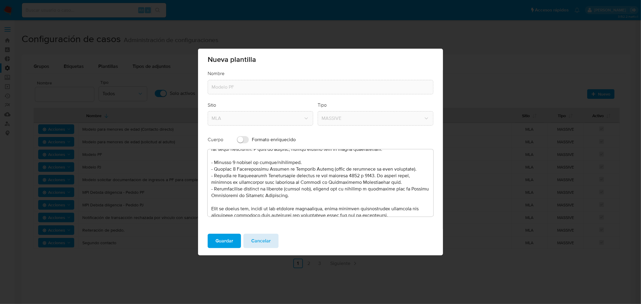
click at [266, 242] on span "Cancelar" at bounding box center [261, 240] width 20 height 13
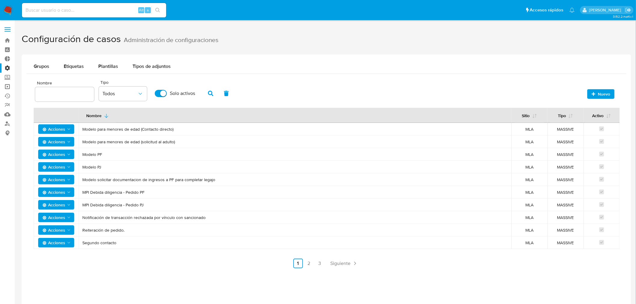
click at [7, 83] on link "Operaciones masivas" at bounding box center [36, 86] width 72 height 9
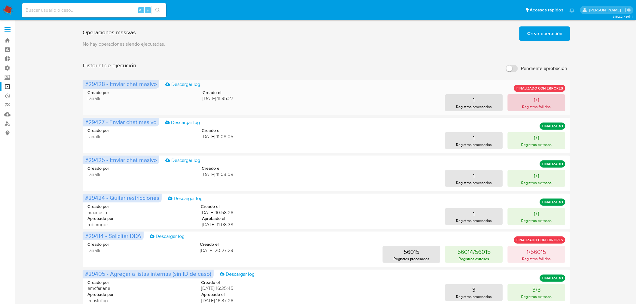
click at [529, 103] on button "1/1 Registros fallidos" at bounding box center [537, 102] width 58 height 17
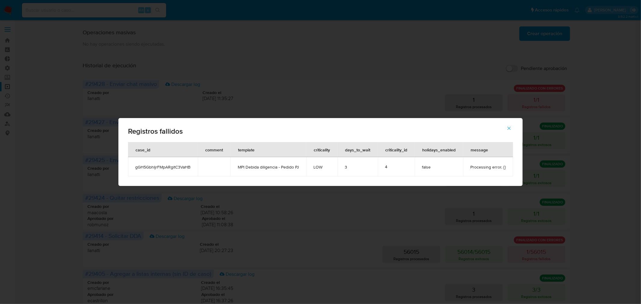
click at [507, 132] on span "button" at bounding box center [509, 128] width 5 height 13
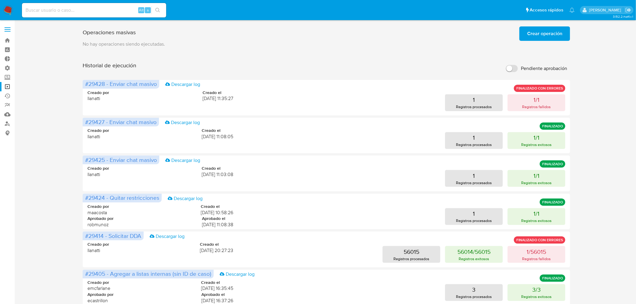
click at [578, 105] on div "Operaciones masivas Crear operación Sólo puede haber hasta un máximo de 5 opera…" at bounding box center [327, 250] width 610 height 453
click at [546, 105] on p "Registros fallidos" at bounding box center [536, 107] width 29 height 6
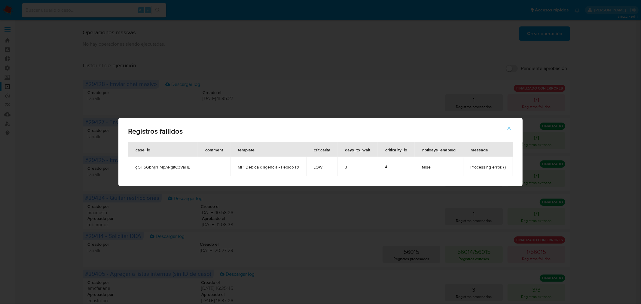
drag, startPoint x: 191, startPoint y: 166, endPoint x: 131, endPoint y: 166, distance: 59.8
click at [131, 166] on td "gGH5GbhIjrFMpARgitC3VaHB" at bounding box center [163, 166] width 70 height 19
click at [122, 88] on div "Registros fallidos case_id comment template criticality days_to_wait criticalit…" at bounding box center [320, 152] width 641 height 304
click at [509, 128] on icon "button" at bounding box center [509, 128] width 5 height 5
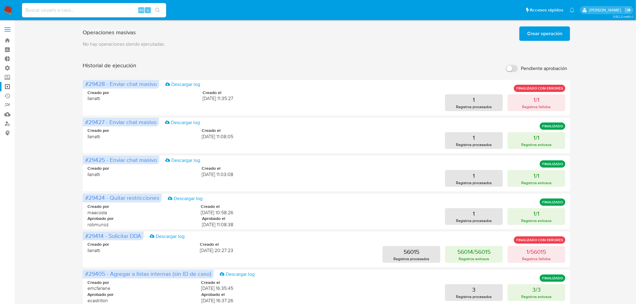
click at [5, 13] on img at bounding box center [8, 10] width 10 height 10
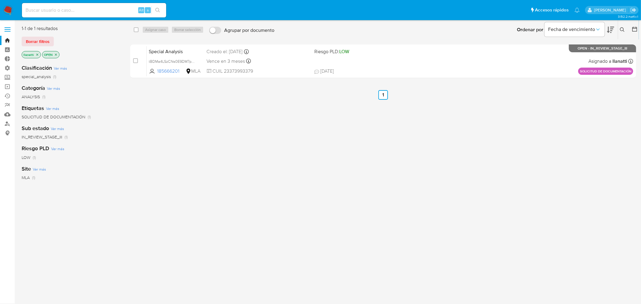
drag, startPoint x: 44, startPoint y: 43, endPoint x: 293, endPoint y: 38, distance: 248.7
click at [44, 44] on span "Borrar filtros" at bounding box center [38, 41] width 24 height 8
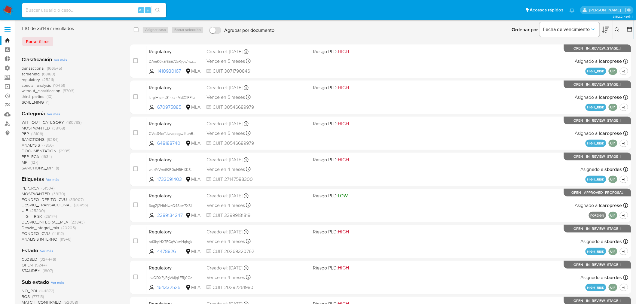
click at [617, 29] on icon at bounding box center [617, 29] width 5 height 5
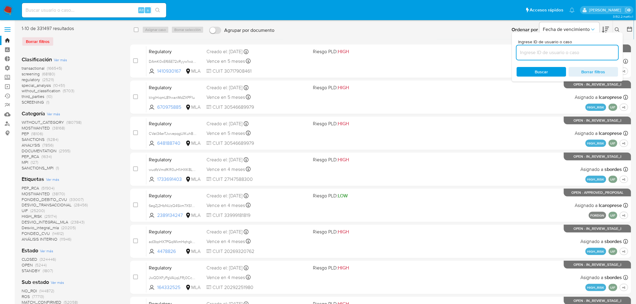
click at [553, 54] on input at bounding box center [568, 53] width 102 height 8
type input "gGH5GbhIjrFMpARgitC3VaHB"
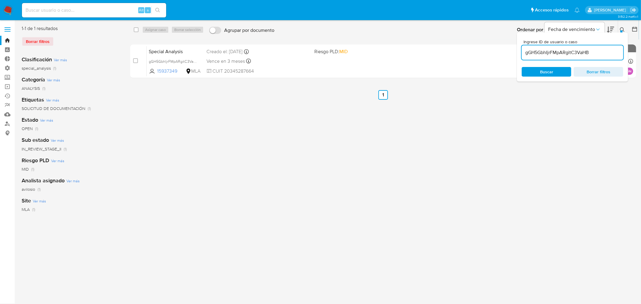
click at [619, 30] on button at bounding box center [623, 29] width 10 height 7
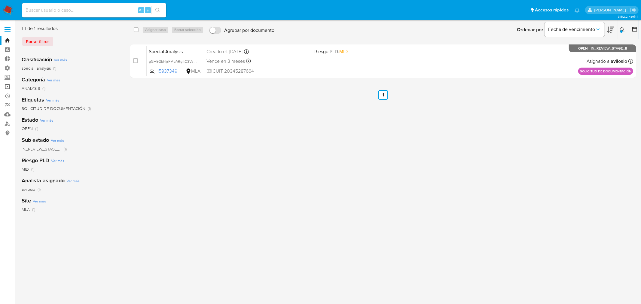
click at [5, 88] on link "Operaciones masivas" at bounding box center [36, 86] width 72 height 9
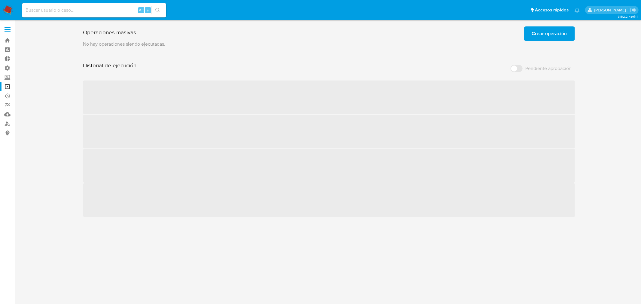
click at [549, 35] on span "Crear operación" at bounding box center [549, 33] width 35 height 13
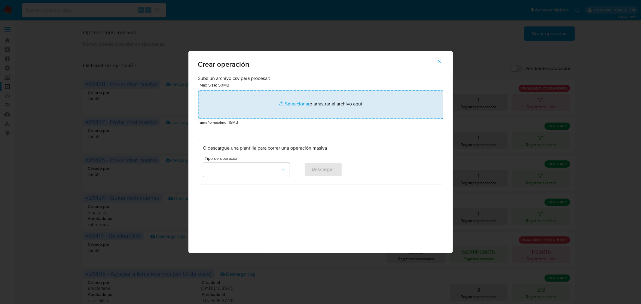
click at [293, 103] on input "file" at bounding box center [320, 104] width 245 height 29
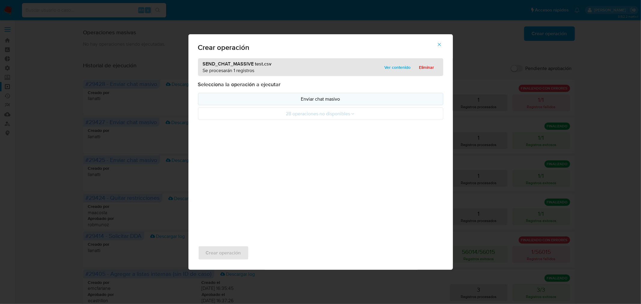
click at [295, 100] on p "Enviar chat masivo" at bounding box center [320, 99] width 235 height 7
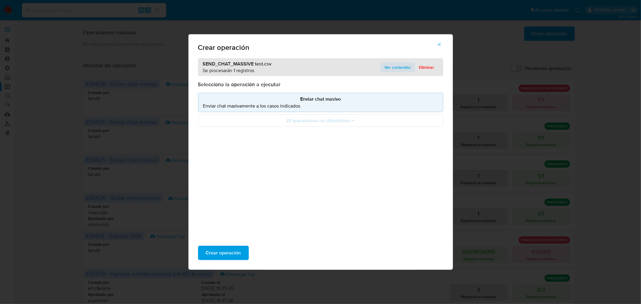
click at [397, 64] on span "Ver contenido" at bounding box center [398, 67] width 26 height 8
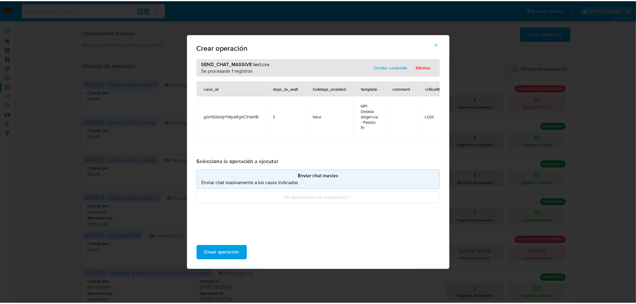
scroll to position [0, 9]
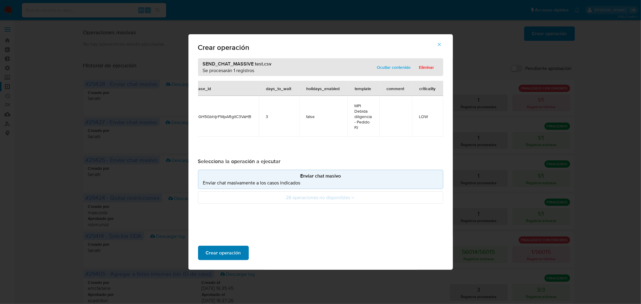
click at [224, 254] on span "Crear operación" at bounding box center [223, 253] width 35 height 13
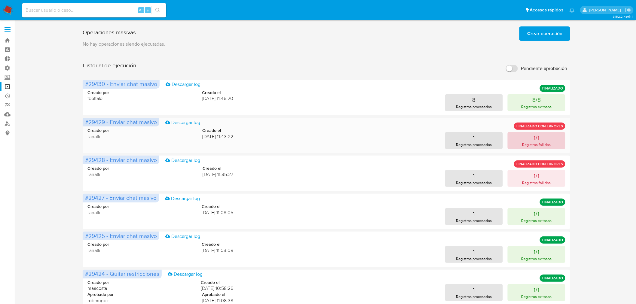
click at [538, 139] on p "1/1" at bounding box center [537, 137] width 6 height 8
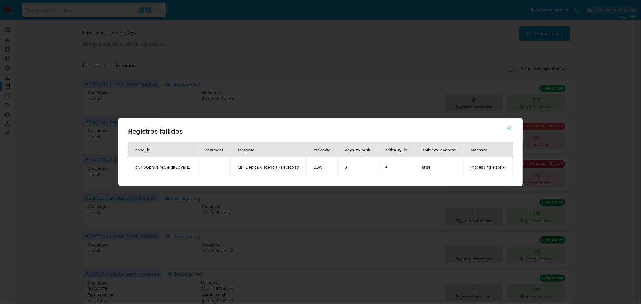
drag, startPoint x: 505, startPoint y: 168, endPoint x: 489, endPoint y: 167, distance: 16.5
click at [489, 167] on span "Processing error. {}" at bounding box center [487, 166] width 35 height 5
click at [512, 128] on icon "button" at bounding box center [509, 128] width 5 height 5
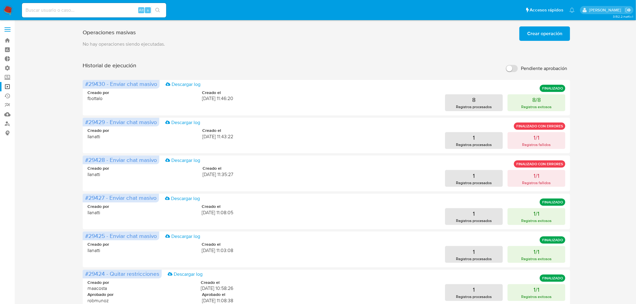
click at [531, 33] on span "Crear operación" at bounding box center [544, 33] width 35 height 13
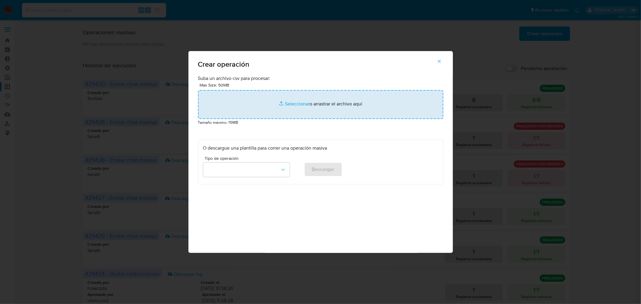
click at [288, 106] on input "file" at bounding box center [320, 104] width 245 height 29
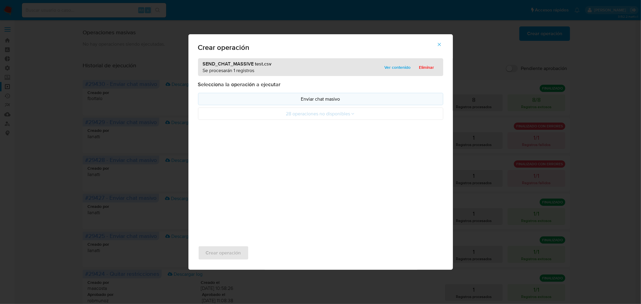
click at [293, 100] on p "Enviar chat masivo" at bounding box center [320, 99] width 235 height 7
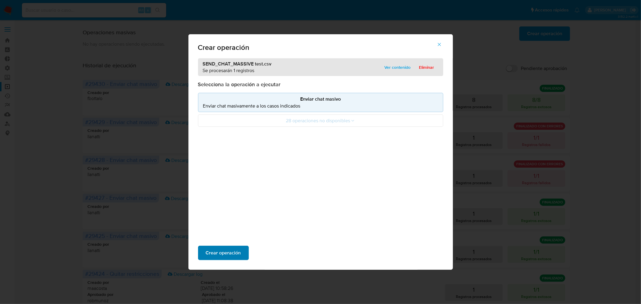
click at [229, 254] on span "Crear operación" at bounding box center [223, 253] width 35 height 13
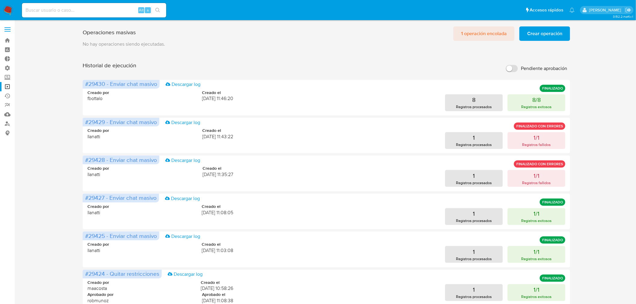
click at [489, 40] on span "1 operación encolada" at bounding box center [484, 33] width 46 height 13
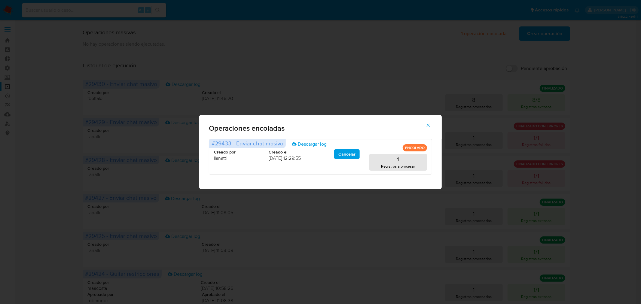
click at [429, 124] on icon "button" at bounding box center [428, 125] width 5 height 5
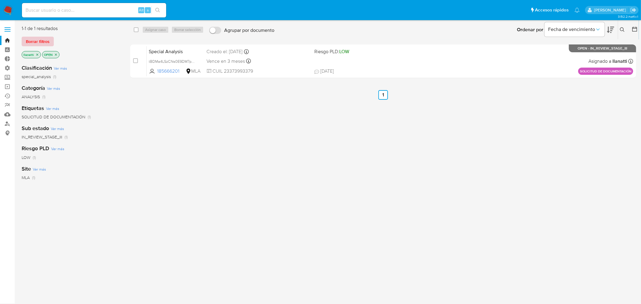
click at [37, 39] on span "Borrar filtros" at bounding box center [38, 41] width 24 height 8
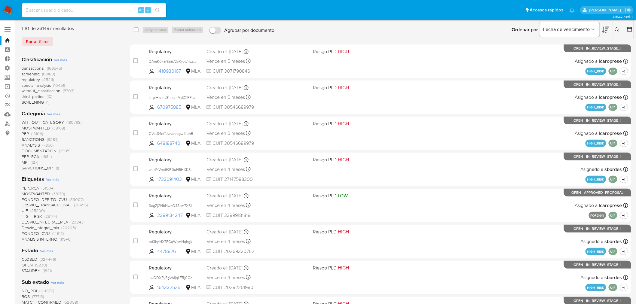
click at [617, 29] on icon at bounding box center [617, 29] width 5 height 5
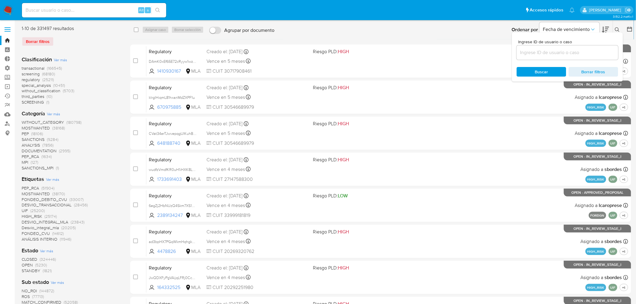
click at [555, 53] on input at bounding box center [568, 53] width 102 height 8
type input "gGH5GbhIjrFMpARgitC3VaHB"
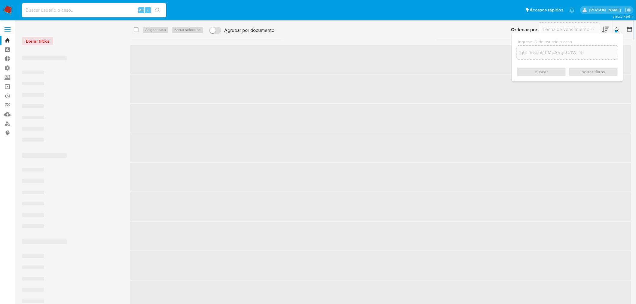
click at [617, 31] on div at bounding box center [616, 31] width 2 height 2
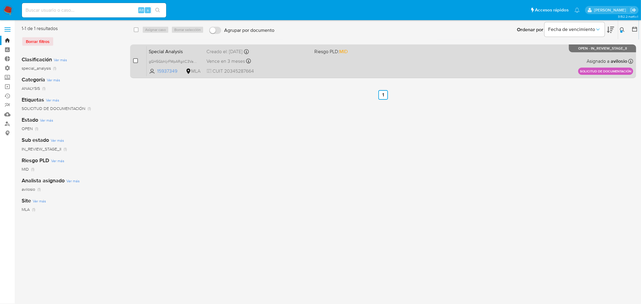
click at [133, 62] on input "checkbox" at bounding box center [135, 60] width 5 height 5
checkbox input "true"
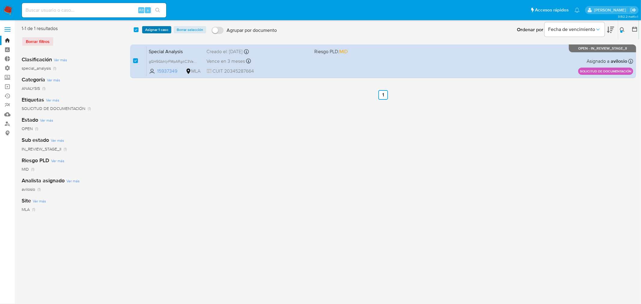
click at [155, 29] on span "Asignar 1 caso" at bounding box center [156, 30] width 23 height 6
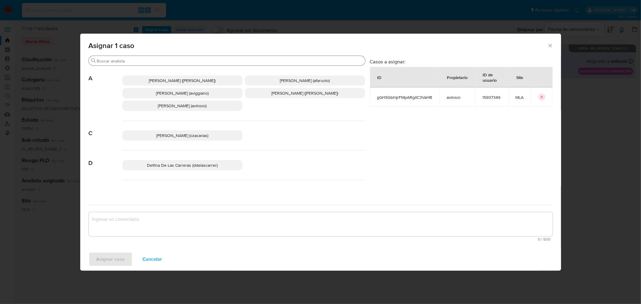
click at [104, 64] on div "Buscar" at bounding box center [227, 61] width 277 height 10
click at [108, 61] on input "Buscar" at bounding box center [230, 60] width 266 height 5
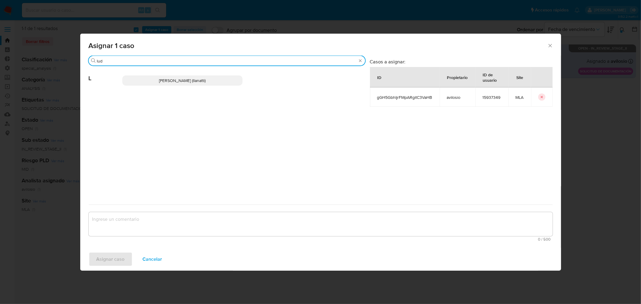
type input "lud"
click at [212, 80] on p "Ludmila Lanatti (llanatti)" at bounding box center [182, 80] width 120 height 10
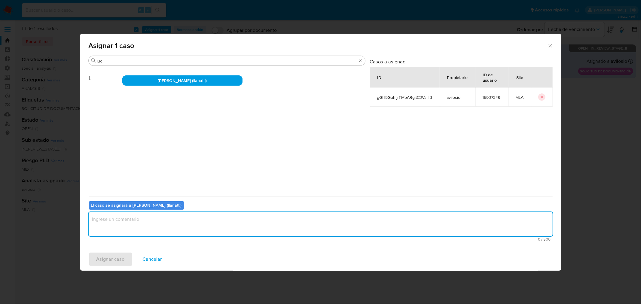
click at [153, 225] on textarea "assign-modal" at bounding box center [321, 224] width 464 height 24
type textarea ","
click at [125, 260] on button "Asignar caso" at bounding box center [111, 259] width 44 height 14
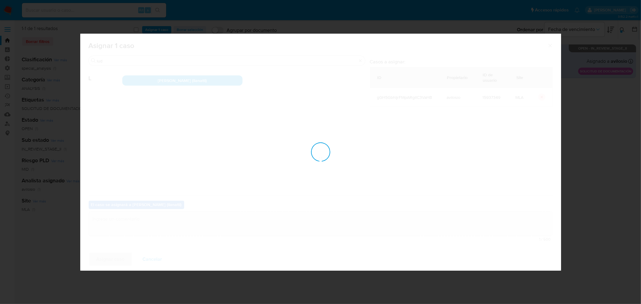
checkbox input "false"
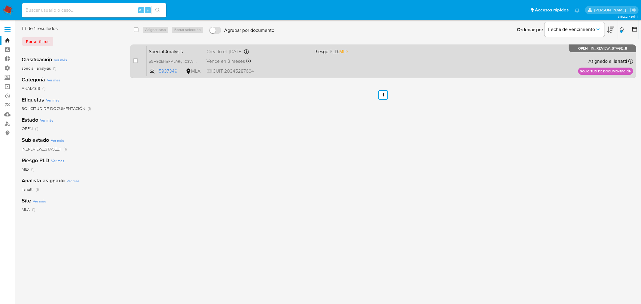
click at [410, 63] on div "Special Analysis gGH5GbhIjrFMpARgitC3VaHB 15937349 MLA Riesgo PLD: MID Creado e…" at bounding box center [390, 61] width 487 height 30
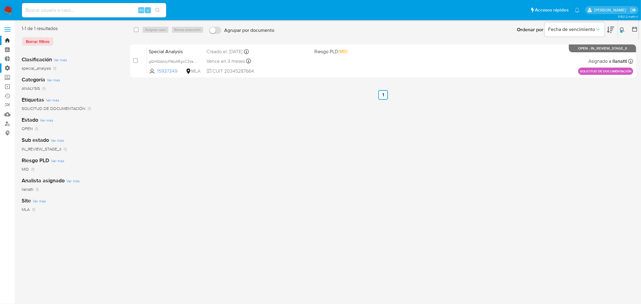
click at [6, 69] on label "Administración" at bounding box center [36, 67] width 72 height 9
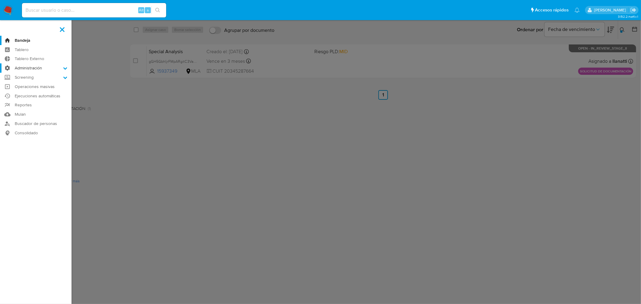
click at [0, 0] on input "Administración" at bounding box center [0, 0] width 0 height 0
click at [44, 107] on link "Configuración de Casos" at bounding box center [36, 107] width 72 height 8
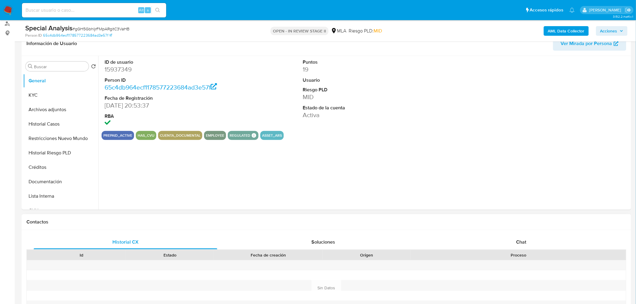
scroll to position [200, 0]
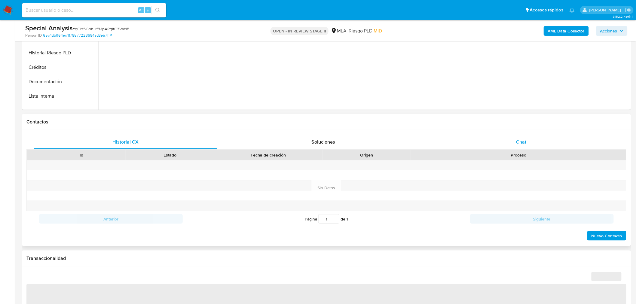
click at [521, 139] on span "Chat" at bounding box center [521, 142] width 10 height 7
select select "10"
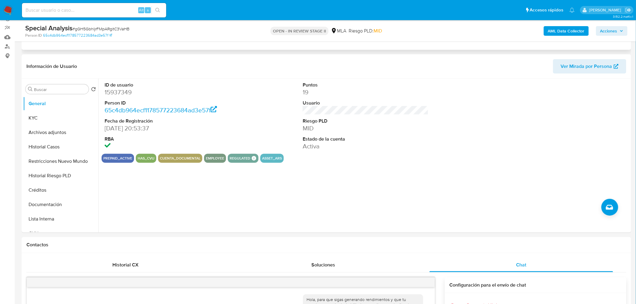
scroll to position [33, 0]
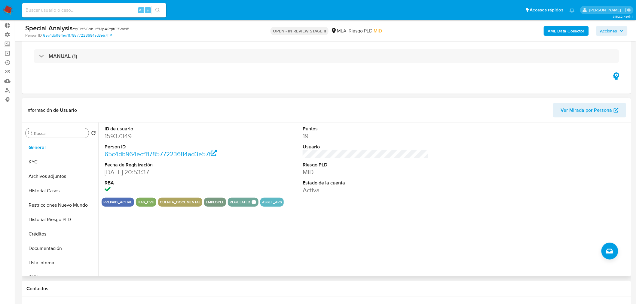
click at [54, 135] on input "Buscar" at bounding box center [60, 133] width 52 height 5
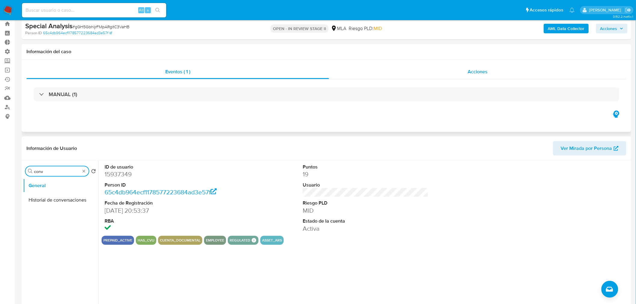
scroll to position [0, 0]
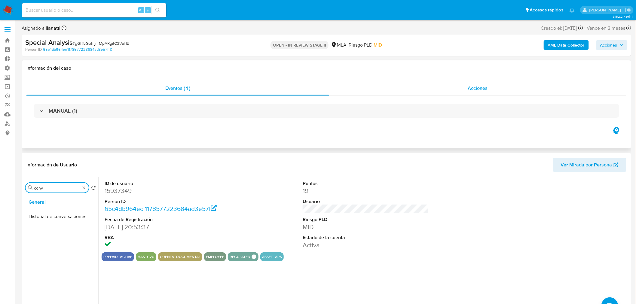
type input "conv"
click at [458, 93] on div "Acciones" at bounding box center [478, 88] width 298 height 14
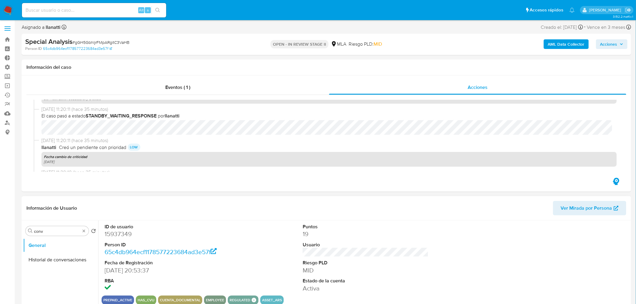
scroll to position [67, 0]
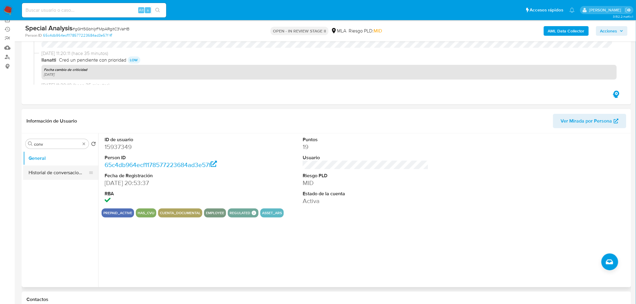
click at [69, 170] on button "Historial de conversaciones" at bounding box center [58, 173] width 70 height 14
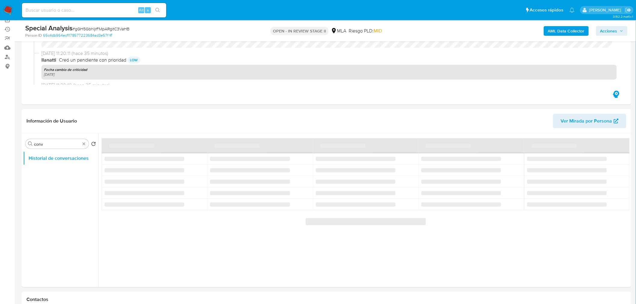
click at [616, 29] on span "Acciones" at bounding box center [608, 31] width 17 height 10
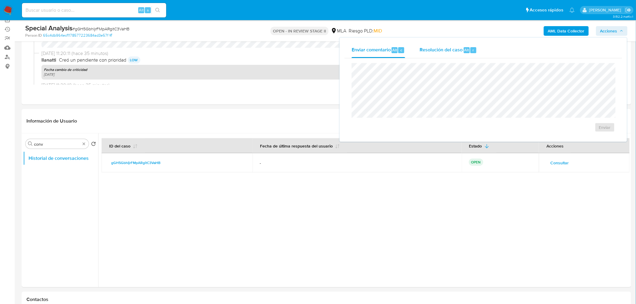
click at [432, 57] on div "Resolución del caso Alt r" at bounding box center [448, 50] width 57 height 16
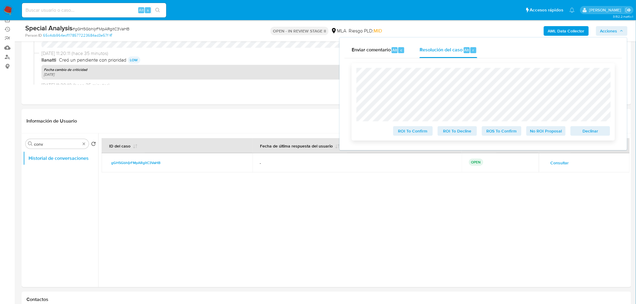
click at [578, 132] on span "Declinar" at bounding box center [590, 131] width 31 height 8
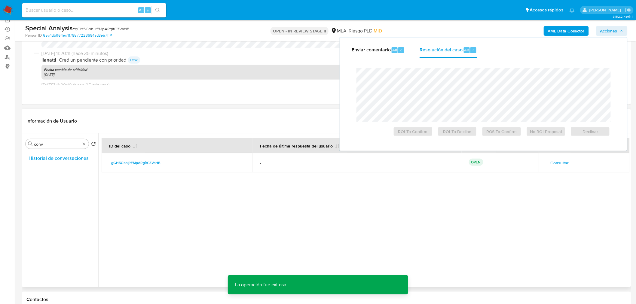
click at [269, 121] on header "Información de Usuario Ver Mirada por Persona" at bounding box center [326, 121] width 600 height 14
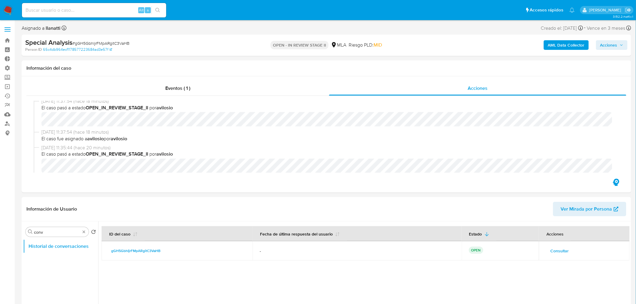
scroll to position [100, 0]
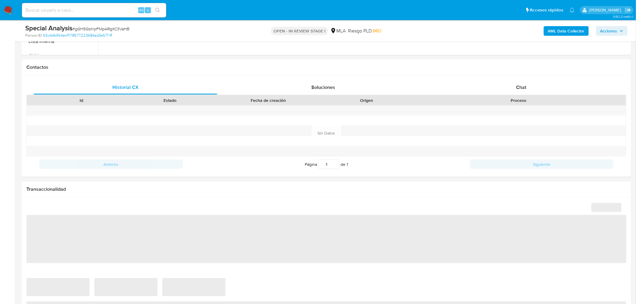
select select "10"
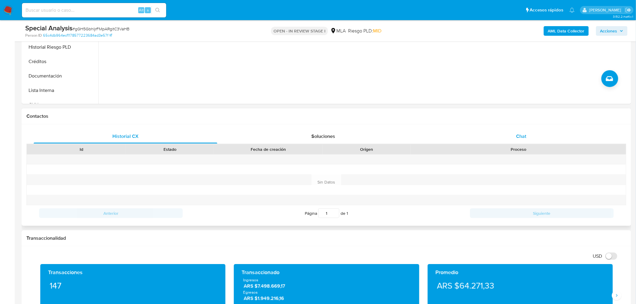
scroll to position [189, 0]
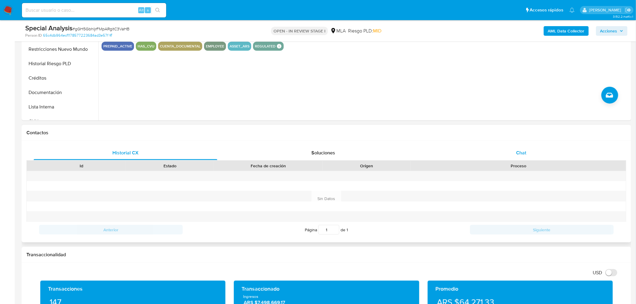
click at [530, 154] on div "Chat" at bounding box center [522, 153] width 184 height 14
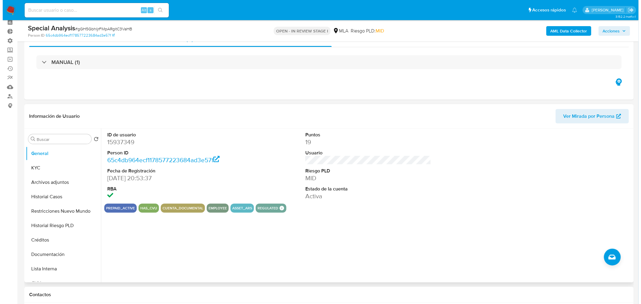
scroll to position [0, 0]
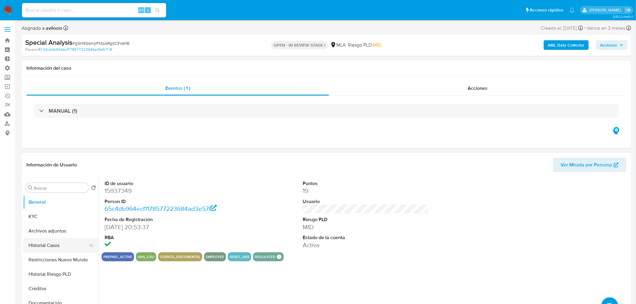
click at [46, 243] on button "Historial Casos" at bounding box center [58, 245] width 70 height 14
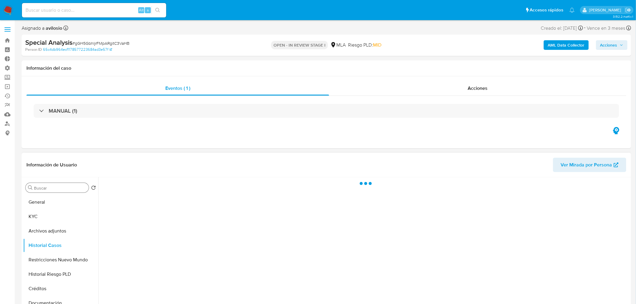
click at [48, 189] on input "Buscar" at bounding box center [60, 187] width 52 height 5
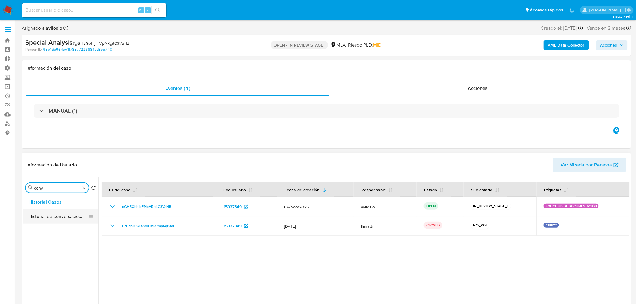
type input "conv"
click at [66, 214] on button "Historial de conversaciones" at bounding box center [58, 217] width 70 height 14
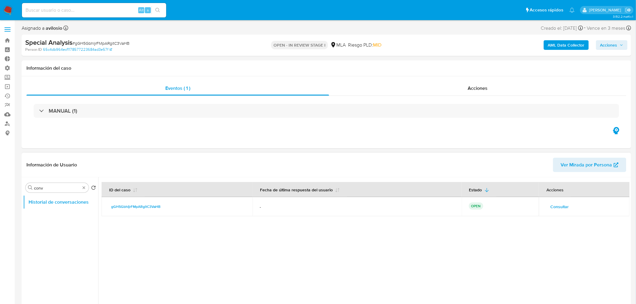
click at [564, 207] on span "Consultar" at bounding box center [559, 207] width 18 height 8
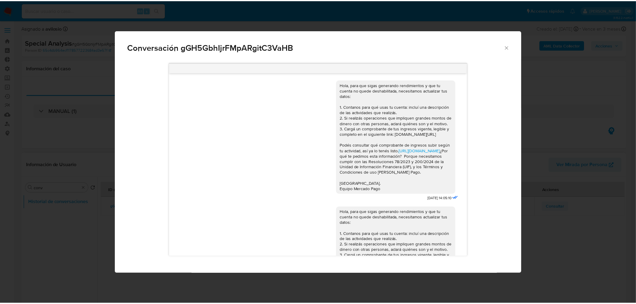
scroll to position [114, 0]
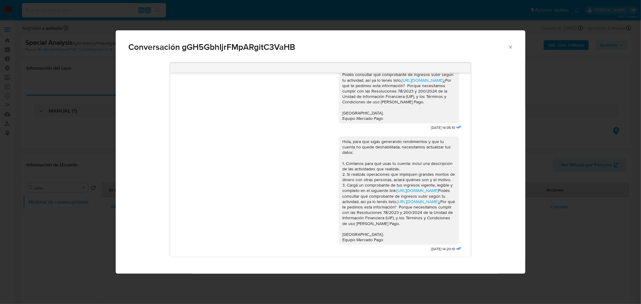
click at [509, 49] on icon "Cerrar" at bounding box center [511, 47] width 6 height 6
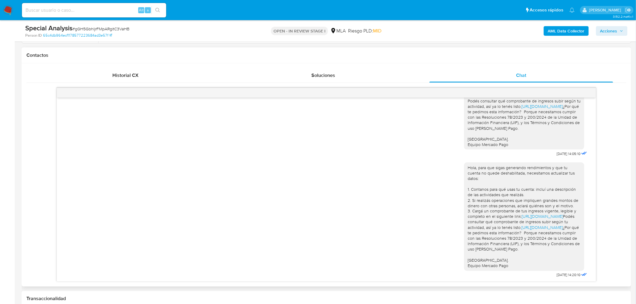
scroll to position [103, 0]
click at [113, 77] on span "Historial CX" at bounding box center [125, 75] width 26 height 7
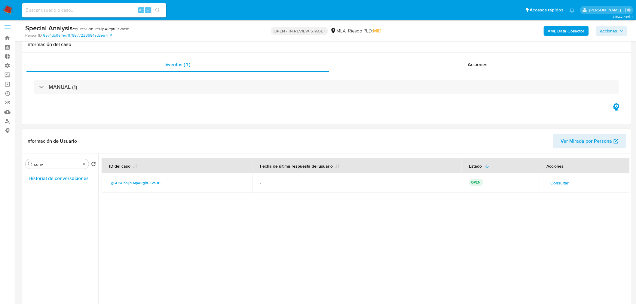
scroll to position [0, 0]
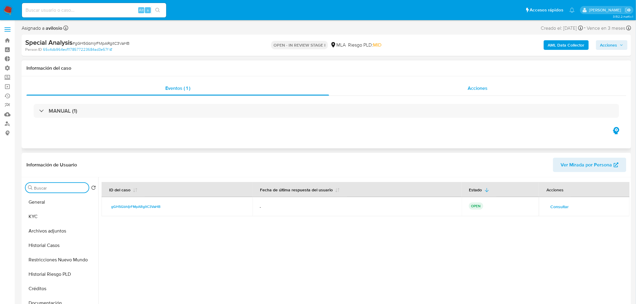
click at [472, 92] on div "Acciones" at bounding box center [478, 88] width 298 height 14
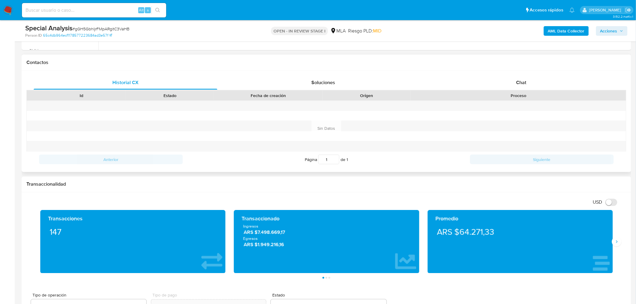
scroll to position [301, 0]
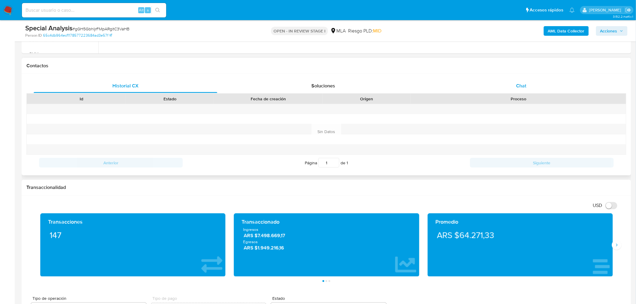
click at [515, 84] on div "Chat" at bounding box center [522, 86] width 184 height 14
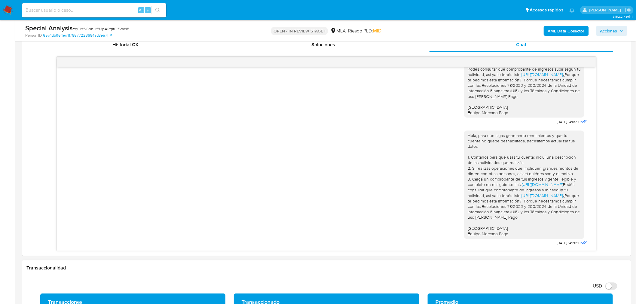
scroll to position [367, 0]
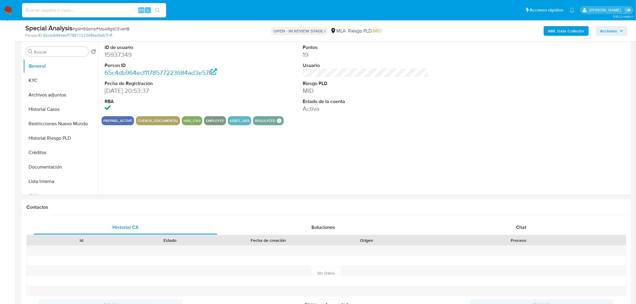
scroll to position [133, 0]
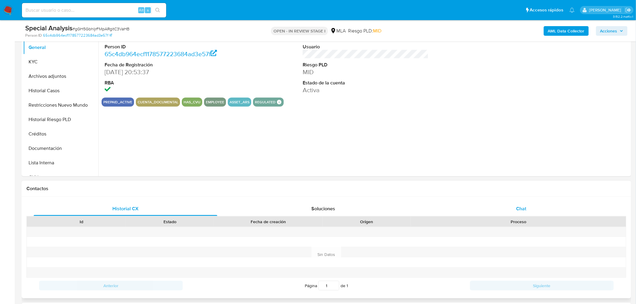
click at [517, 206] on span "Chat" at bounding box center [521, 208] width 10 height 7
select select "10"
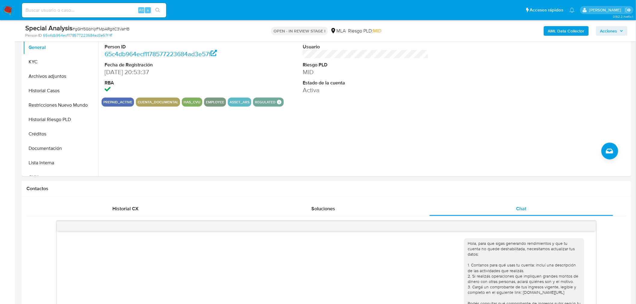
scroll to position [0, 0]
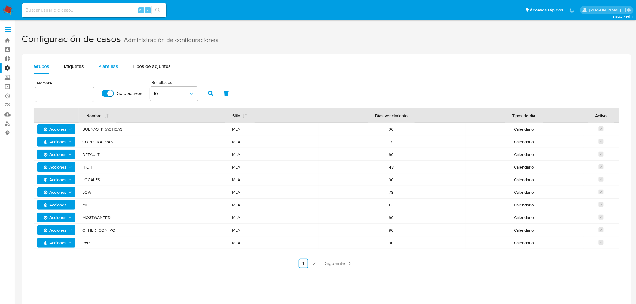
click at [110, 67] on span "Plantillas" at bounding box center [108, 66] width 20 height 7
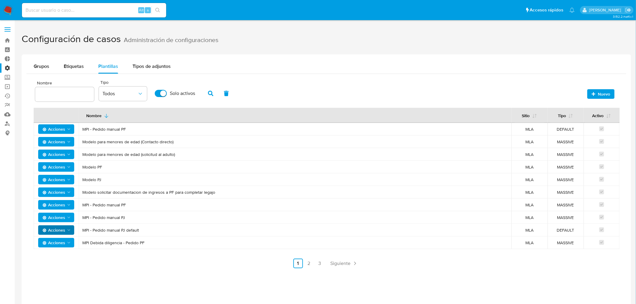
click at [56, 229] on span "Acciones" at bounding box center [53, 230] width 23 height 10
click at [58, 245] on button "Editar" at bounding box center [56, 245] width 54 height 14
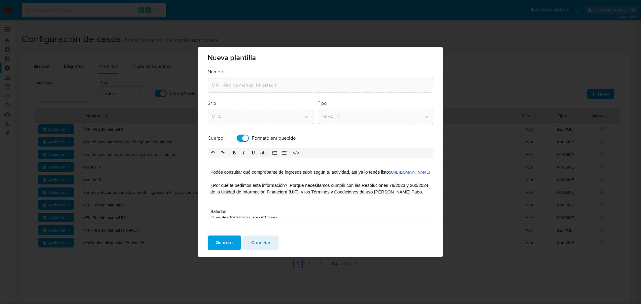
scroll to position [94, 0]
click at [220, 188] on div "Hola, para que sigas generando rendimientos y que tu cuenta no quede deshabilit…" at bounding box center [320, 188] width 225 height 60
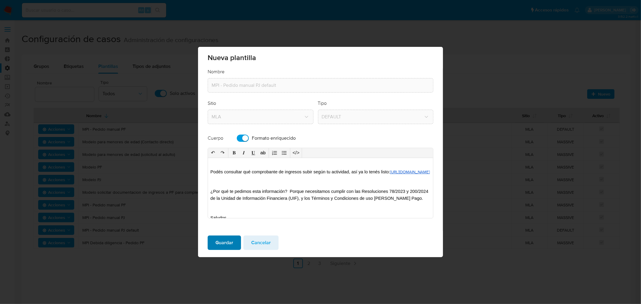
click at [223, 236] on span "Guardar" at bounding box center [225, 242] width 18 height 13
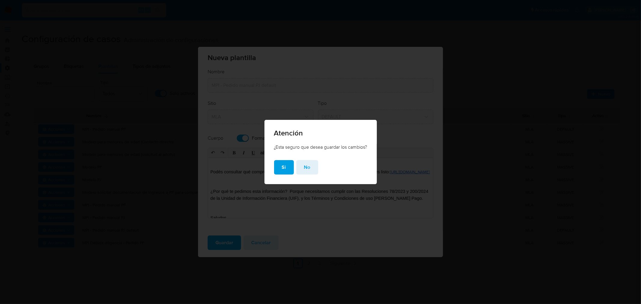
click at [211, 247] on div "Atención ¿Esta seguro que desea guardar los cambios? Si No" at bounding box center [320, 152] width 641 height 304
click at [283, 166] on span "Si" at bounding box center [284, 167] width 4 height 13
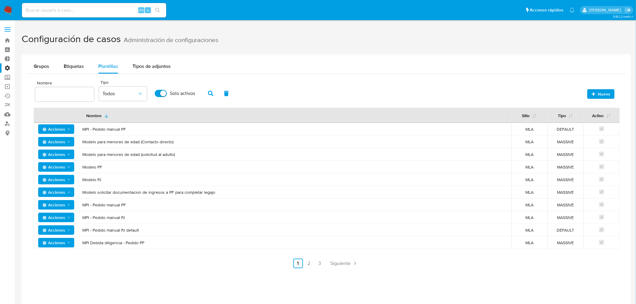
click at [55, 231] on span "Acciones" at bounding box center [53, 230] width 23 height 10
click at [53, 244] on button "Editar" at bounding box center [56, 245] width 54 height 14
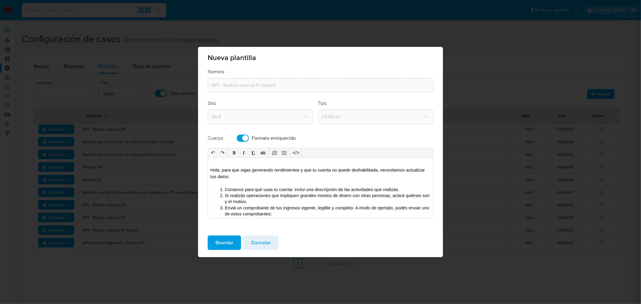
click at [270, 197] on span "Si realizás operaciones que impliquen grandes montos de dinero con otras person…" at bounding box center [328, 198] width 206 height 11
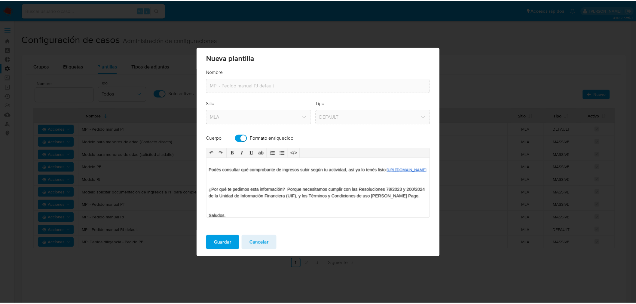
scroll to position [100, 0]
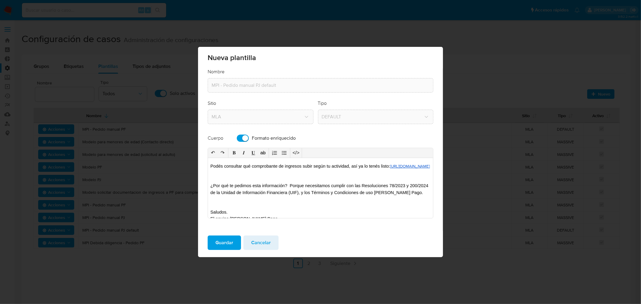
click at [390, 169] on span "[URL][DOMAIN_NAME]" at bounding box center [410, 167] width 40 height 6
click at [222, 244] on span "Guardar" at bounding box center [225, 242] width 18 height 13
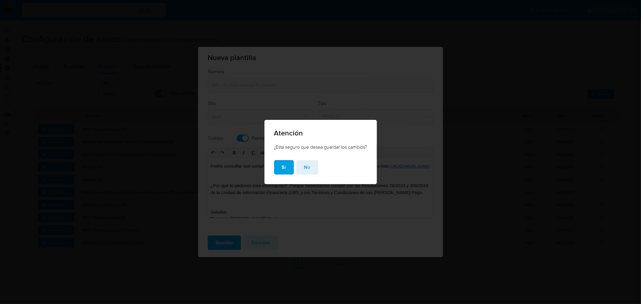
drag, startPoint x: 285, startPoint y: 166, endPoint x: 271, endPoint y: 168, distance: 14.0
click at [280, 167] on button "Si" at bounding box center [284, 167] width 20 height 14
